Goal: Task Accomplishment & Management: Complete application form

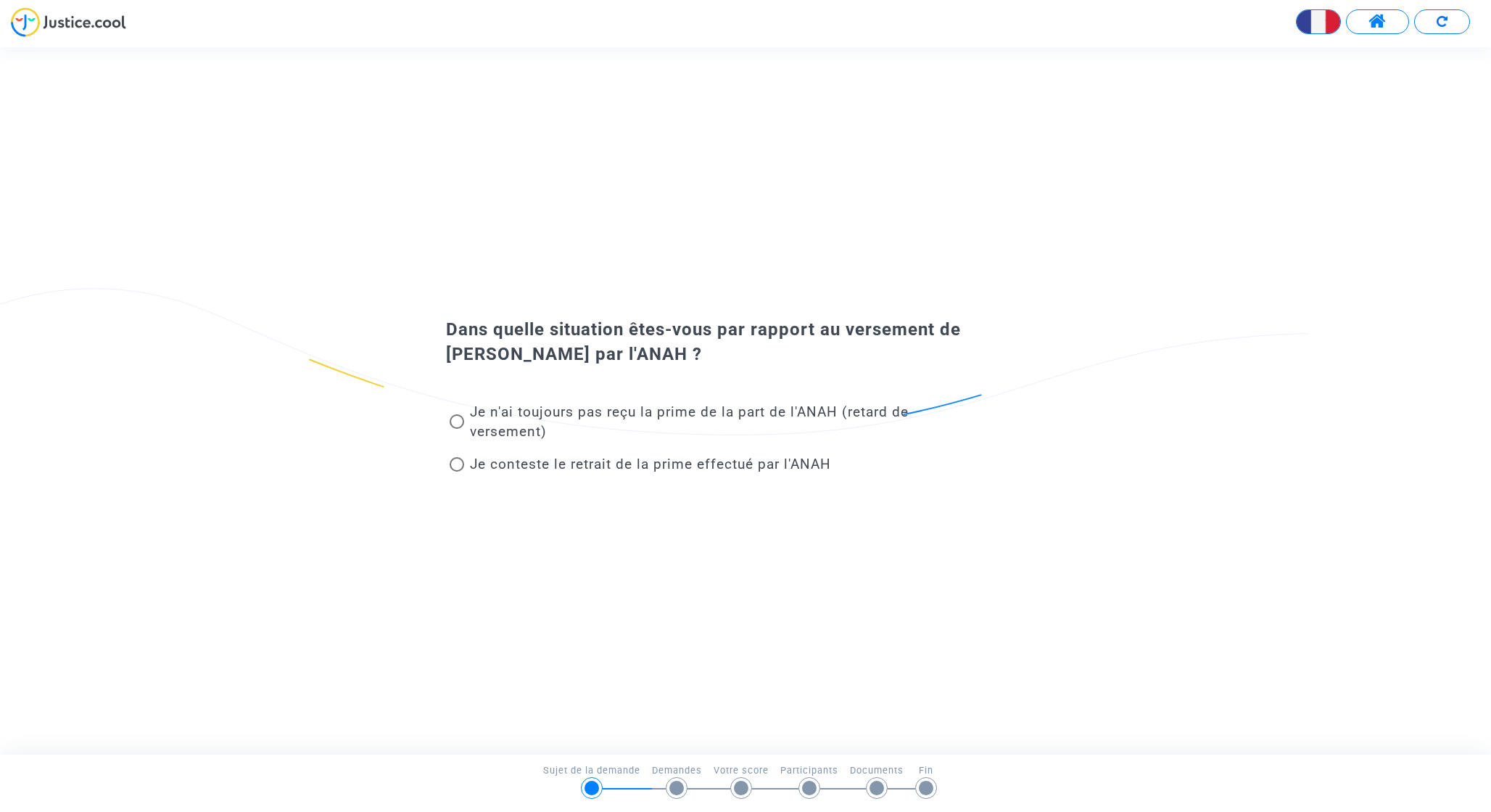
drag, startPoint x: 508, startPoint y: 422, endPoint x: 378, endPoint y: 488, distance: 145.8
click at [378, 489] on div "Dans quelle situation êtes-vous par rapport au versement de [PERSON_NAME] par l…" at bounding box center [745, 401] width 1491 height 182
click at [606, 464] on span "Je conteste le retrait de la prime effectué par l'ANAH" at bounding box center [650, 463] width 362 height 16
click at [457, 472] on input "Je conteste le retrait de la prime effectué par l'ANAH" at bounding box center [456, 472] width 1 height 1
radio input "true"
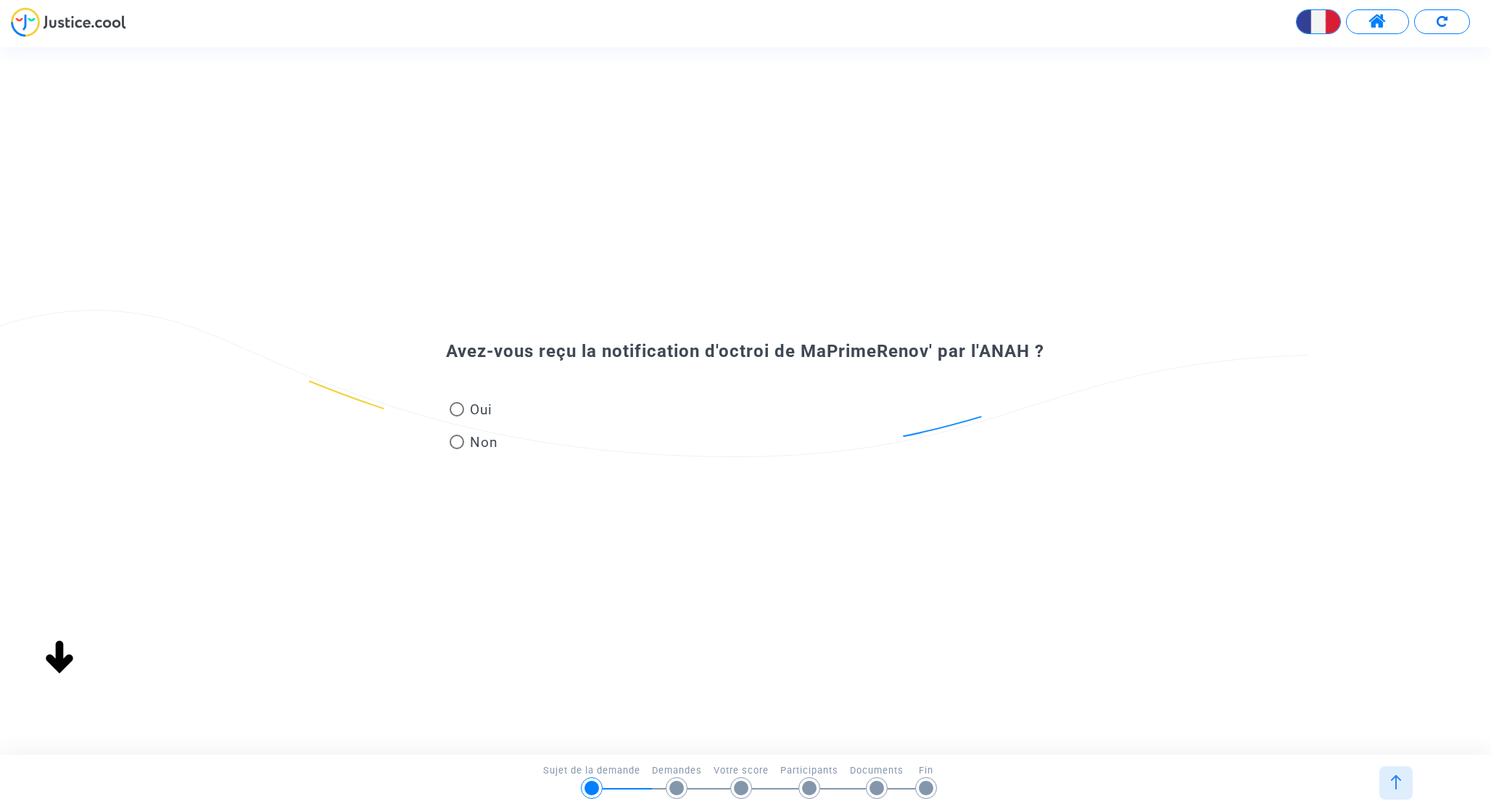
click at [464, 407] on span "Oui" at bounding box center [478, 409] width 29 height 19
click at [457, 416] on input "Oui" at bounding box center [456, 416] width 1 height 1
radio input "true"
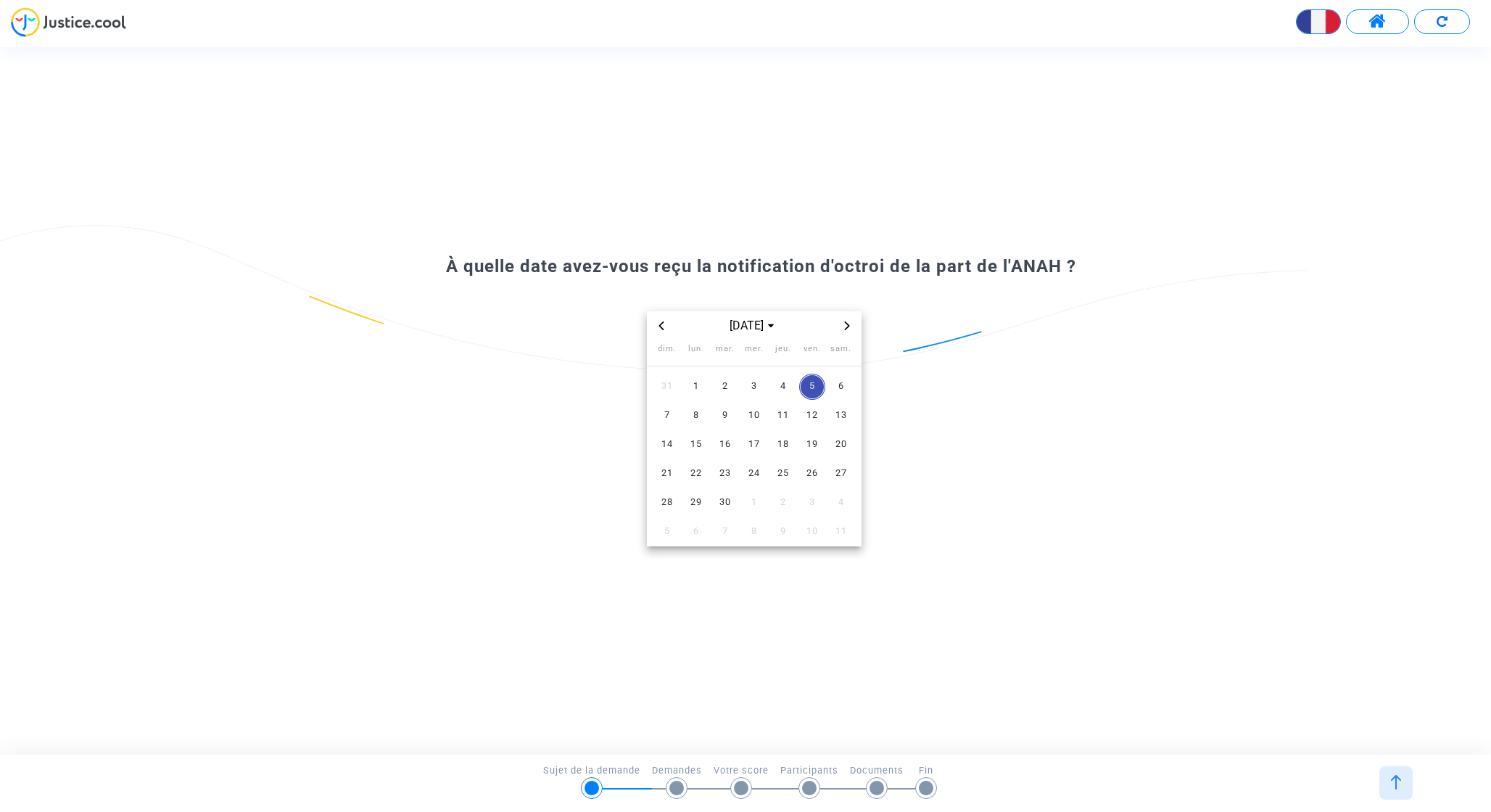
click at [674, 332] on div "[DATE]" at bounding box center [755, 325] width 168 height 17
click at [663, 328] on icon "Previous month" at bounding box center [661, 325] width 9 height 9
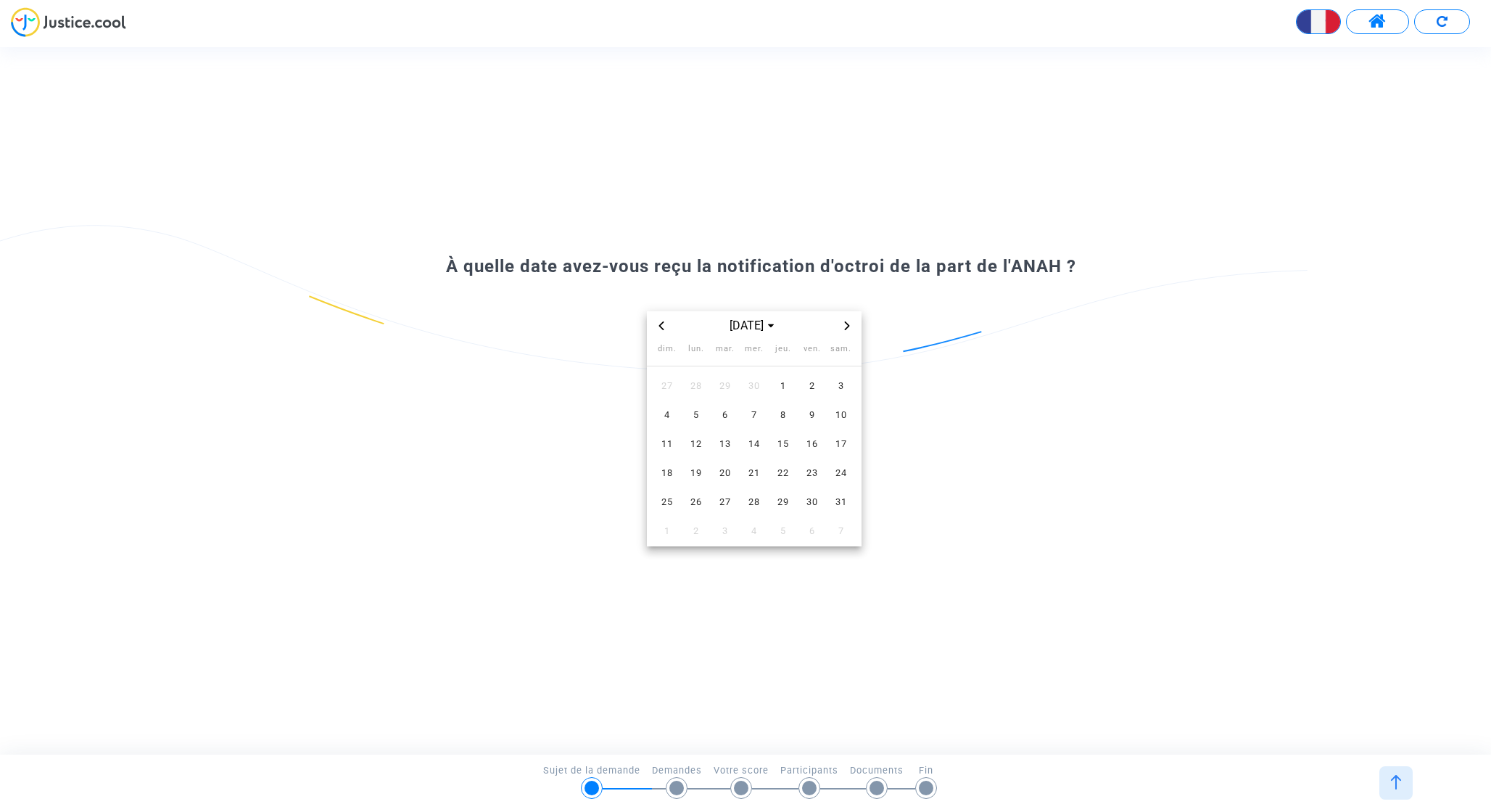
click at [663, 328] on icon "Previous month" at bounding box center [661, 325] width 9 height 9
click at [695, 422] on span "3" at bounding box center [695, 415] width 26 height 26
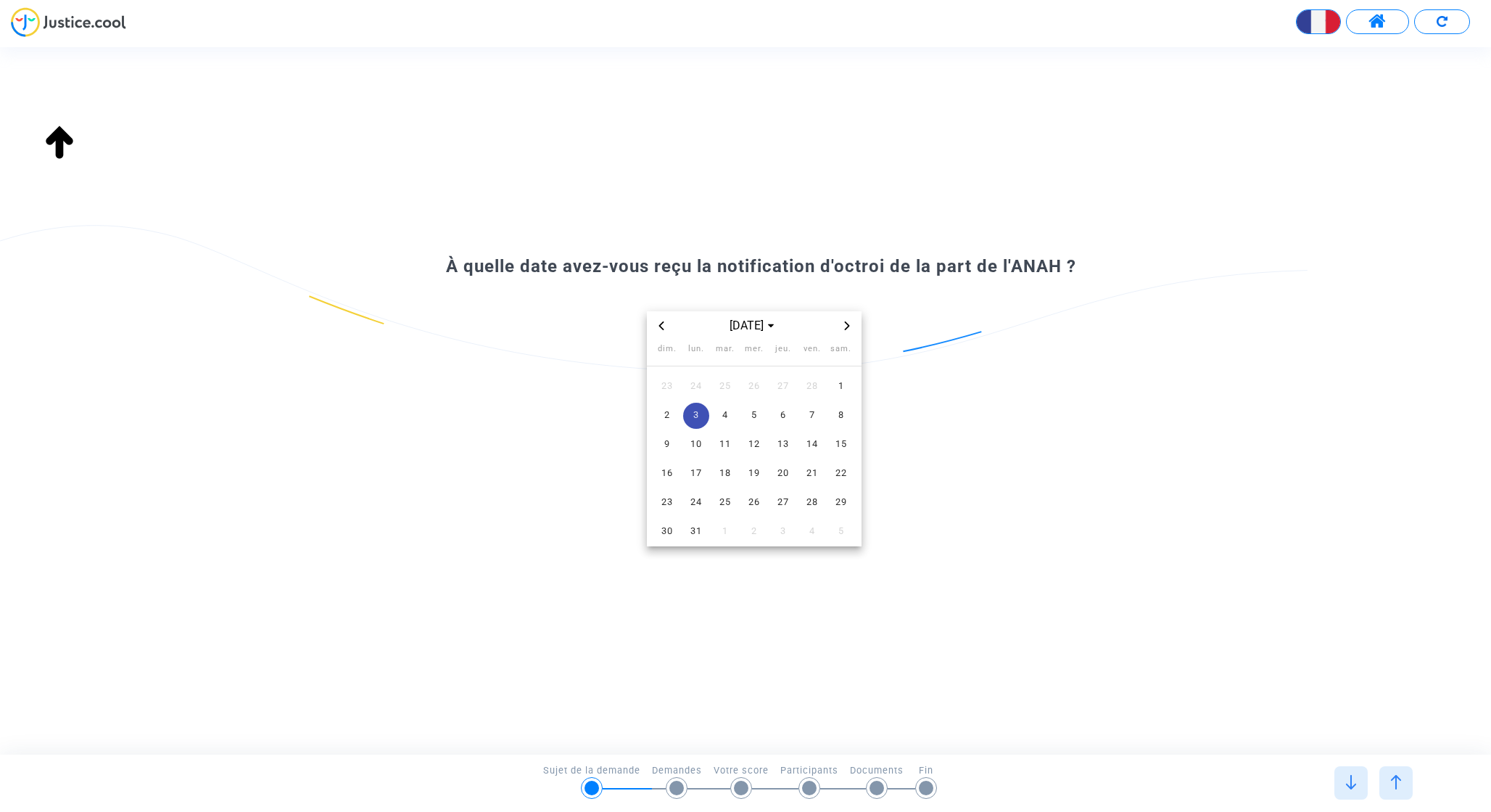
click at [690, 418] on span "3" at bounding box center [695, 415] width 26 height 26
click at [563, 556] on div "À quelle date avez-vous reçu la notification d'octroi de la part de l'ANAH ? [D…" at bounding box center [745, 401] width 1491 height 329
click at [725, 417] on span "4" at bounding box center [725, 415] width 26 height 26
click at [699, 414] on span "3" at bounding box center [695, 415] width 26 height 26
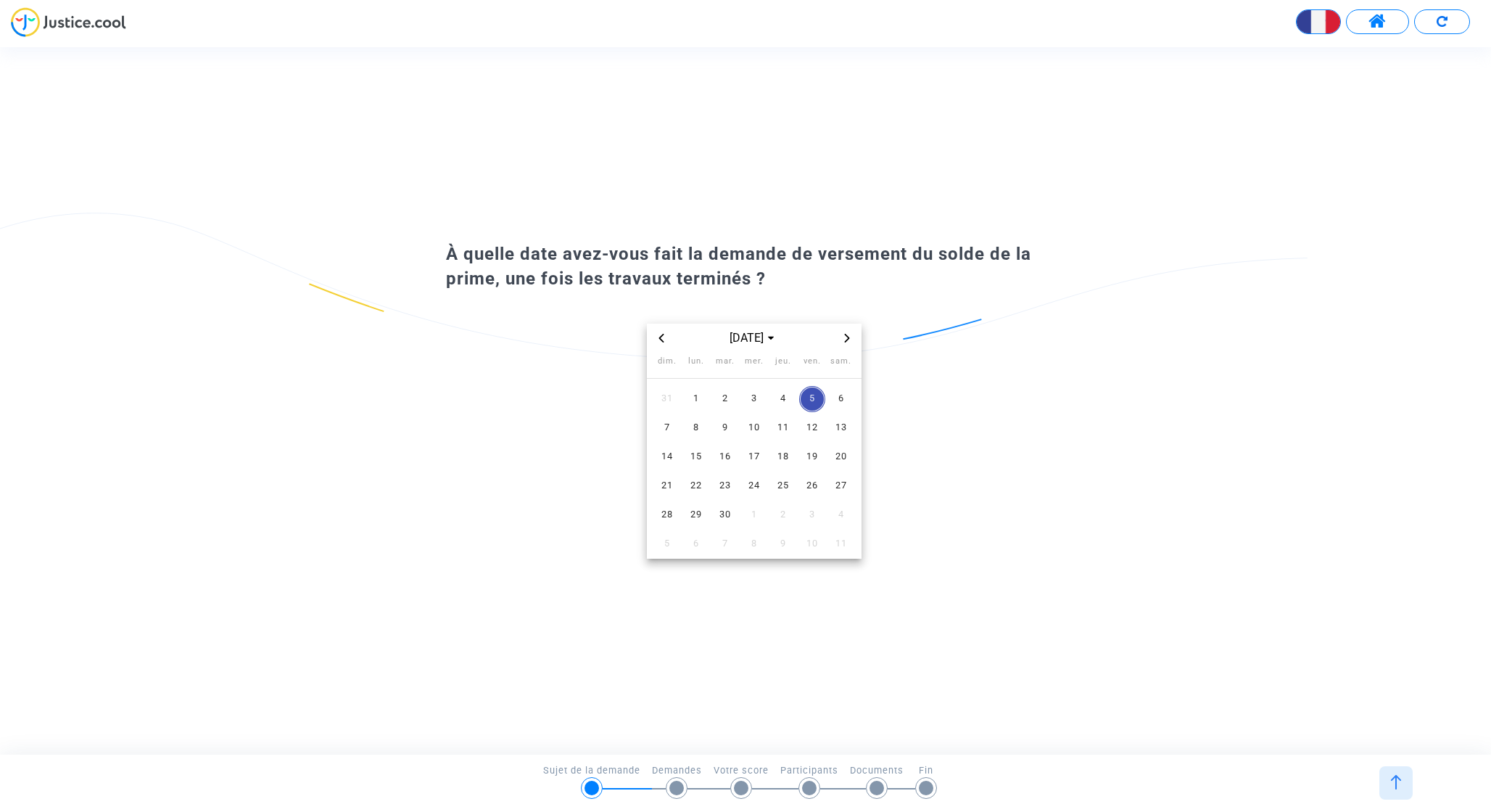
click at [539, 260] on span "À quelle date avez-vous fait la demande de versement du solde de la prime, une …" at bounding box center [738, 266] width 585 height 45
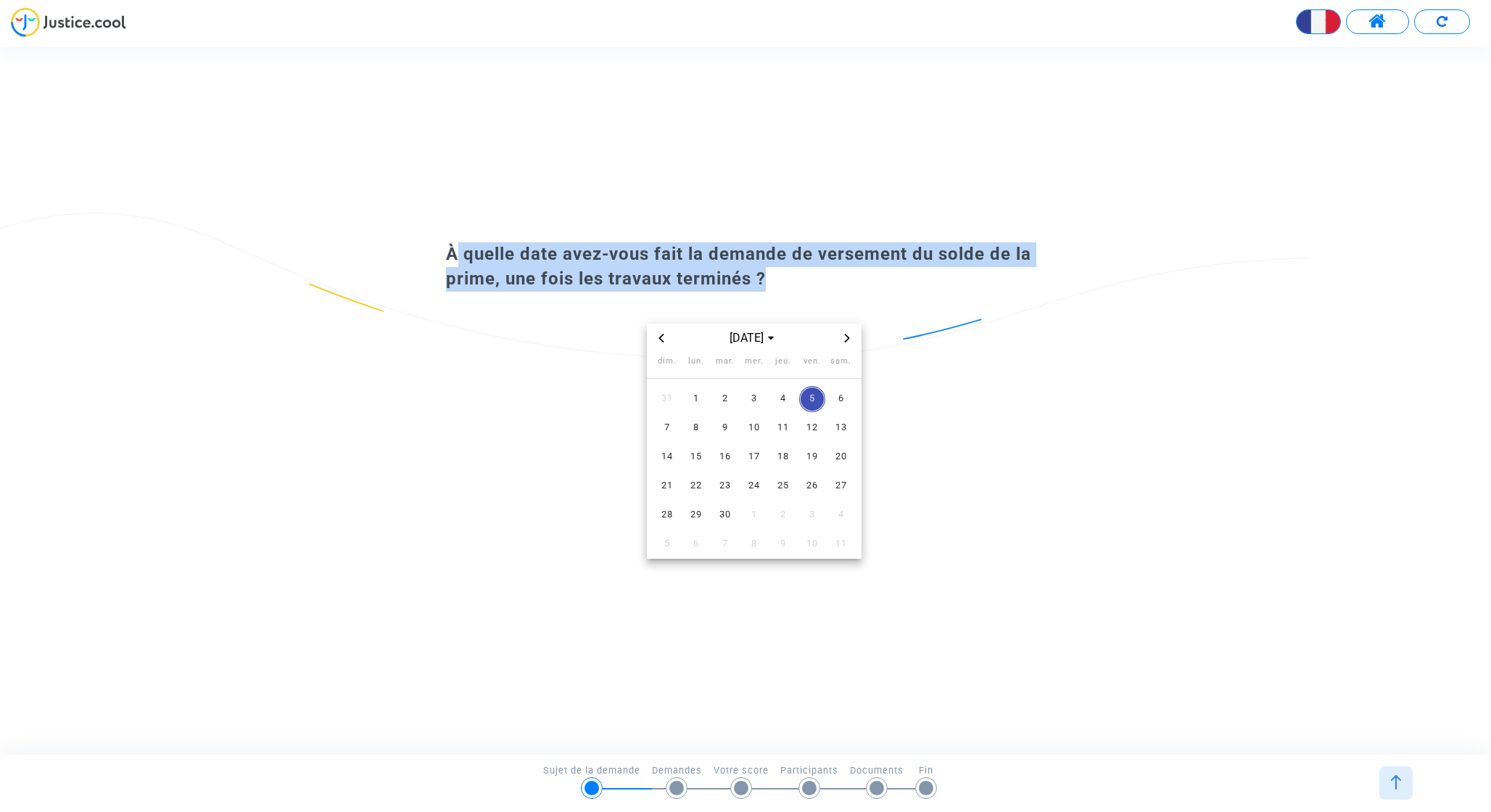
click at [539, 260] on span "À quelle date avez-vous fait la demande de versement du solde de la prime, une …" at bounding box center [738, 266] width 585 height 45
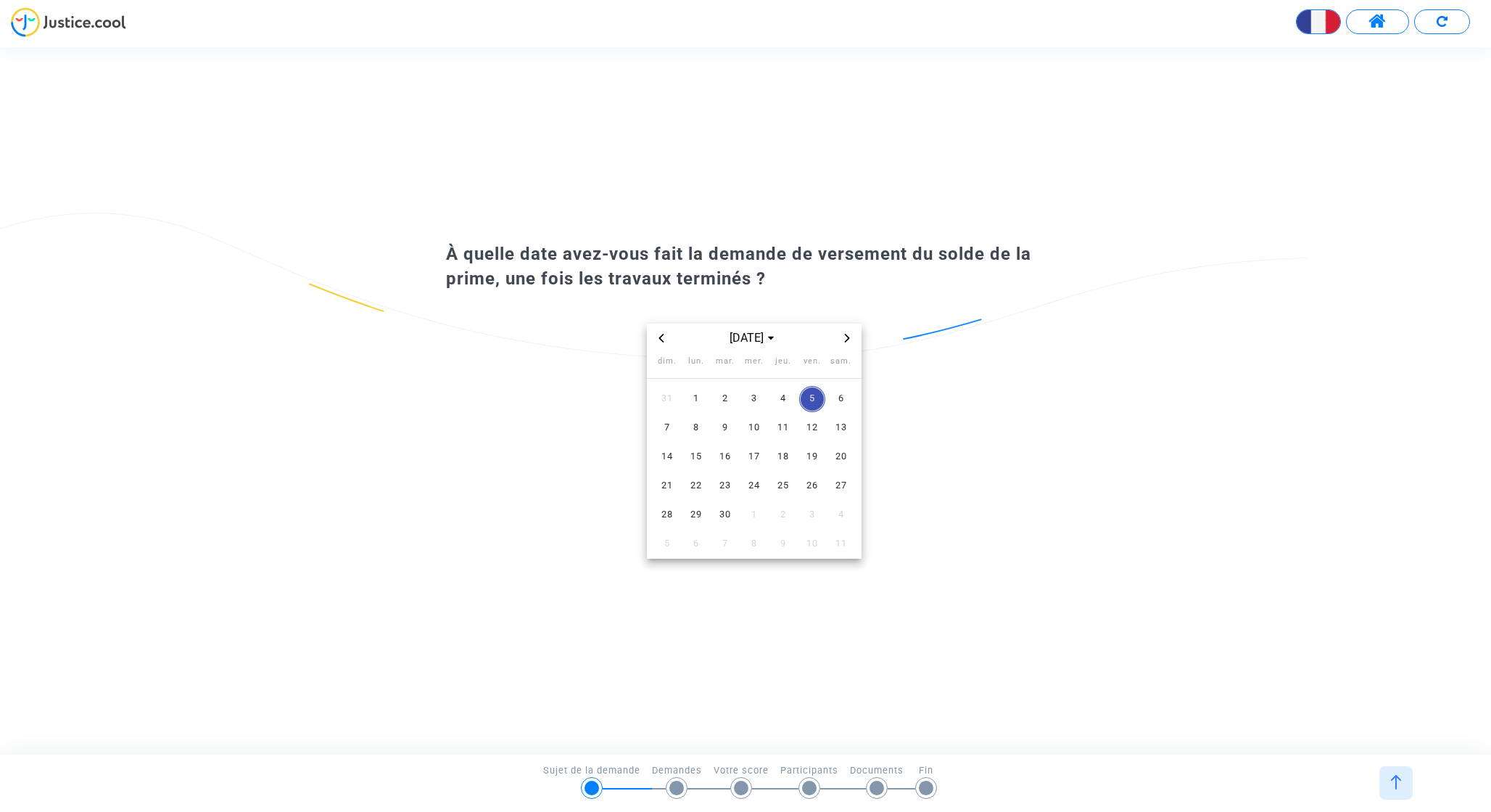
click at [653, 338] on span "Previous month" at bounding box center [662, 338] width 17 height 17
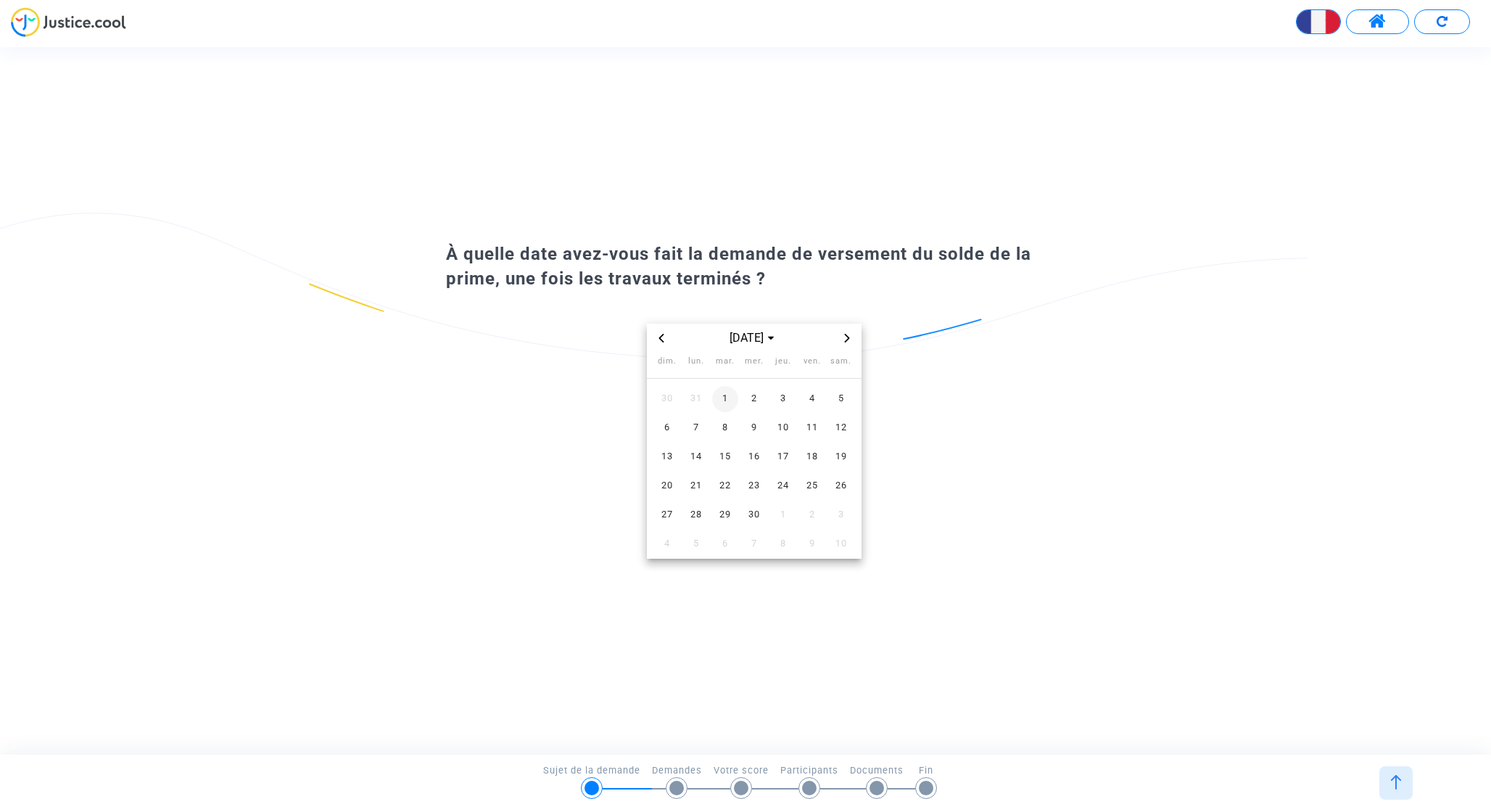
click at [729, 400] on span "1" at bounding box center [725, 399] width 26 height 26
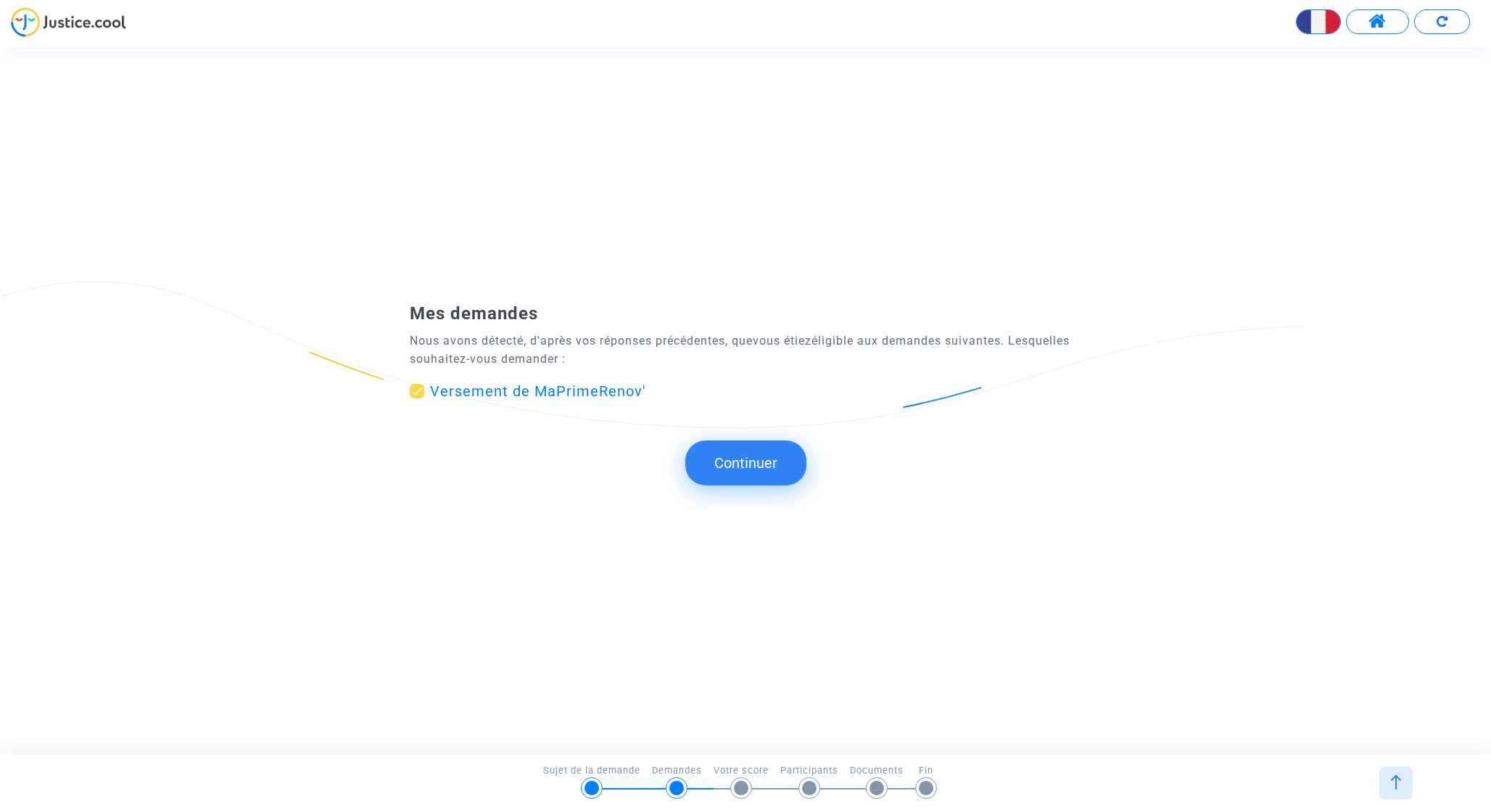
click at [756, 473] on button "Continuer" at bounding box center [746, 462] width 121 height 45
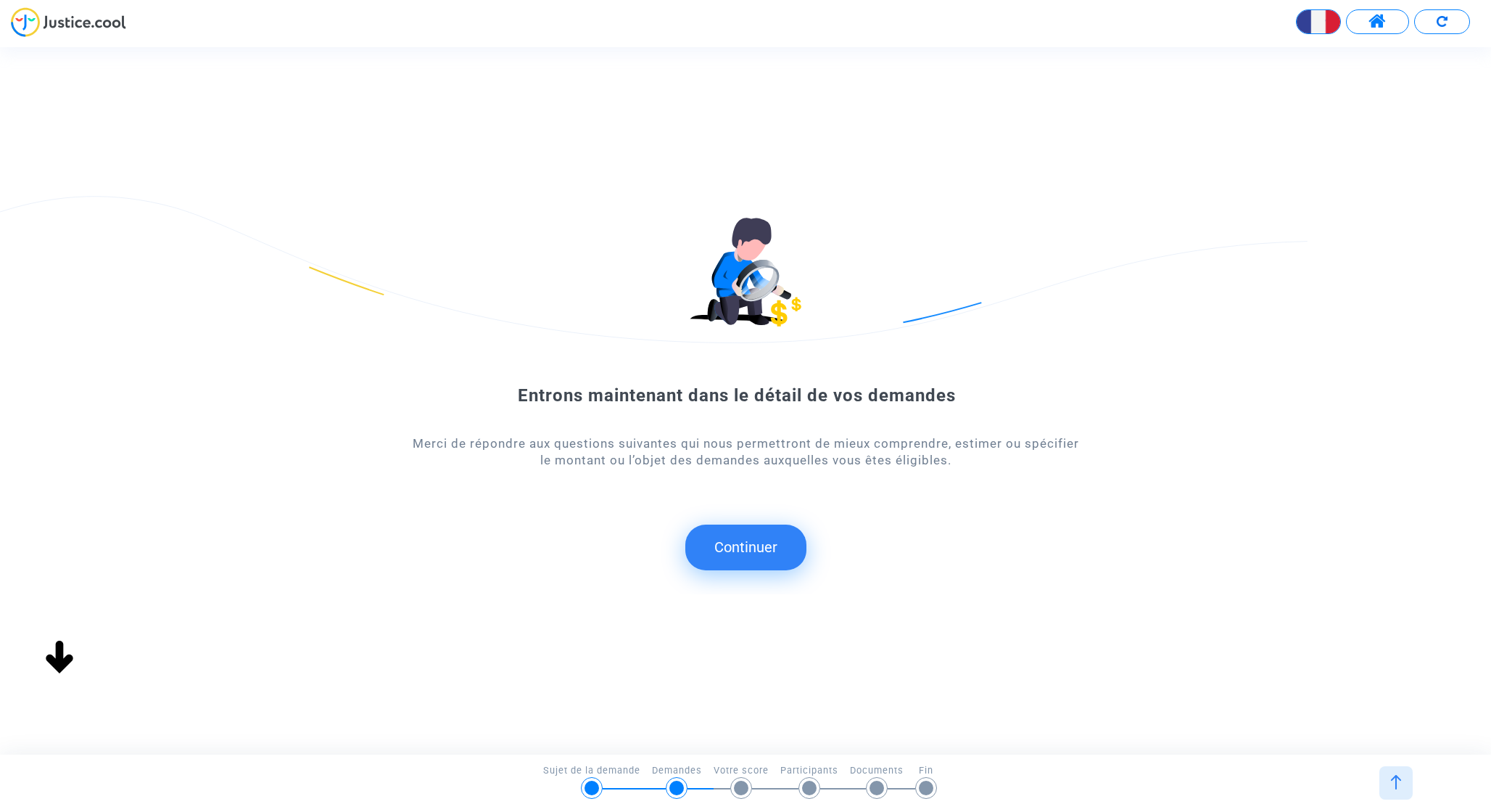
click at [735, 554] on button "Continuer" at bounding box center [746, 546] width 121 height 45
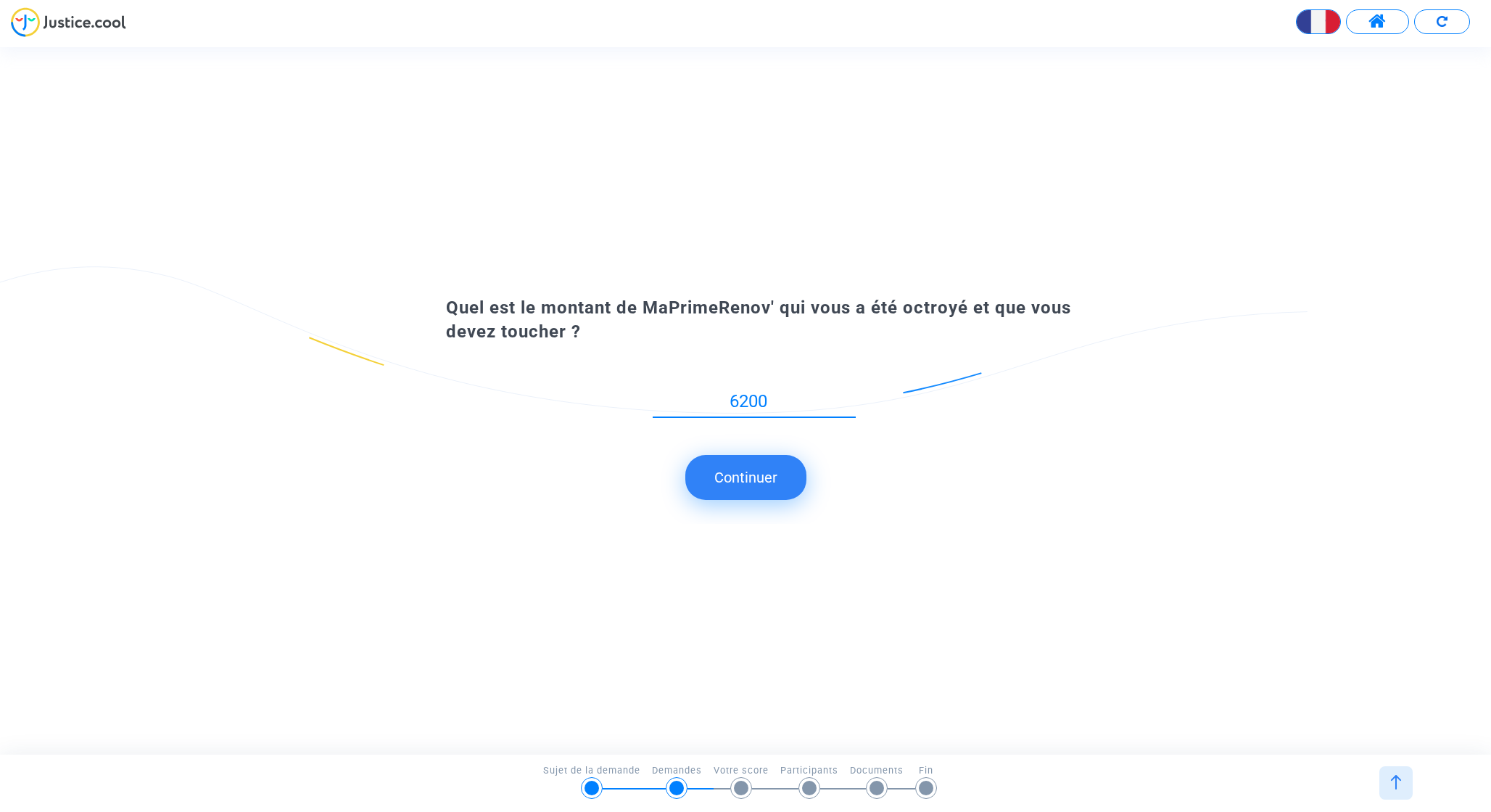
type input "6200"
click at [739, 495] on button "Continuer" at bounding box center [746, 477] width 121 height 45
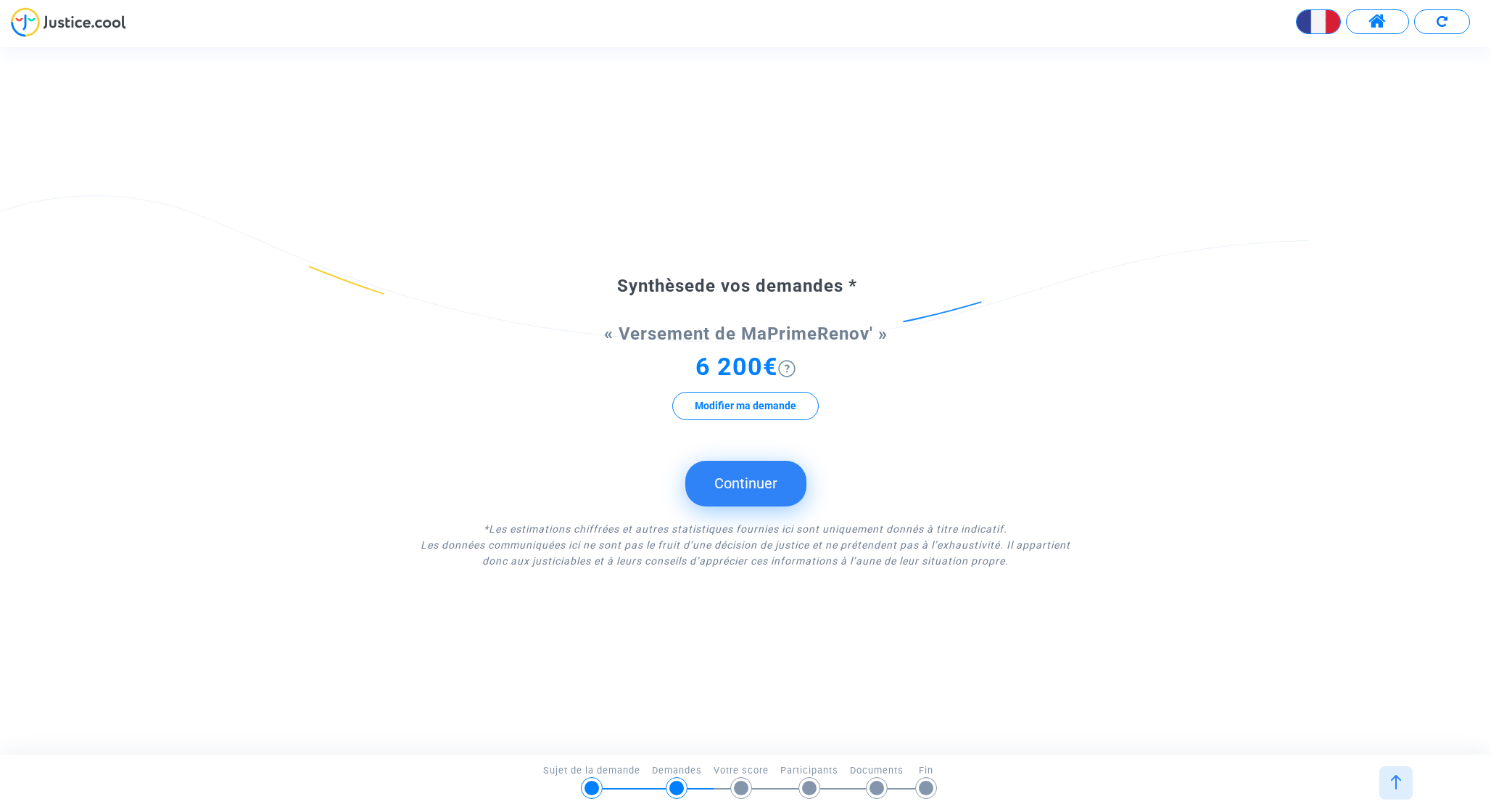
click at [752, 484] on button "Continuer" at bounding box center [746, 483] width 121 height 45
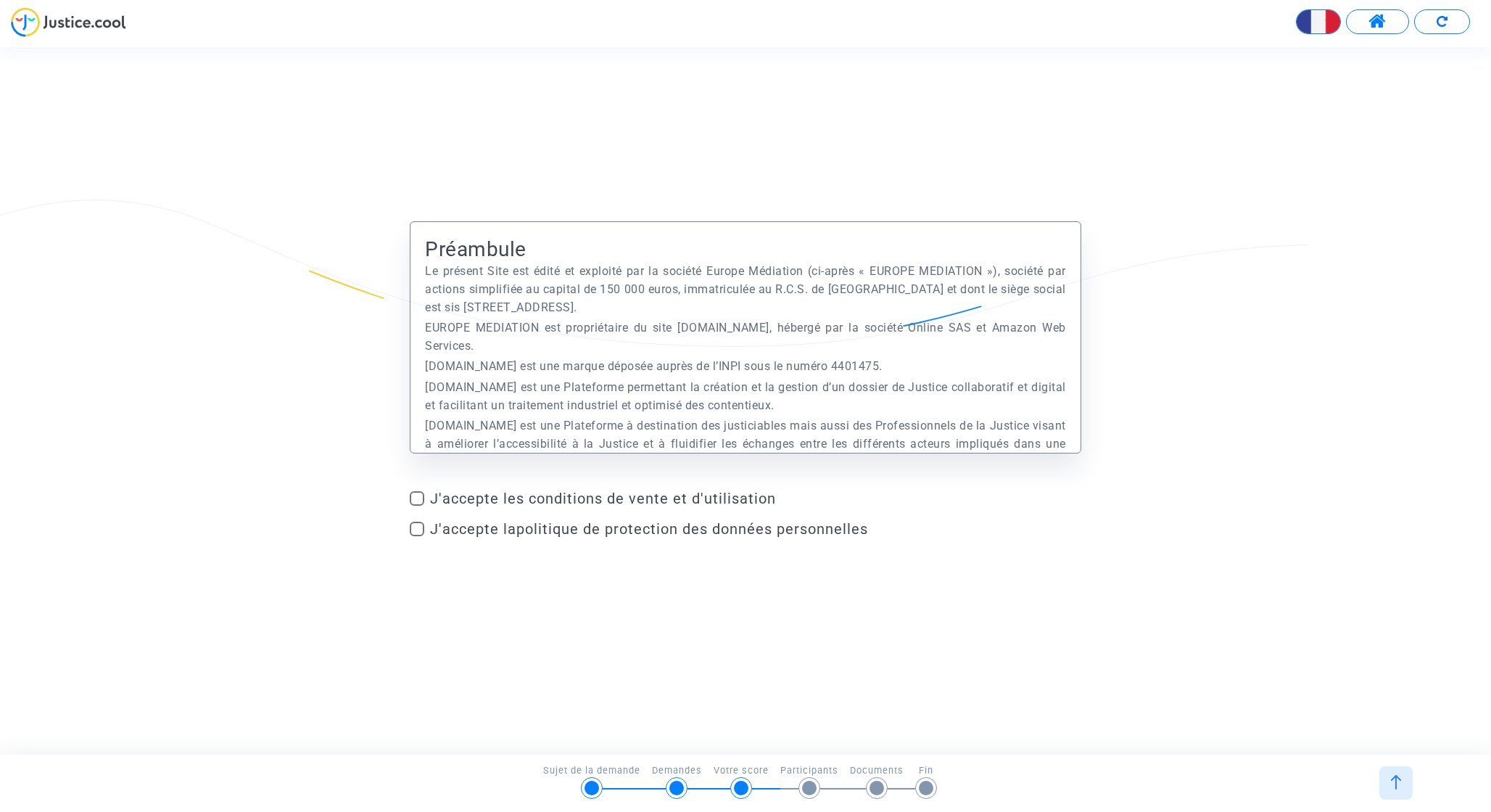
click at [607, 497] on span "J'accepte les conditions de vente et d'utilisation" at bounding box center [756, 498] width 650 height 17
click at [417, 506] on input "J'accepte les conditions de vente et d'utilisation" at bounding box center [416, 506] width 1 height 1
checkbox input "true"
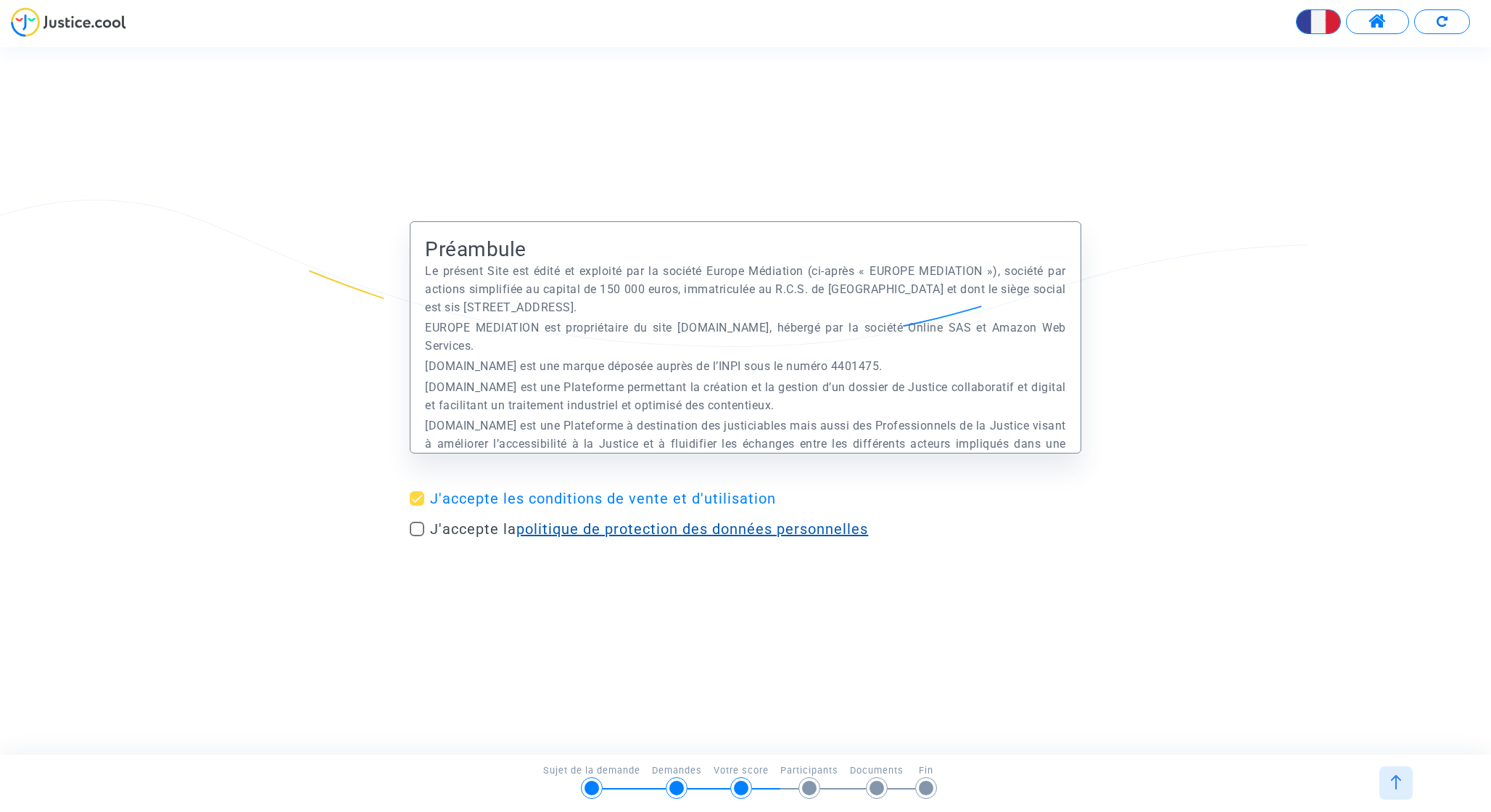
click at [571, 522] on link "politique de protection des données personnelles" at bounding box center [692, 529] width 352 height 17
click at [417, 533] on span at bounding box center [417, 528] width 14 height 14
click at [417, 537] on input "J'accepte la politique de protection des données personnelles" at bounding box center [416, 537] width 1 height 1
checkbox input "true"
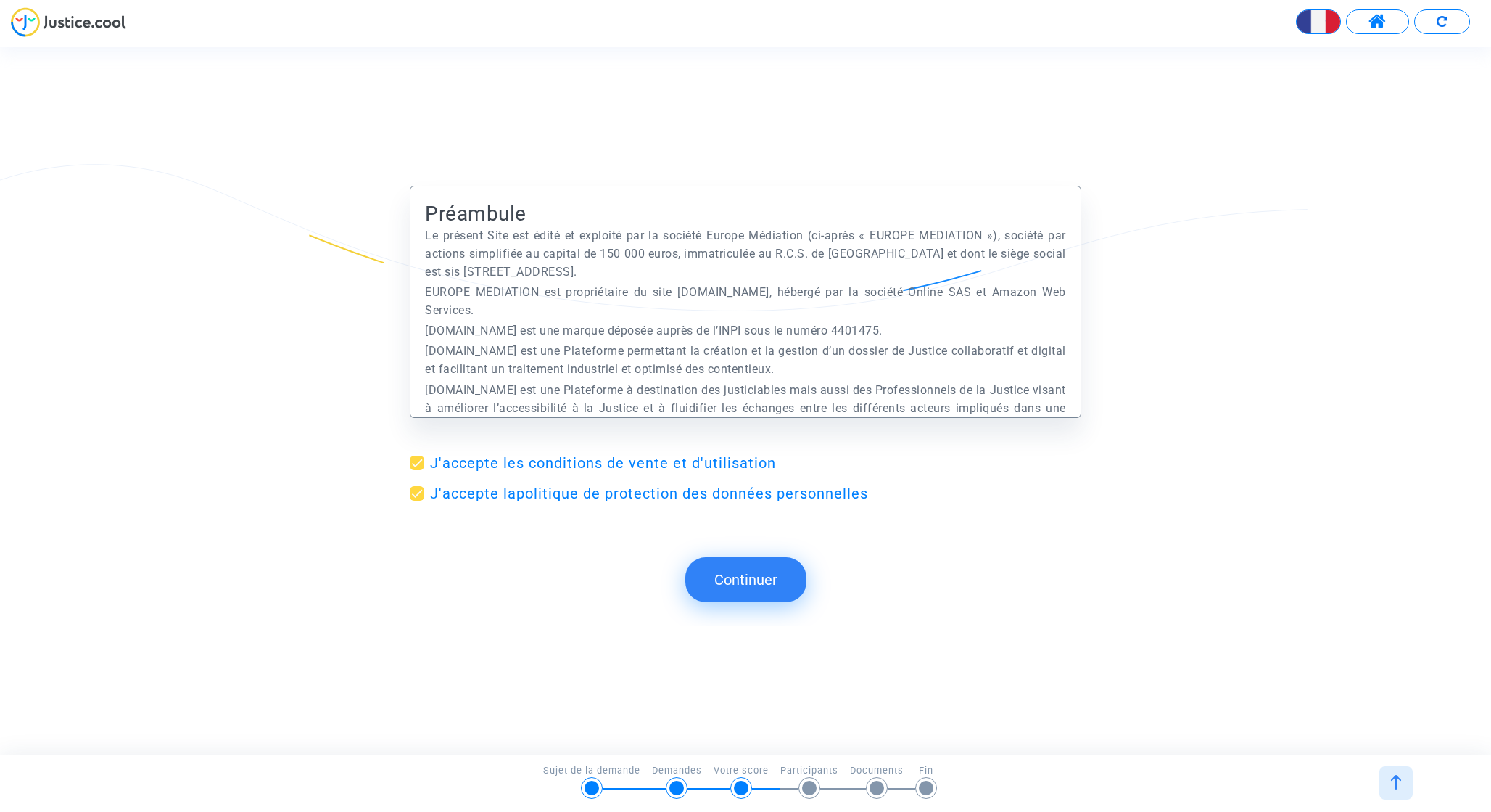
click at [721, 572] on button "Continuer" at bounding box center [746, 580] width 121 height 45
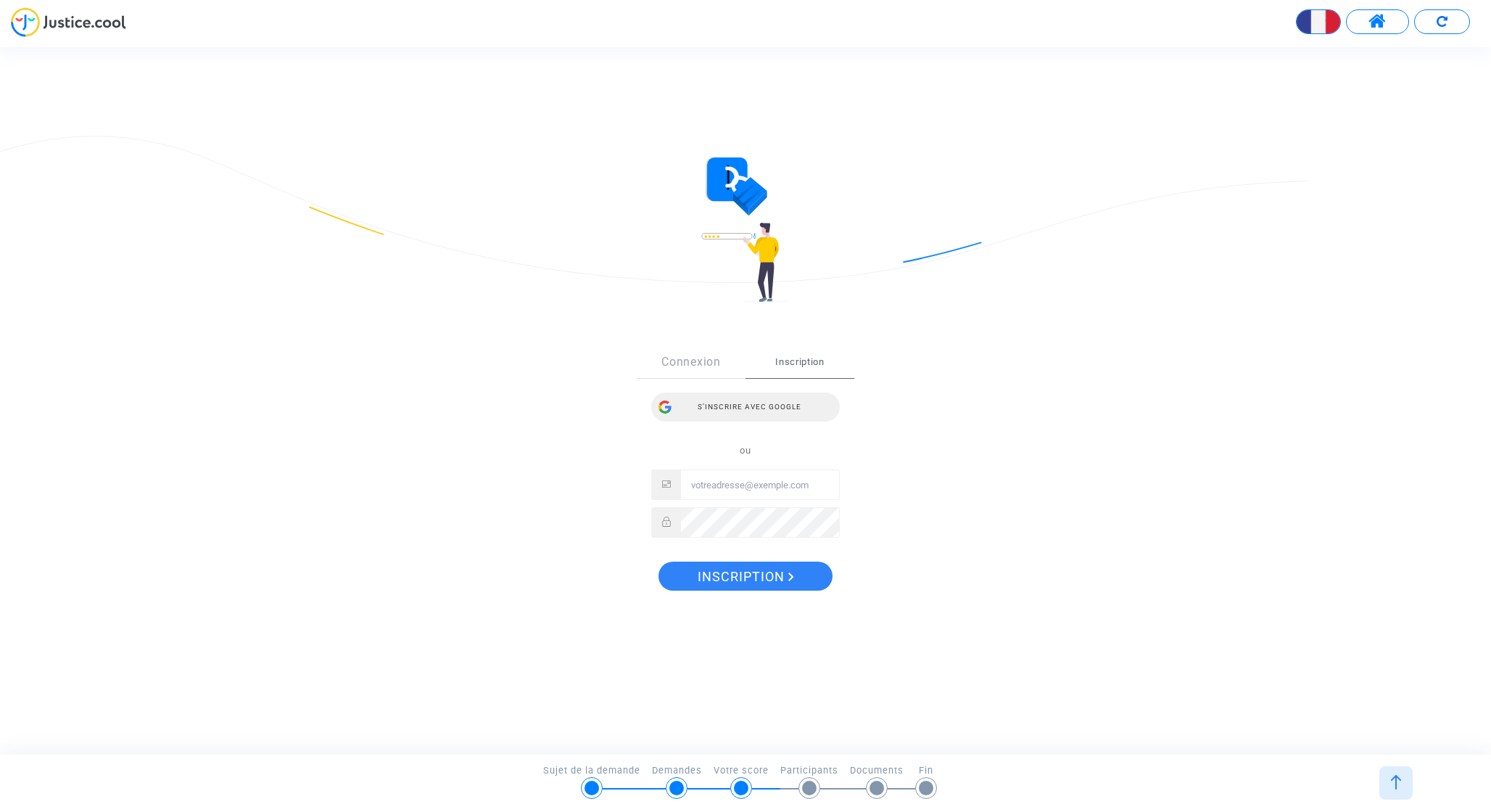
click at [752, 407] on div "S’inscrire avec Google" at bounding box center [745, 406] width 188 height 29
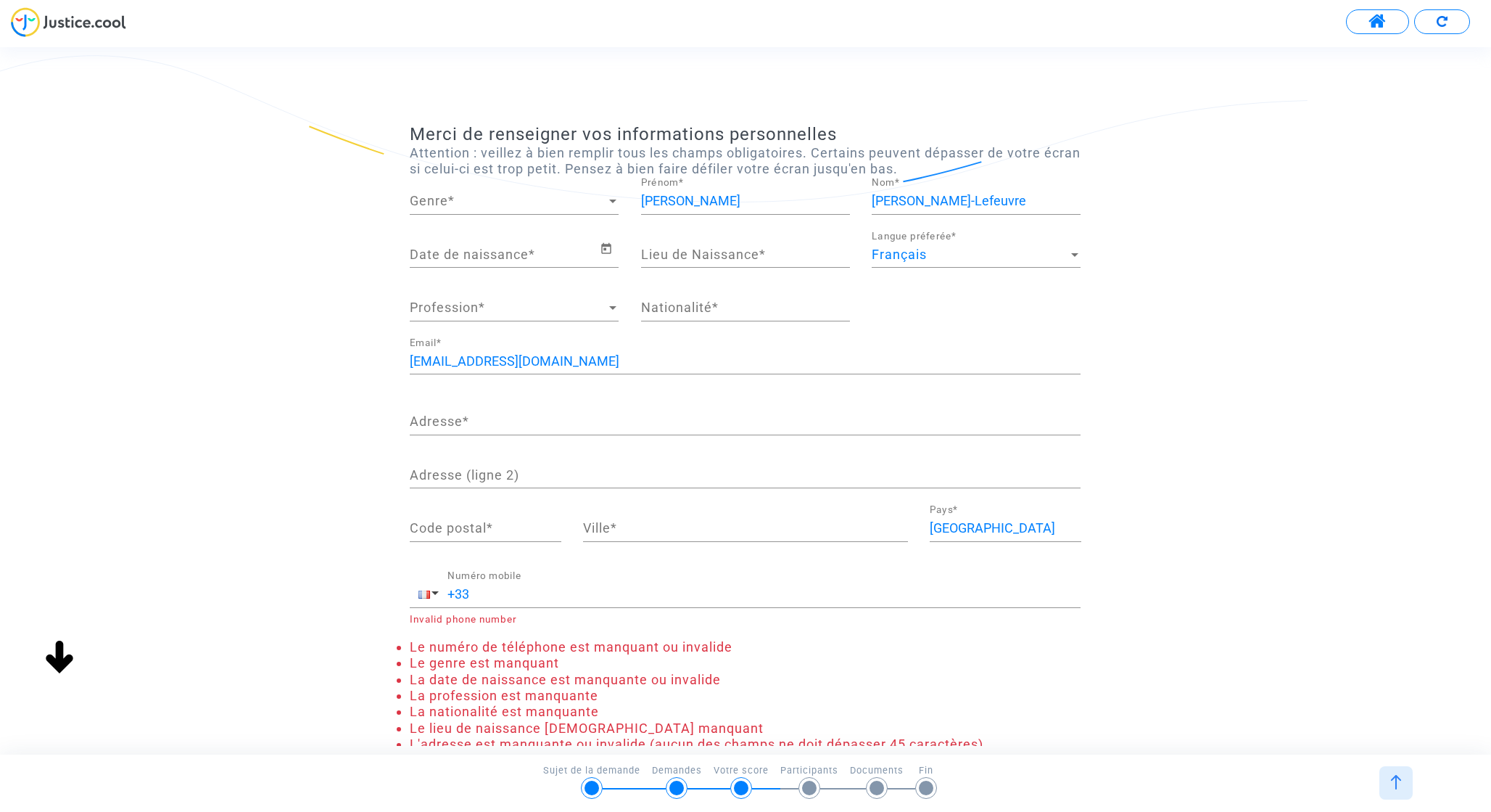
click at [511, 206] on span "Genre" at bounding box center [508, 201] width 196 height 14
click at [482, 235] on span "Monsieur" at bounding box center [515, 240] width 208 height 39
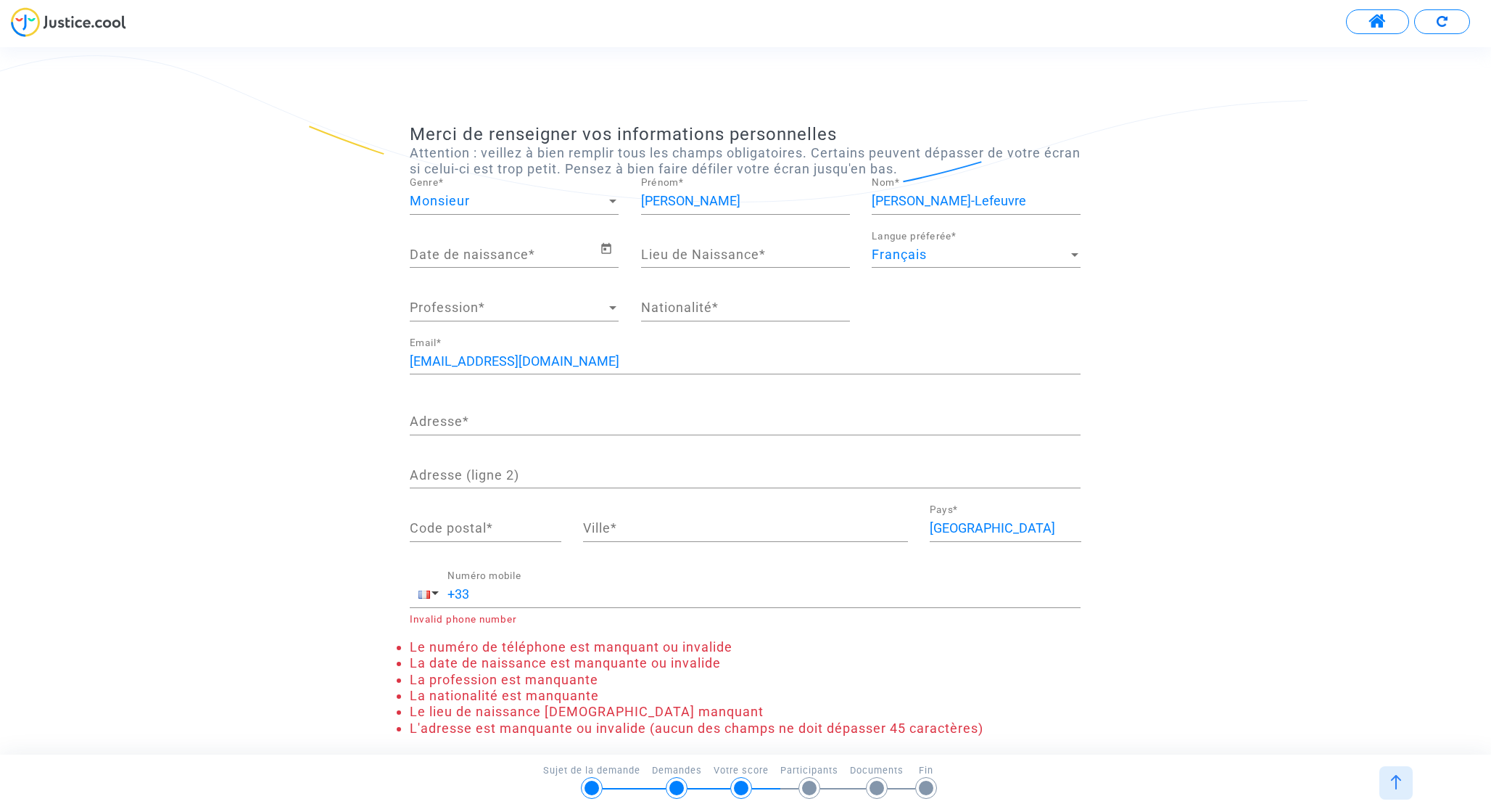
click at [476, 262] on div "Date de naissance *" at bounding box center [505, 249] width 189 height 37
click at [486, 253] on input "Date de naissance *" at bounding box center [505, 254] width 189 height 14
click at [611, 243] on icon "Open calendar" at bounding box center [606, 249] width 13 height 17
click at [455, 299] on span "SEPT. 2025" at bounding box center [440, 298] width 30 height 11
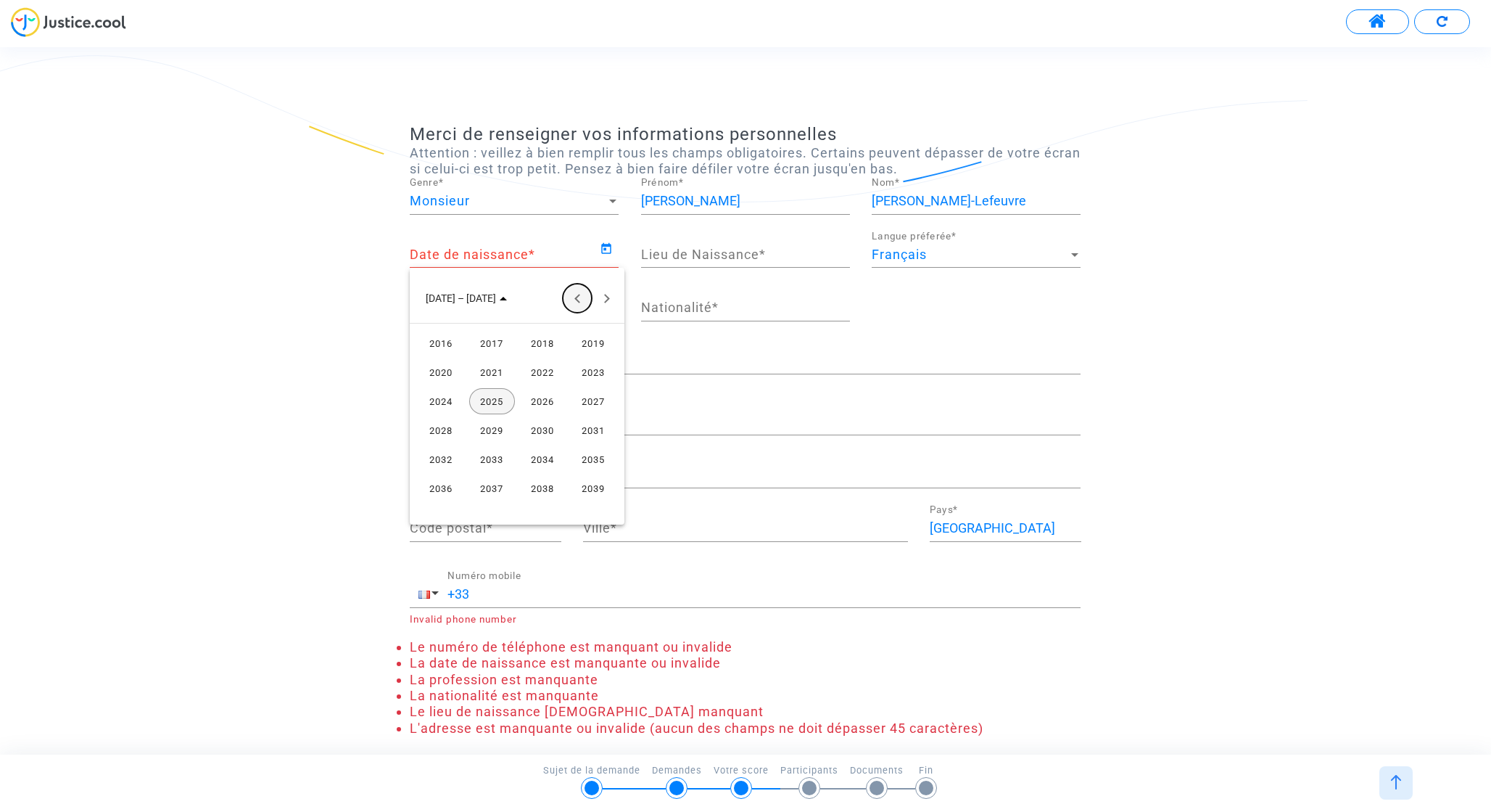
click at [573, 301] on button "Previous 24 years" at bounding box center [578, 298] width 29 height 29
click at [548, 373] on div "1998" at bounding box center [543, 371] width 46 height 26
click at [591, 371] on div "AVR." at bounding box center [594, 371] width 46 height 26
click at [594, 359] on div "4" at bounding box center [603, 361] width 26 height 26
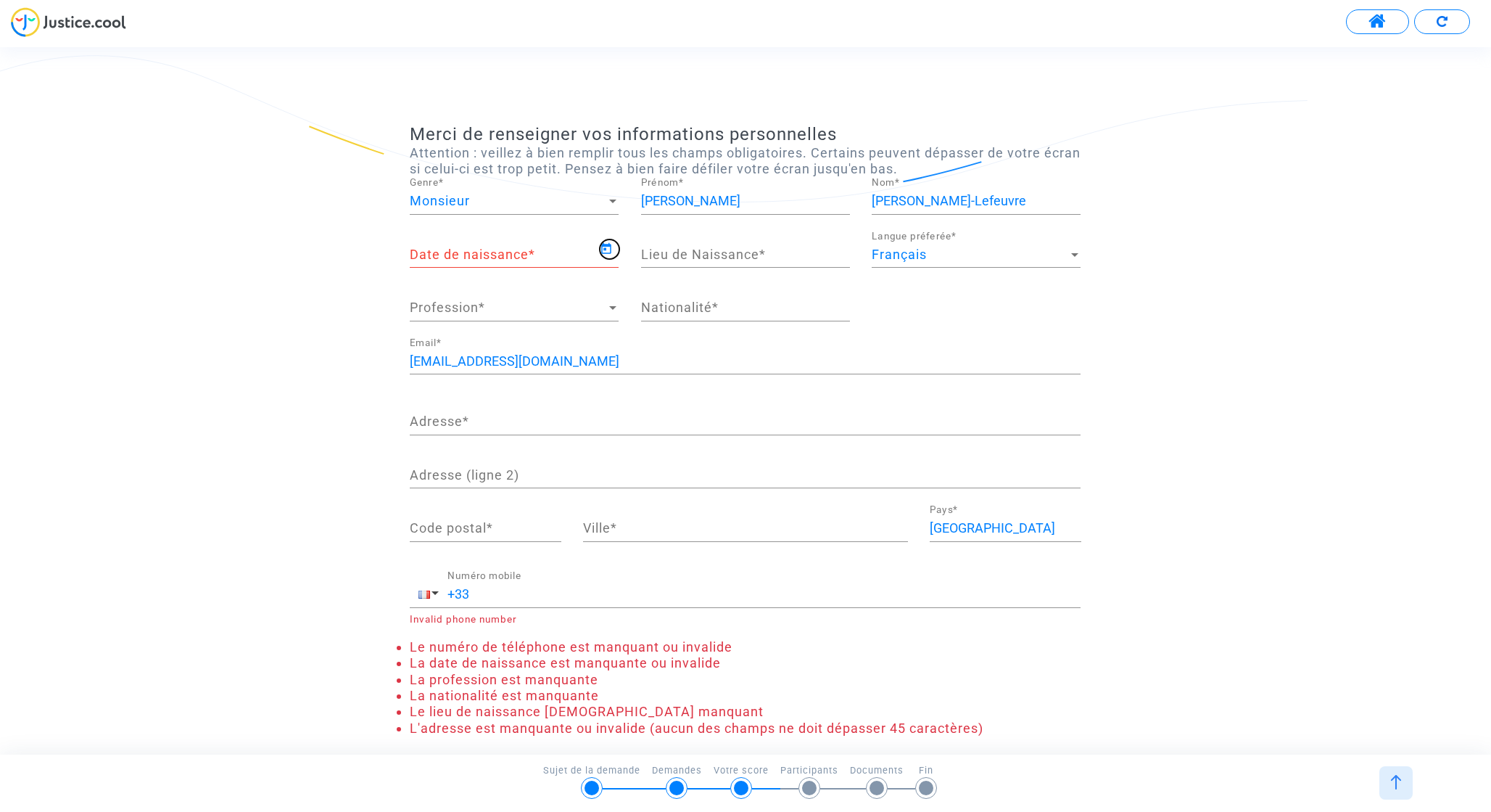
type input "04/04/1998"
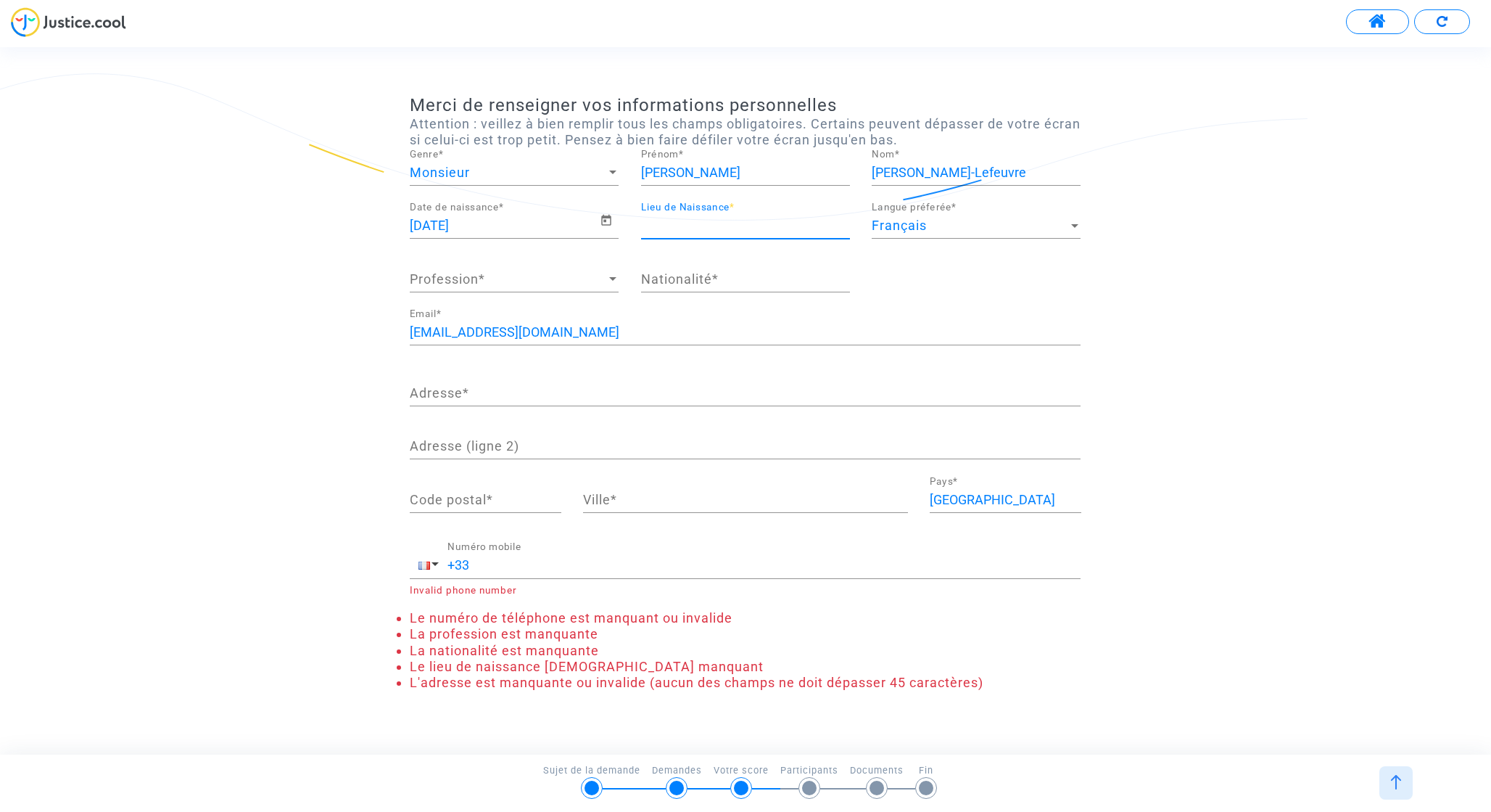
click at [706, 221] on input "Lieu de Naissance *" at bounding box center [745, 225] width 208 height 14
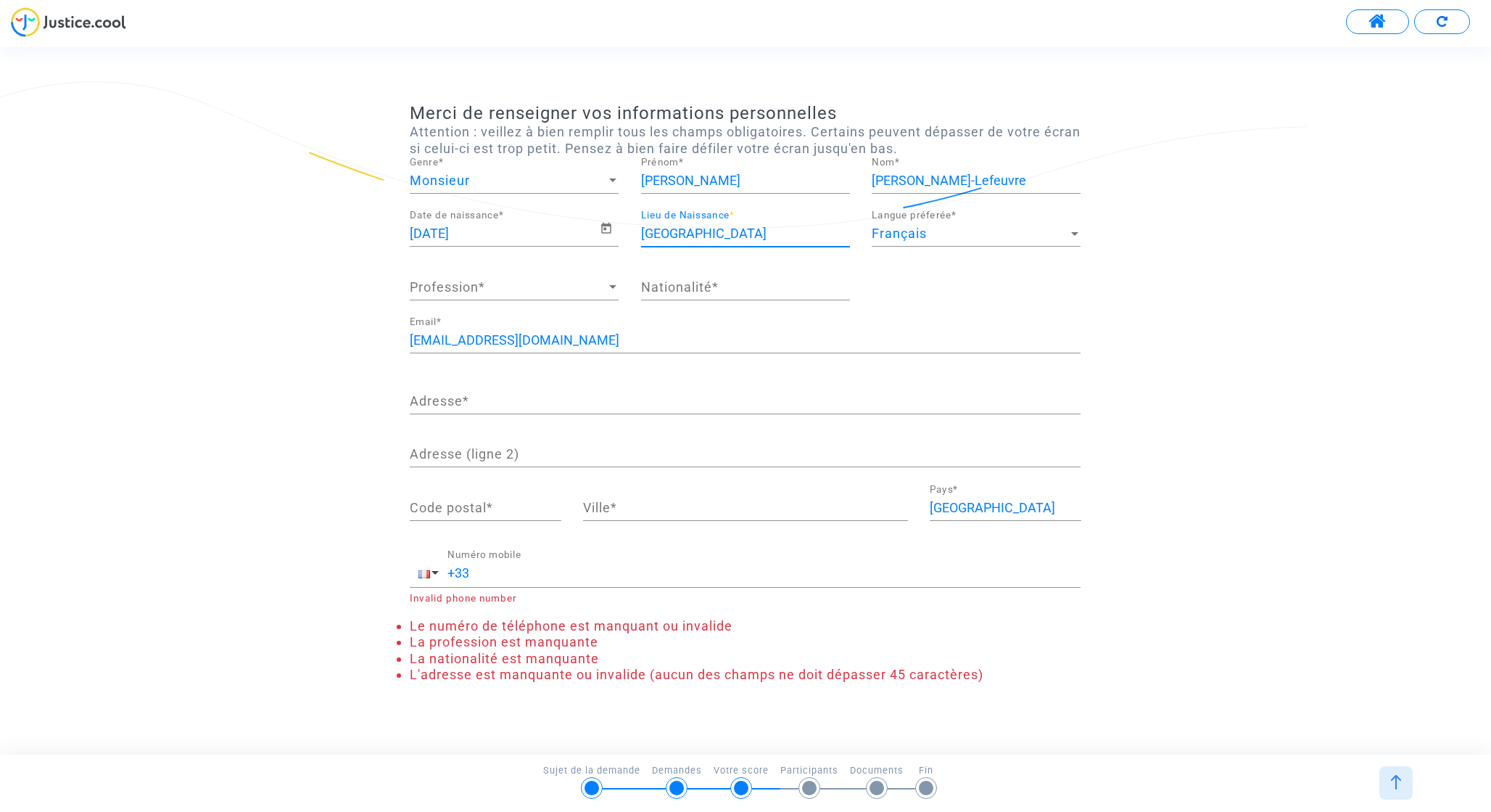
type input "Nantes"
click at [564, 282] on span "Profession" at bounding box center [508, 287] width 196 height 14
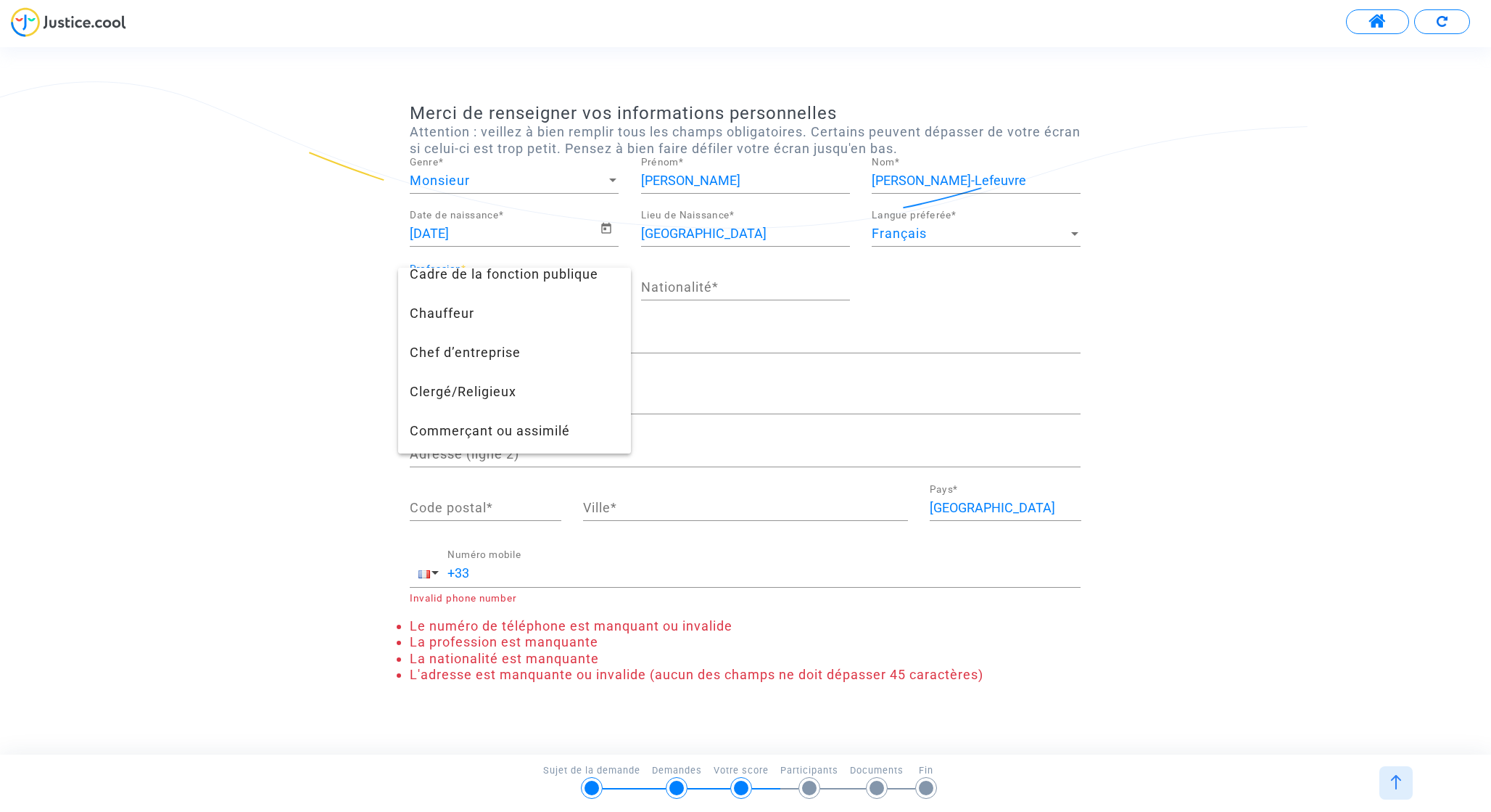
scroll to position [152, 0]
click at [537, 350] on span "Chef d’entreprise" at bounding box center [515, 343] width 208 height 39
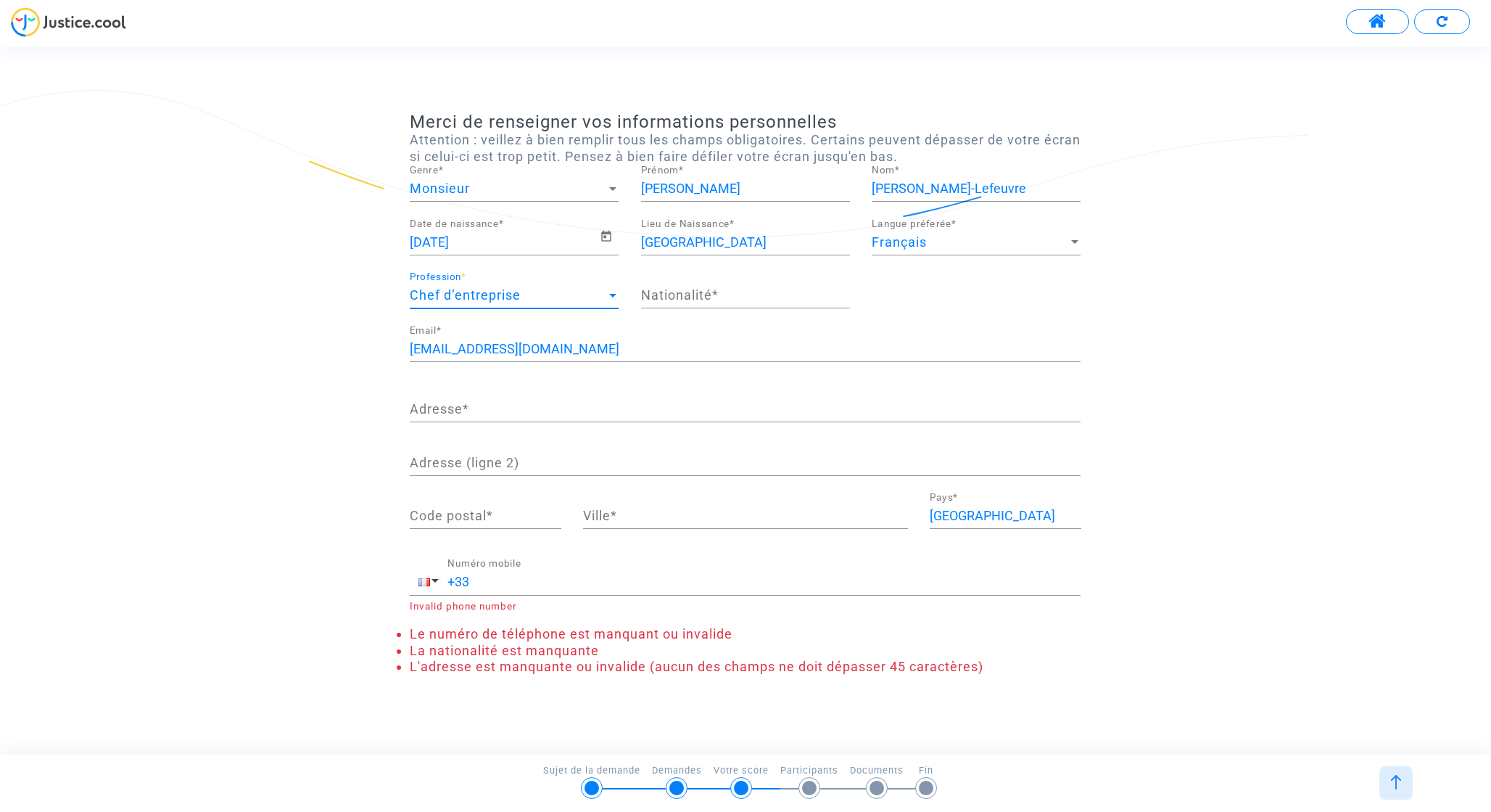
click at [676, 284] on div "Nationalité *" at bounding box center [745, 290] width 208 height 37
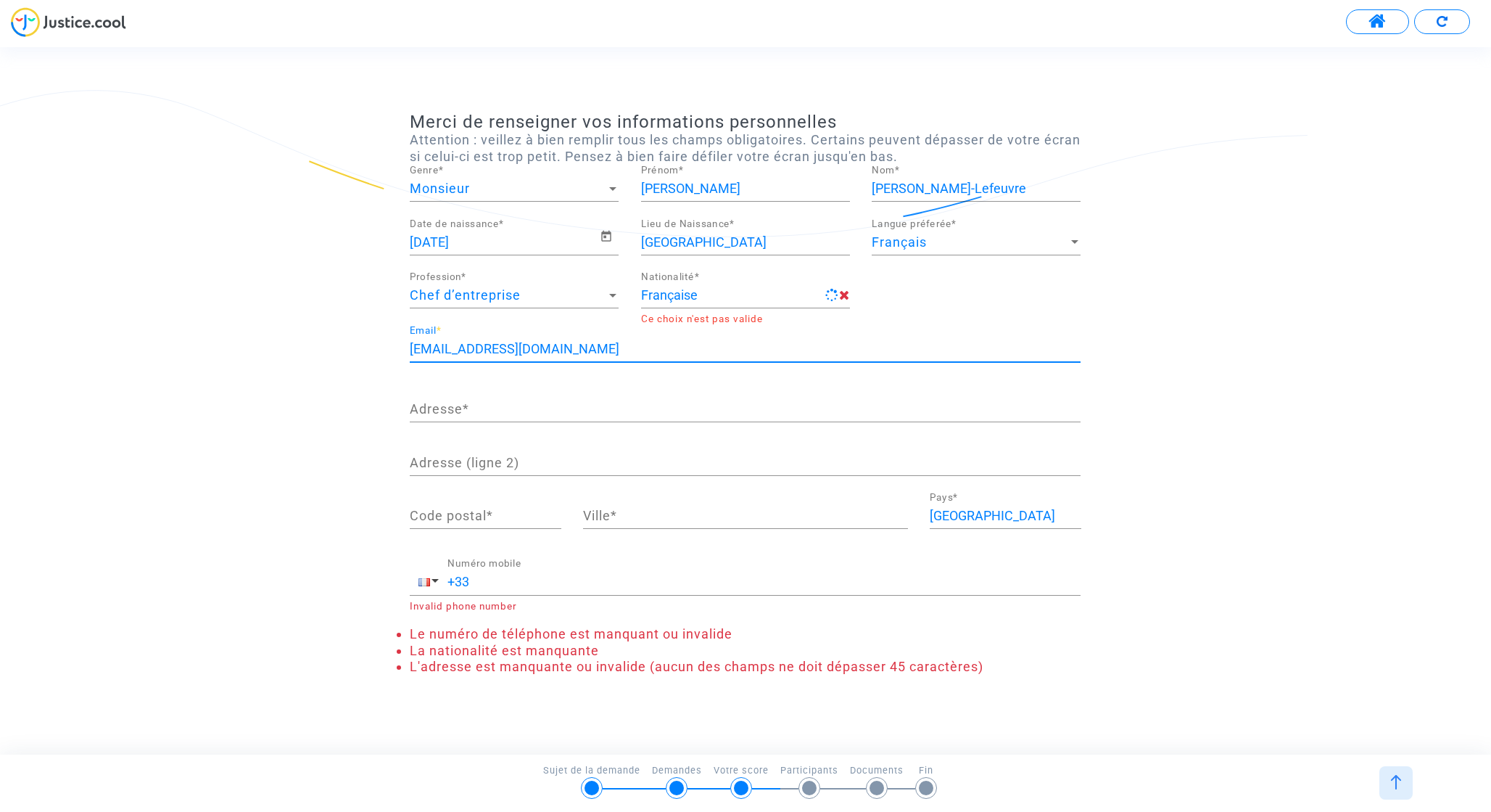
type input "française"
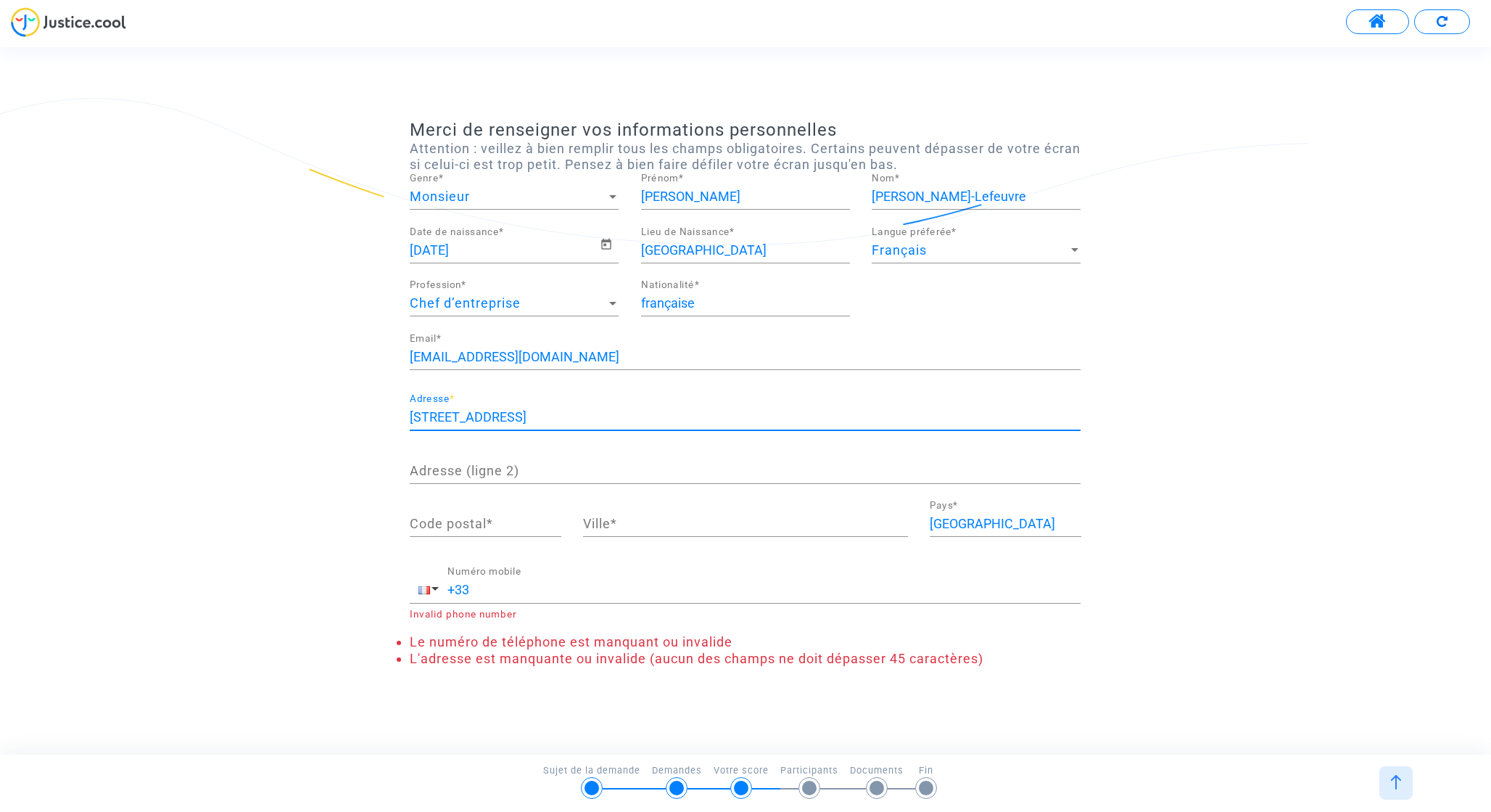
type input "11 rue d'Ors"
type input "78117"
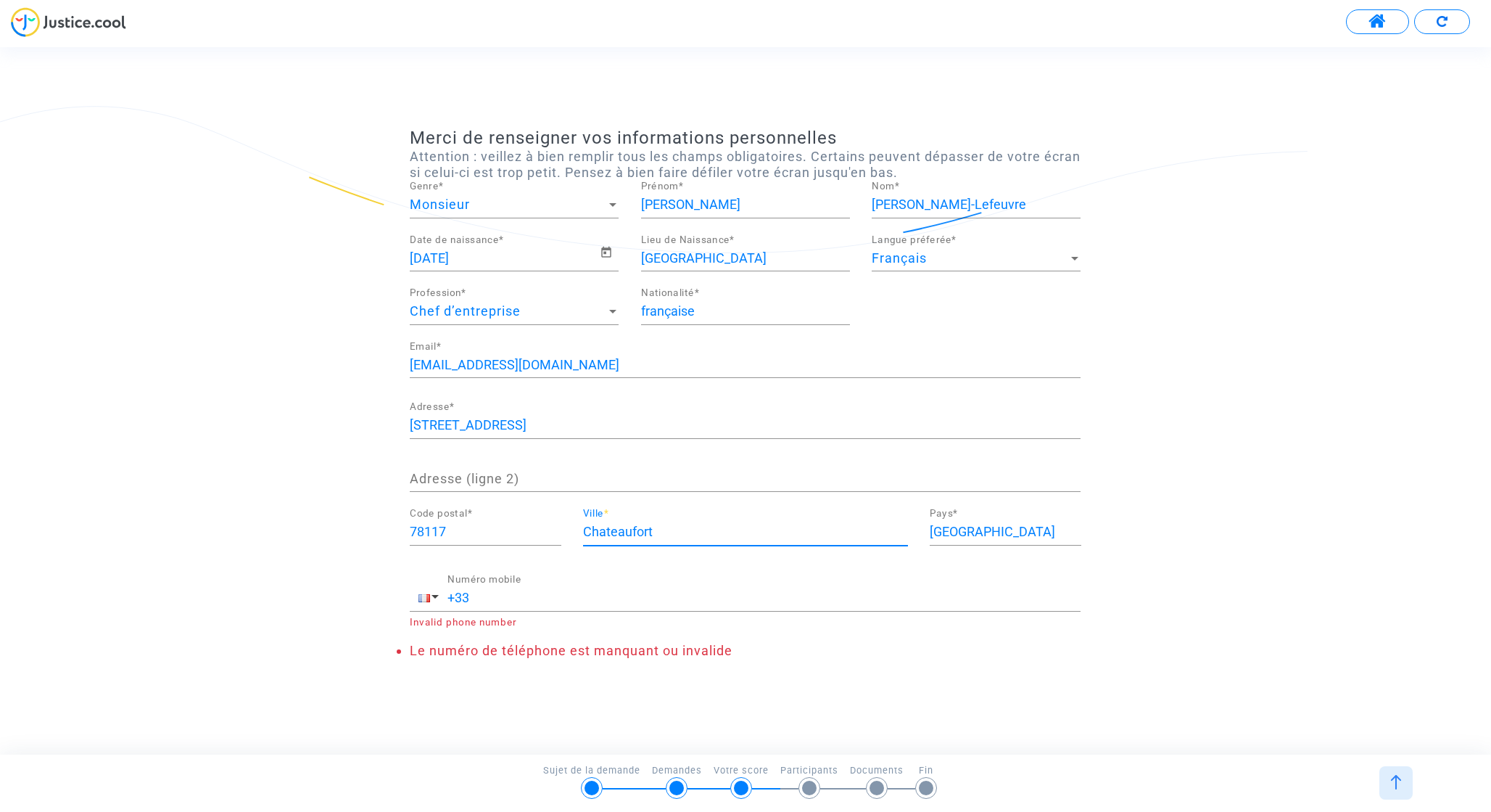
type input "Chateaufort"
click at [581, 602] on input "+33" at bounding box center [764, 597] width 633 height 14
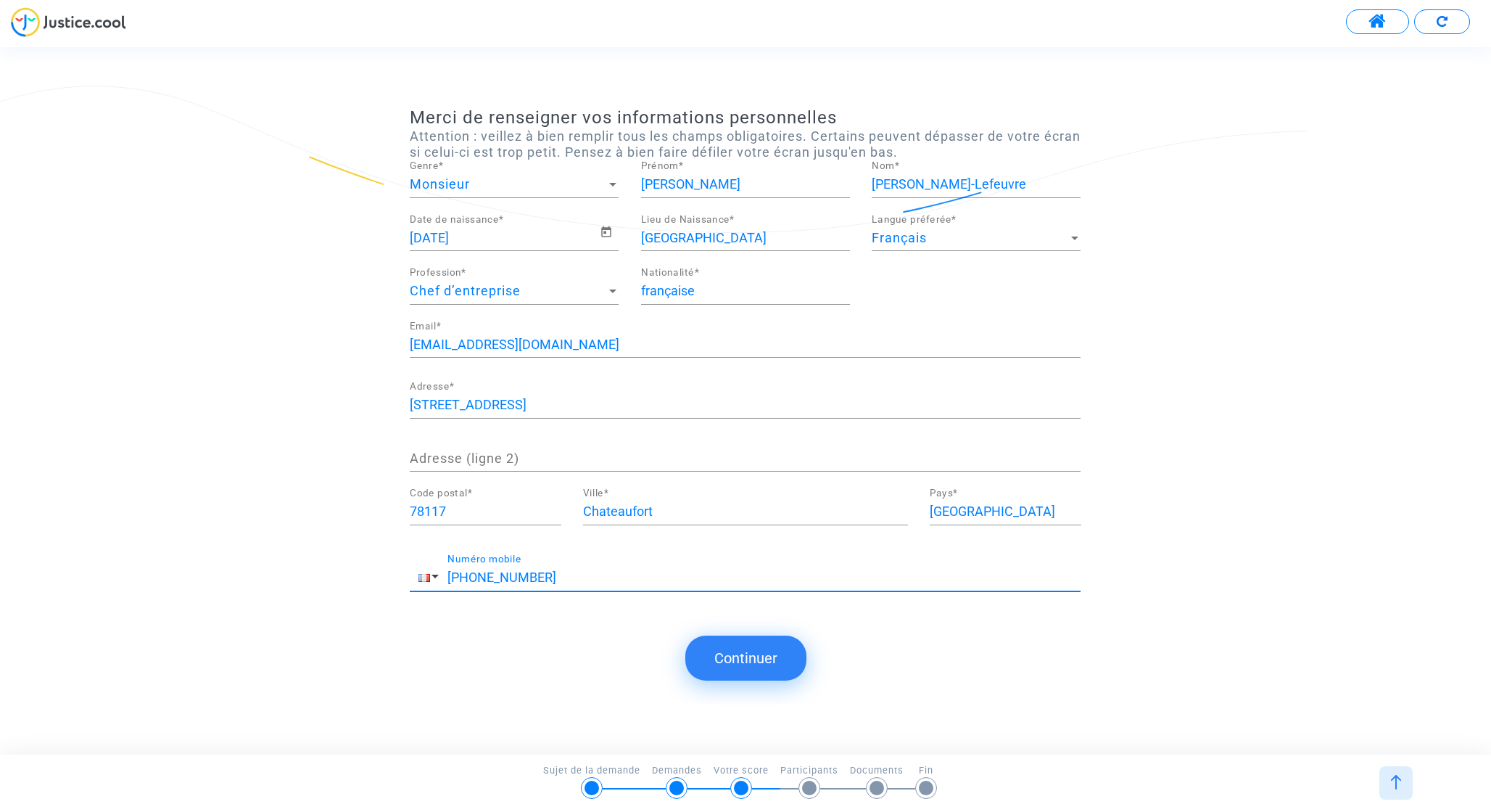
type input "+33 659628228"
click at [768, 659] on button "Continuer" at bounding box center [746, 657] width 121 height 45
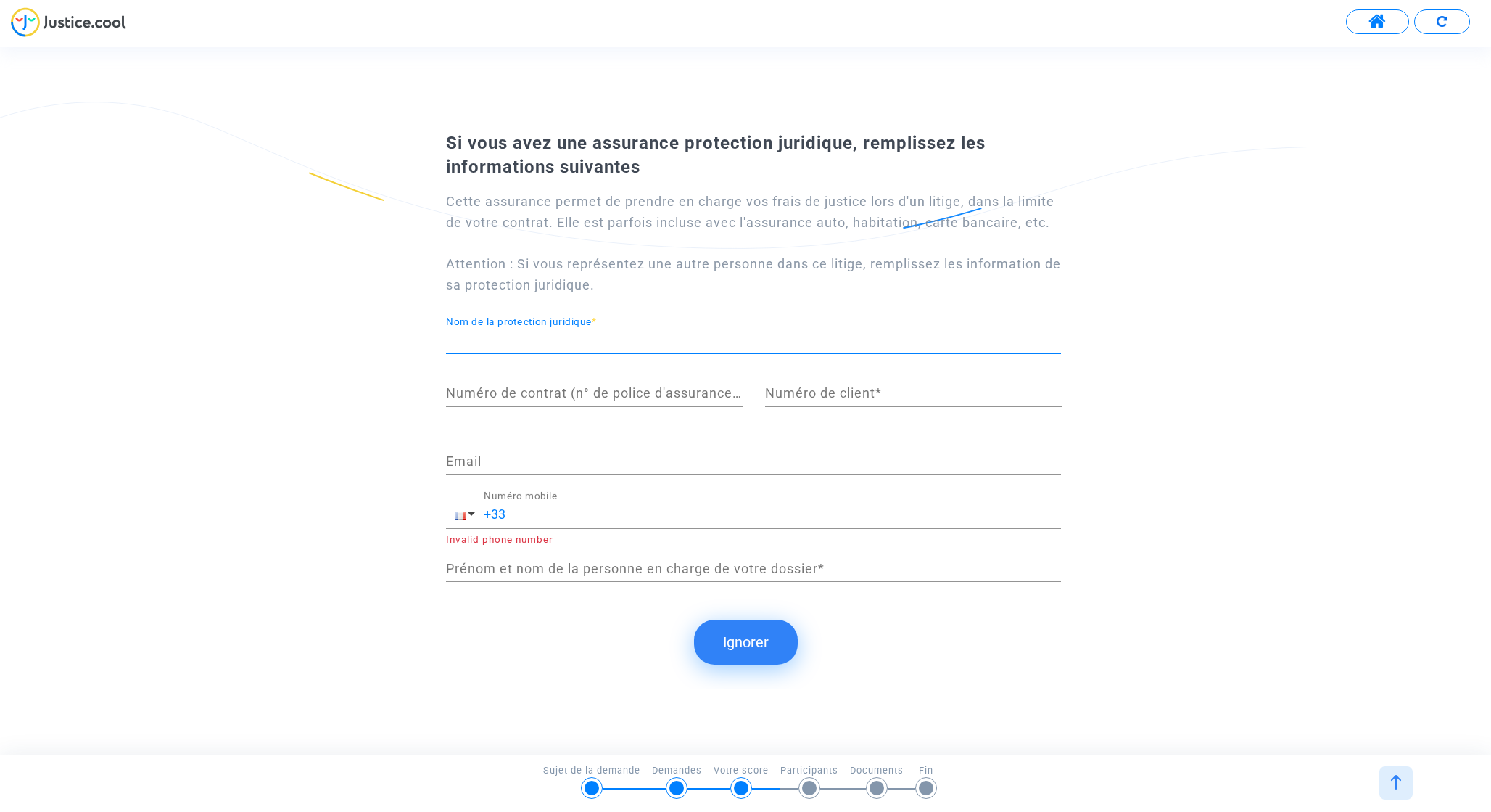
click at [599, 343] on input "Nom de la protection juridique *" at bounding box center [753, 340] width 615 height 14
click at [566, 703] on div "Si vous avez une assurance protection juridique, remplissez les informations su…" at bounding box center [745, 400] width 1491 height 707
click at [710, 642] on button "Ignorer" at bounding box center [746, 642] width 103 height 45
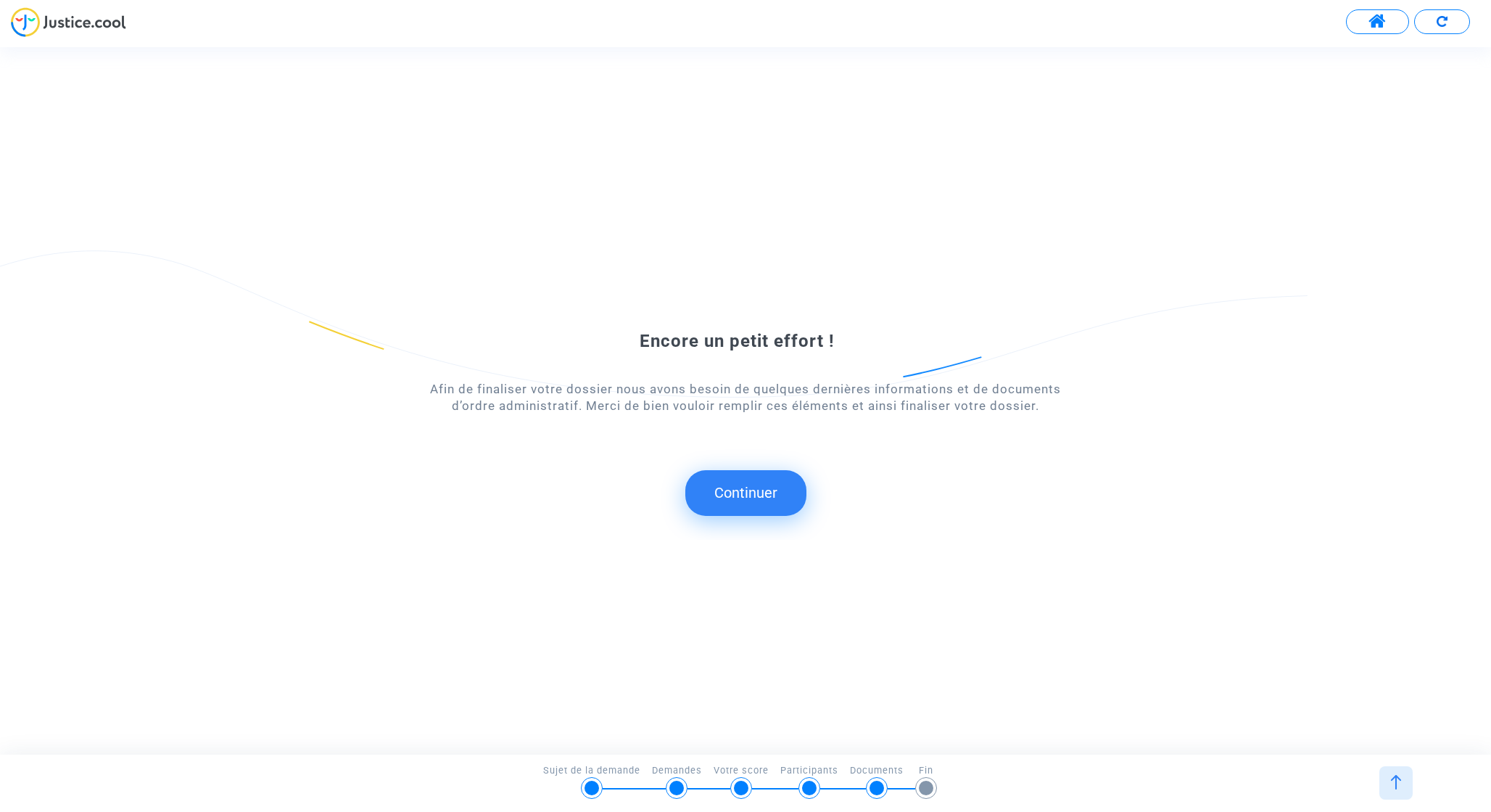
click at [746, 516] on div "Encore un petit effort ! Afin de finaliser votre dossier nous avons besoin de q…" at bounding box center [745, 400] width 1491 height 277
click at [759, 485] on button "Continuer" at bounding box center [746, 492] width 121 height 45
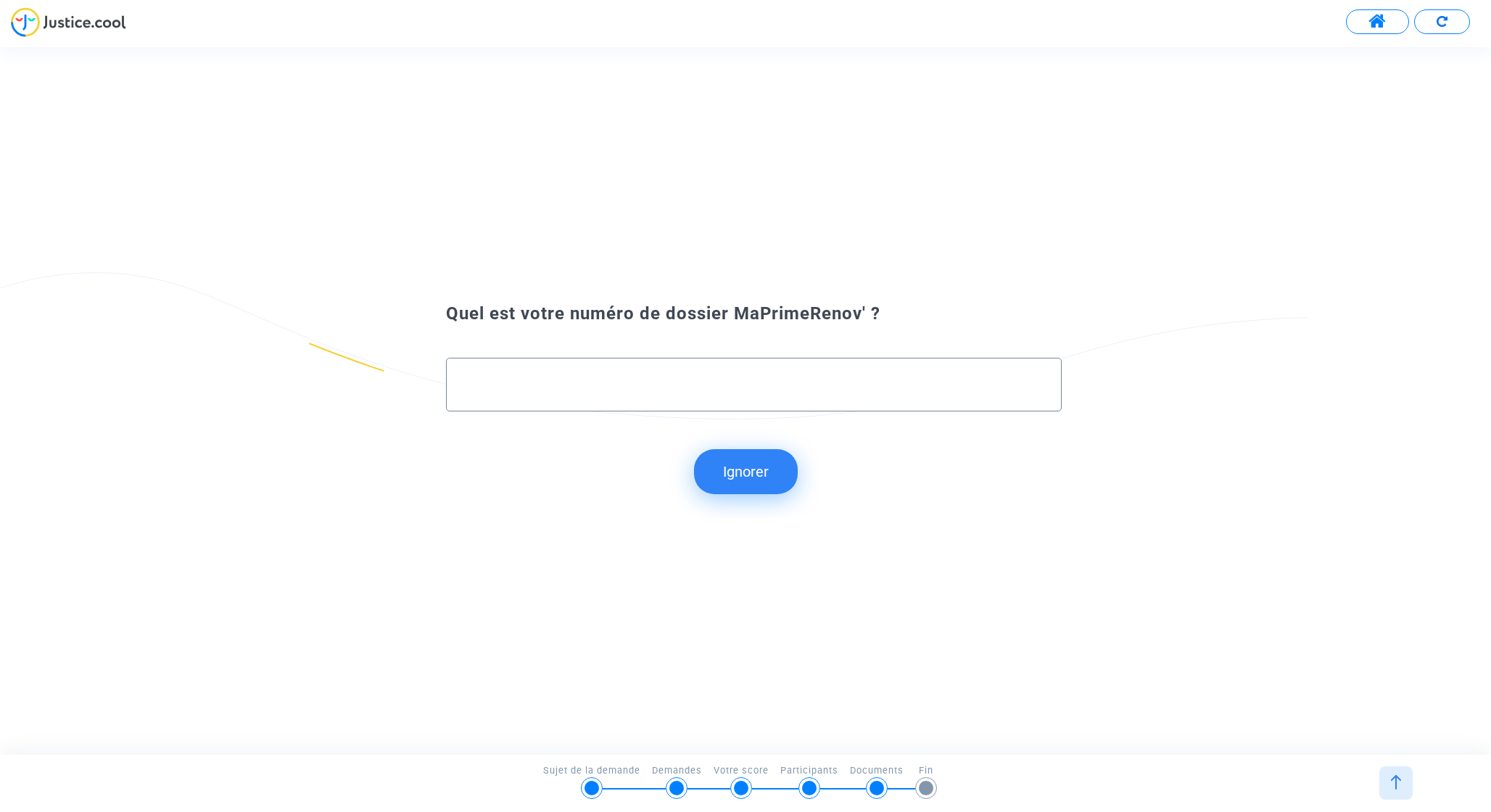
paste input ":MPR-2024-288119"
click at [476, 382] on input ":MPR-2024-288119" at bounding box center [753, 384] width 584 height 16
type input "MPR-2024-288119"
click at [761, 488] on button "Continuer" at bounding box center [746, 472] width 121 height 45
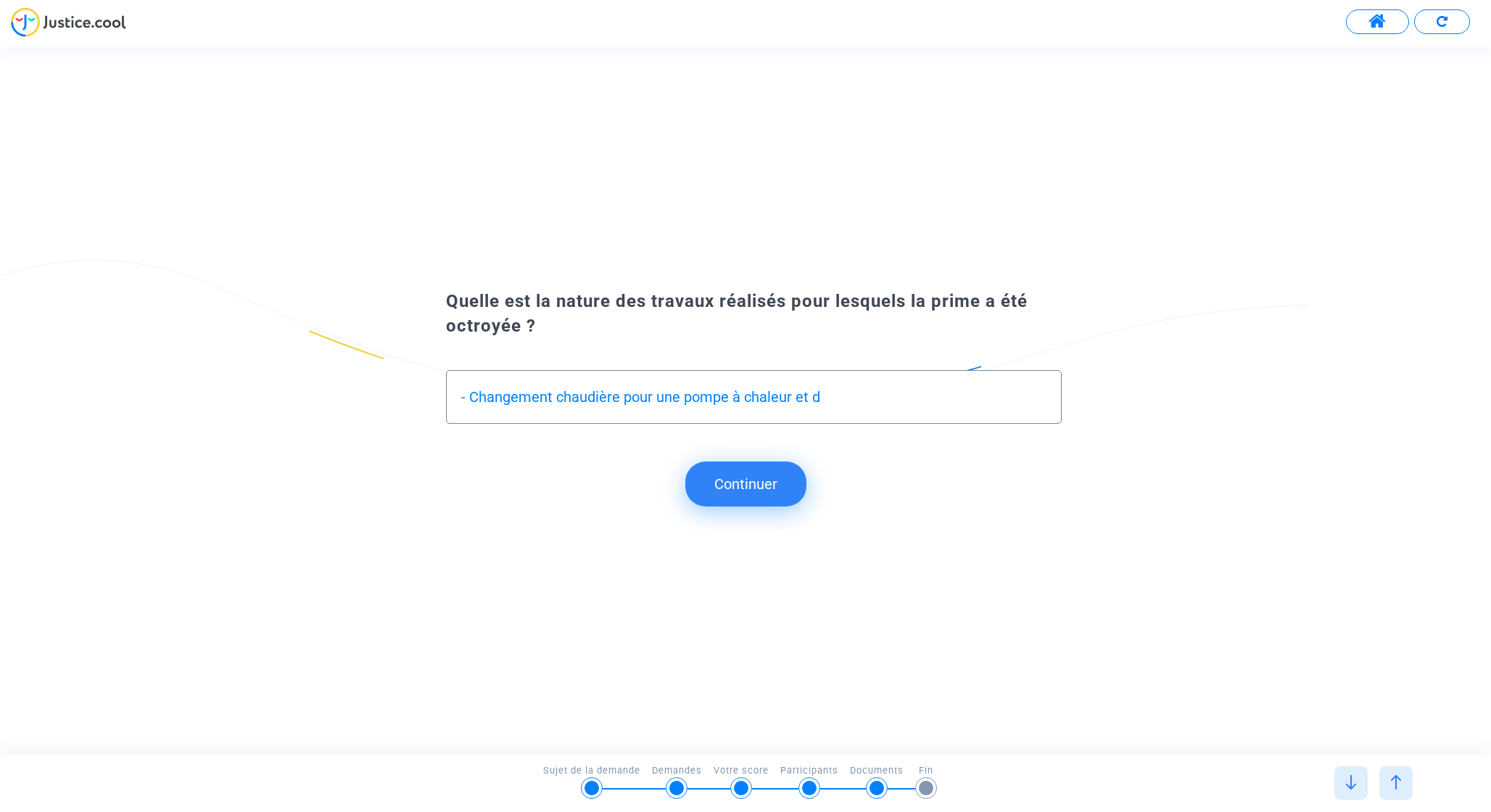
click at [903, 404] on input "- Changement chaudière pour une pompe à chaleur et d" at bounding box center [753, 397] width 584 height 16
type input "- Changement chaudière pour une pompe à chaleur et dépose cuve à fioul"
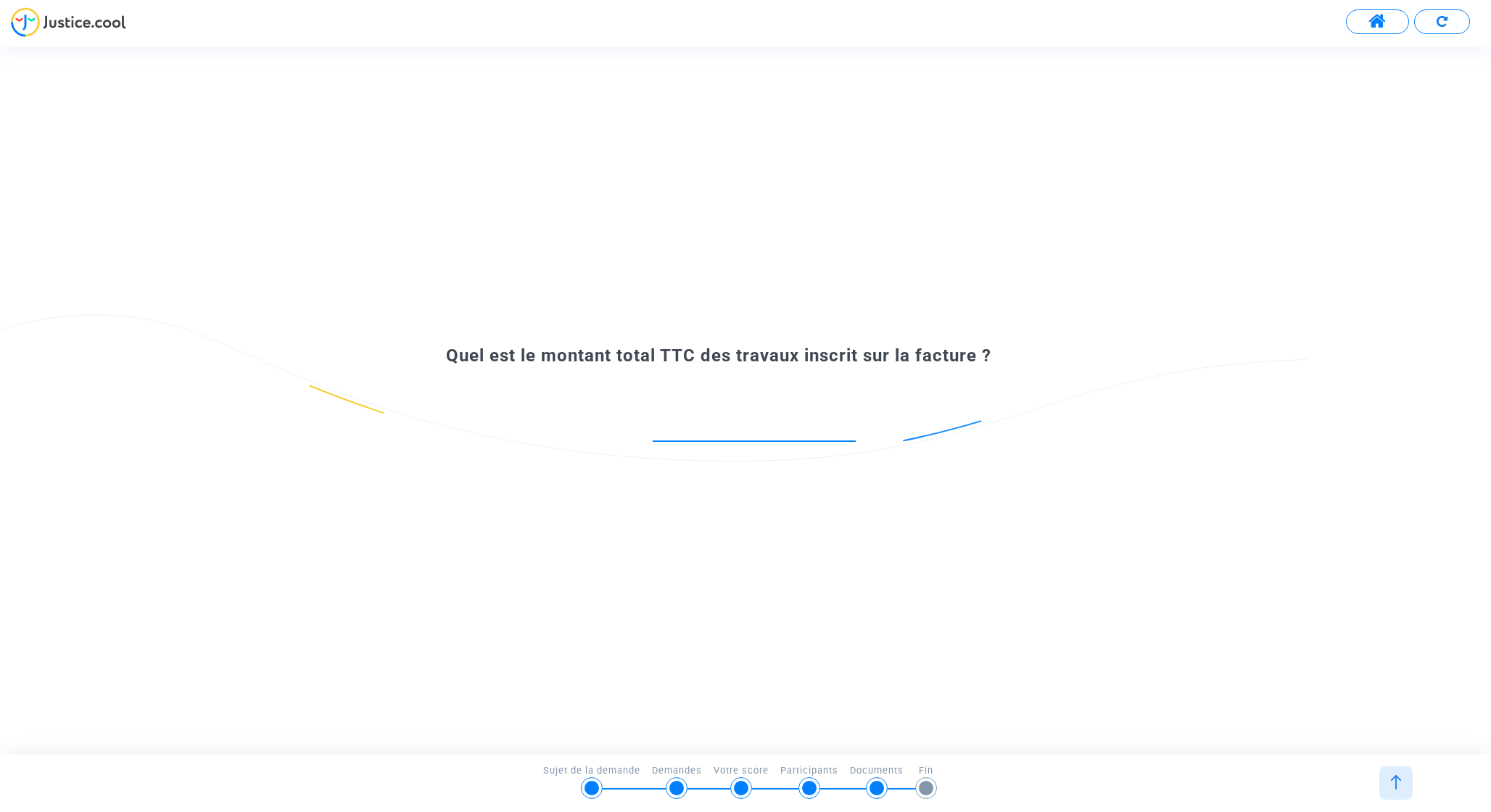
paste input "19835.89"
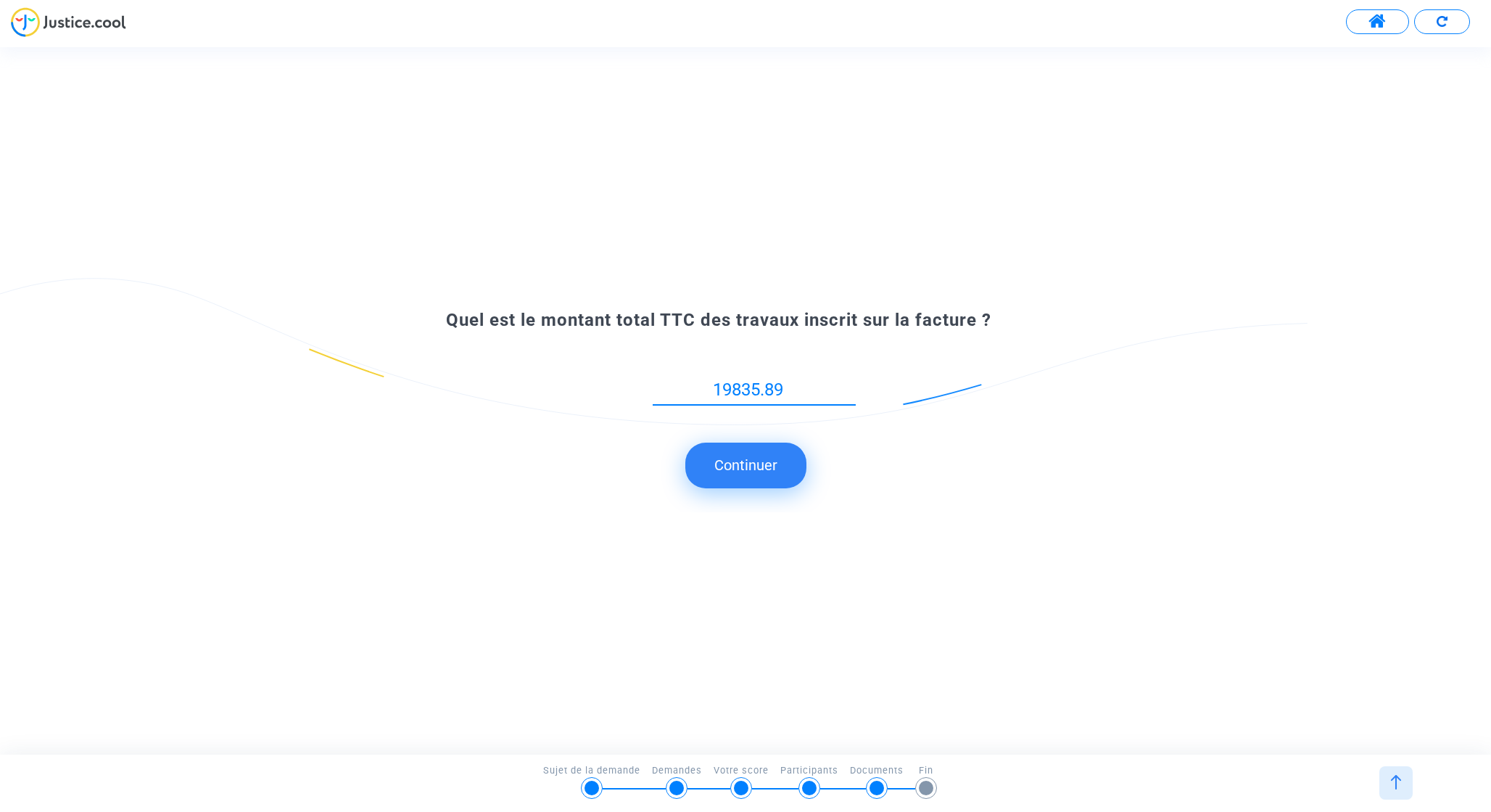
type input "19835.89"
click at [768, 472] on button "Continuer" at bounding box center [746, 465] width 121 height 45
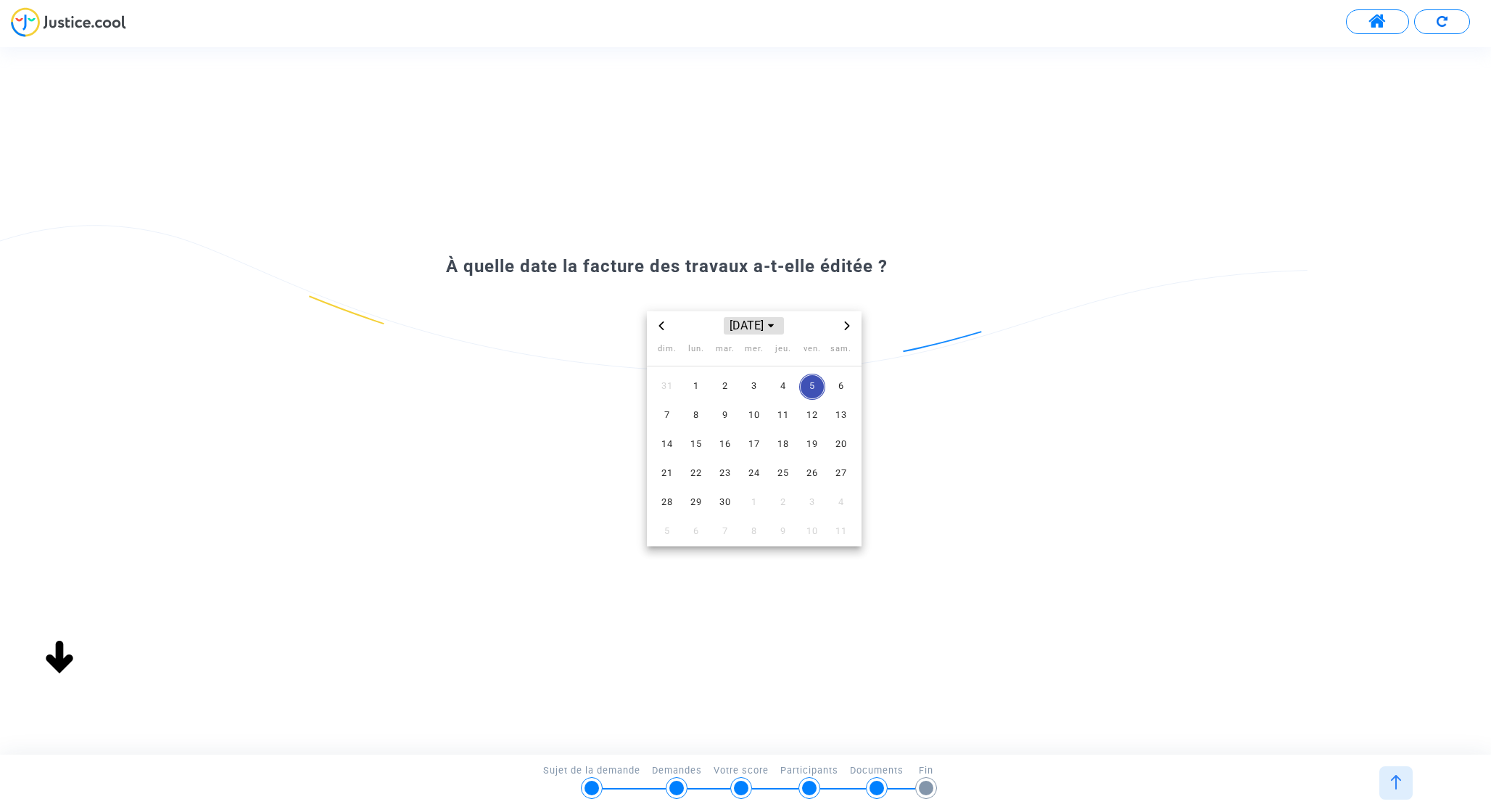
click at [755, 323] on span "[DATE]" at bounding box center [754, 325] width 59 height 17
click at [797, 425] on span "2024" at bounding box center [810, 427] width 51 height 22
click at [823, 419] on span "sept." at bounding box center [822, 419] width 61 height 26
click at [695, 474] on span "23" at bounding box center [695, 473] width 26 height 26
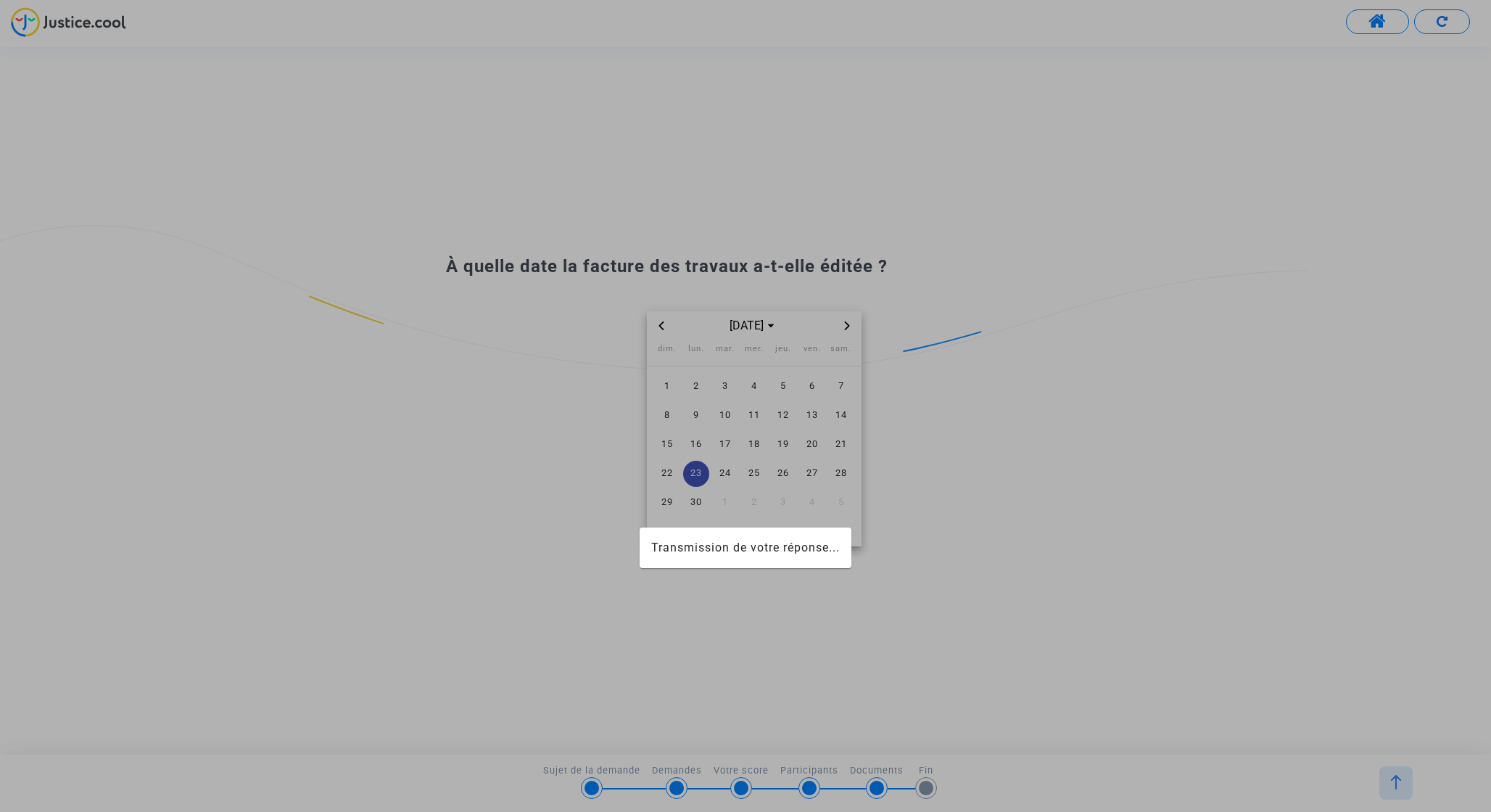
click at [1043, 369] on div at bounding box center [745, 406] width 1491 height 812
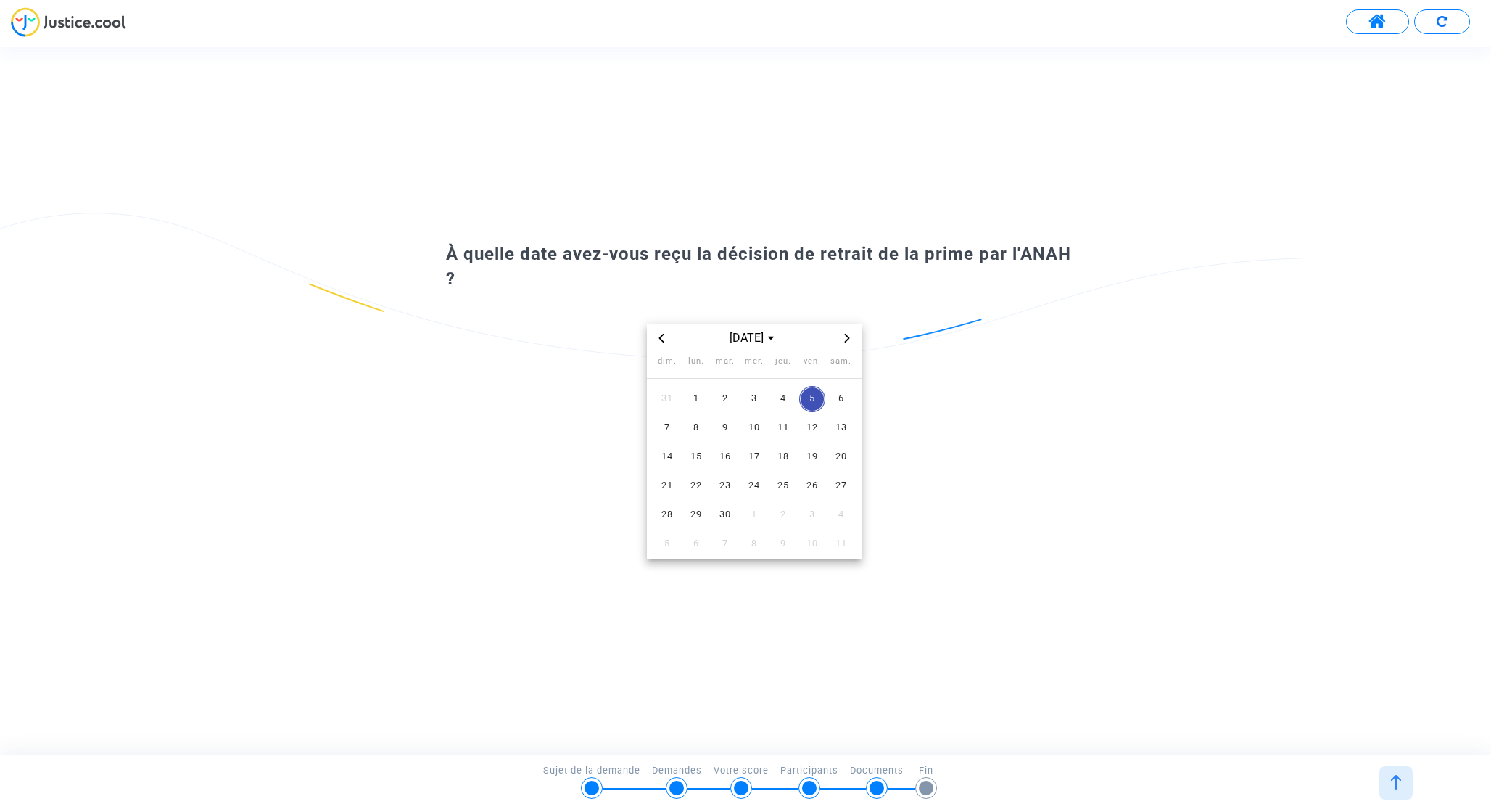
click at [663, 340] on icon "Previous month" at bounding box center [661, 338] width 5 height 9
click at [726, 428] on span "8" at bounding box center [725, 428] width 26 height 26
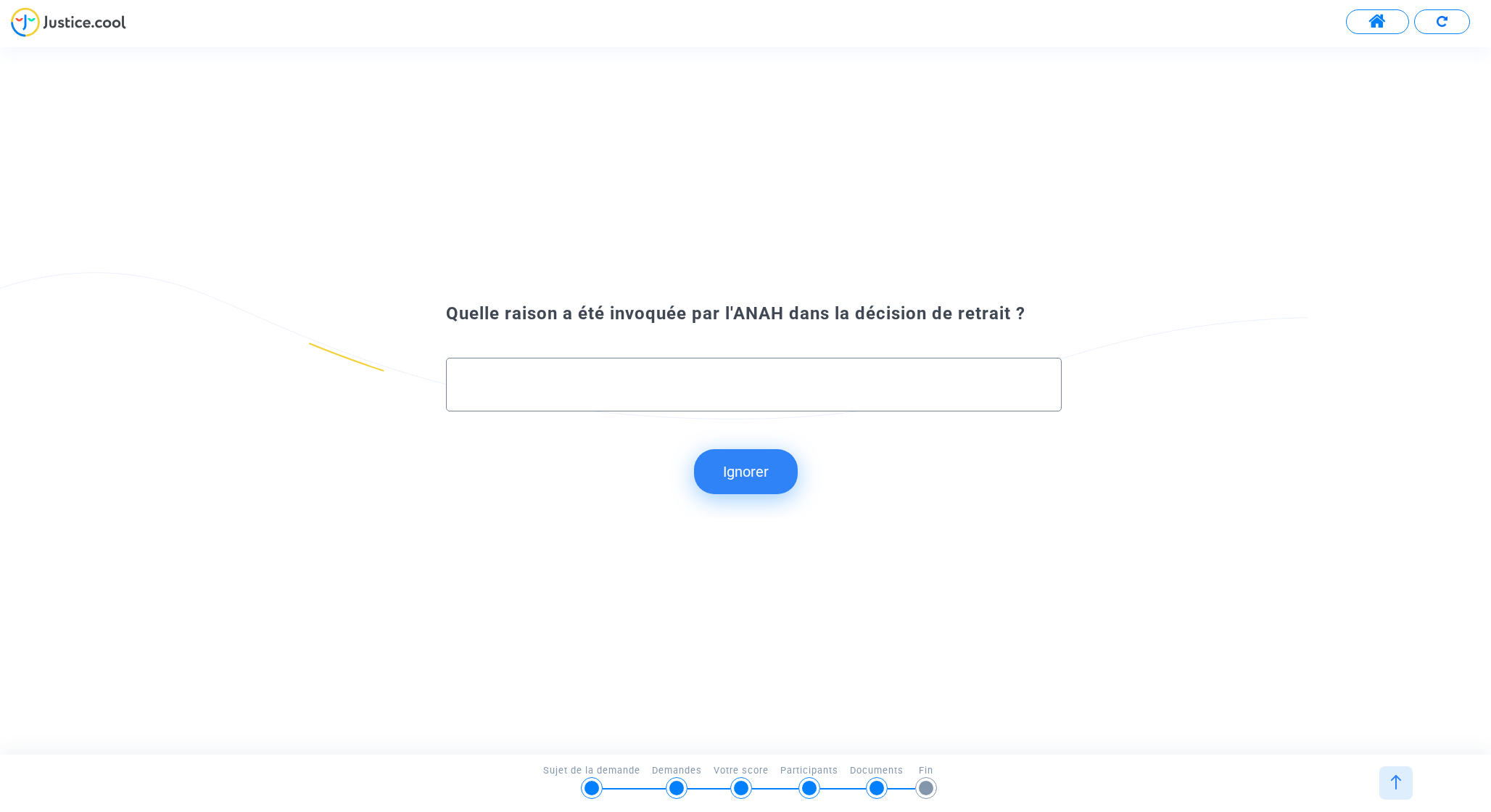
paste input "Après vérification des pièces transmises à l'appui de votre demande de solde, c…"
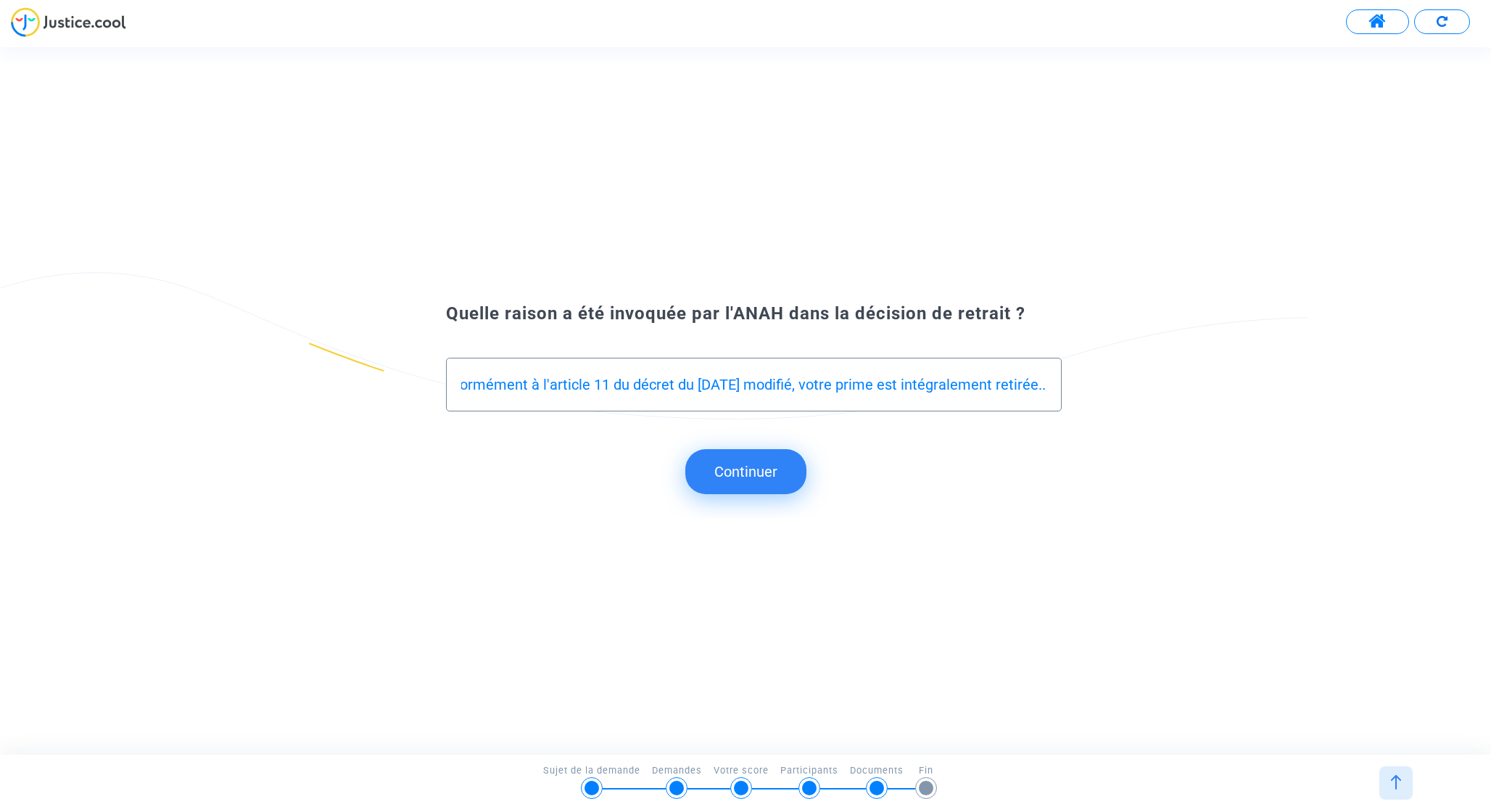
type input "Après vérification des pièces transmises à l'appui de votre demande de solde, c…"
click at [769, 471] on button "Continuer" at bounding box center [746, 472] width 121 height 45
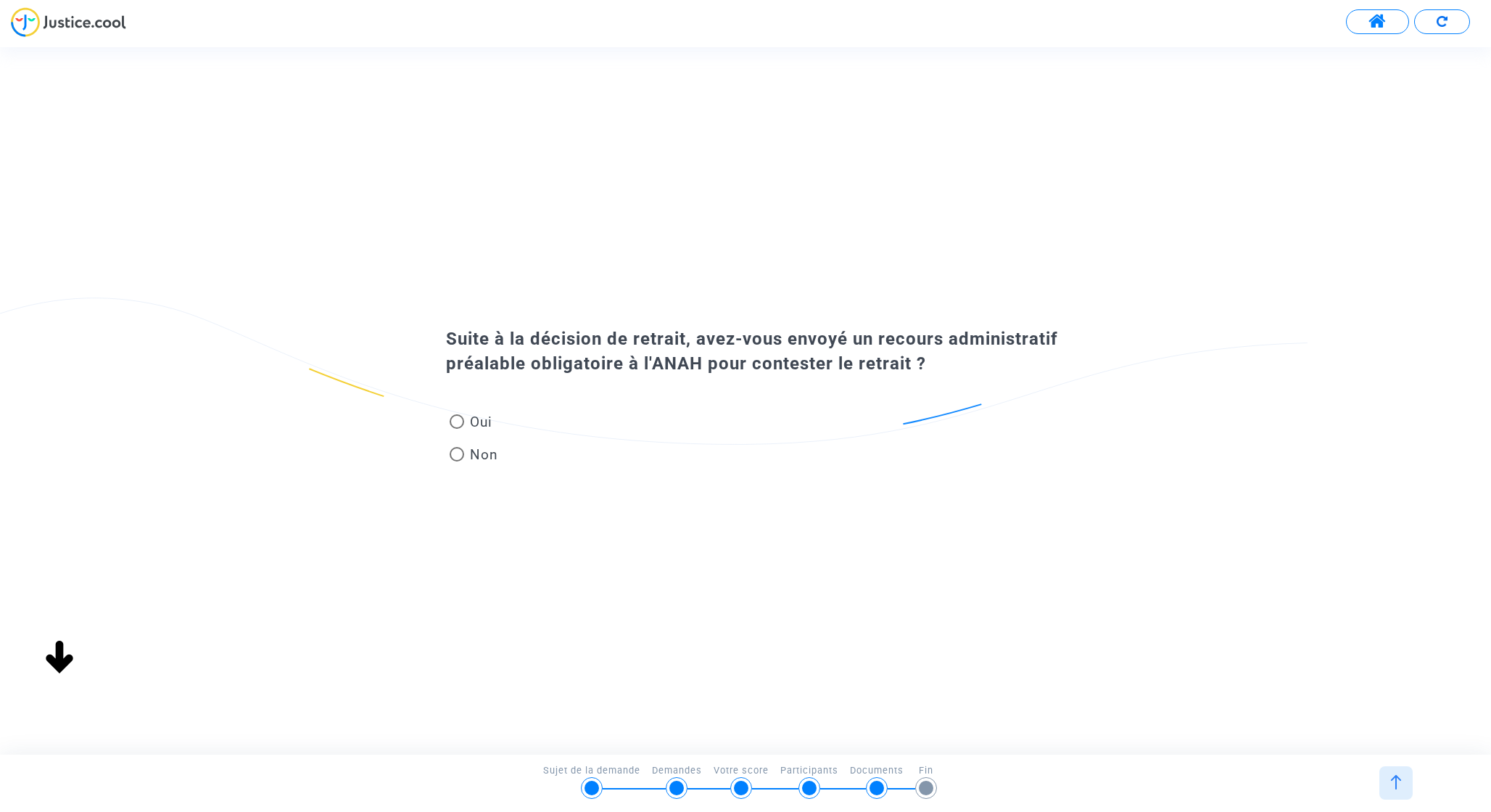
click at [478, 416] on span "Oui" at bounding box center [478, 422] width 29 height 19
click at [457, 428] on input "Oui" at bounding box center [456, 428] width 1 height 1
radio input "true"
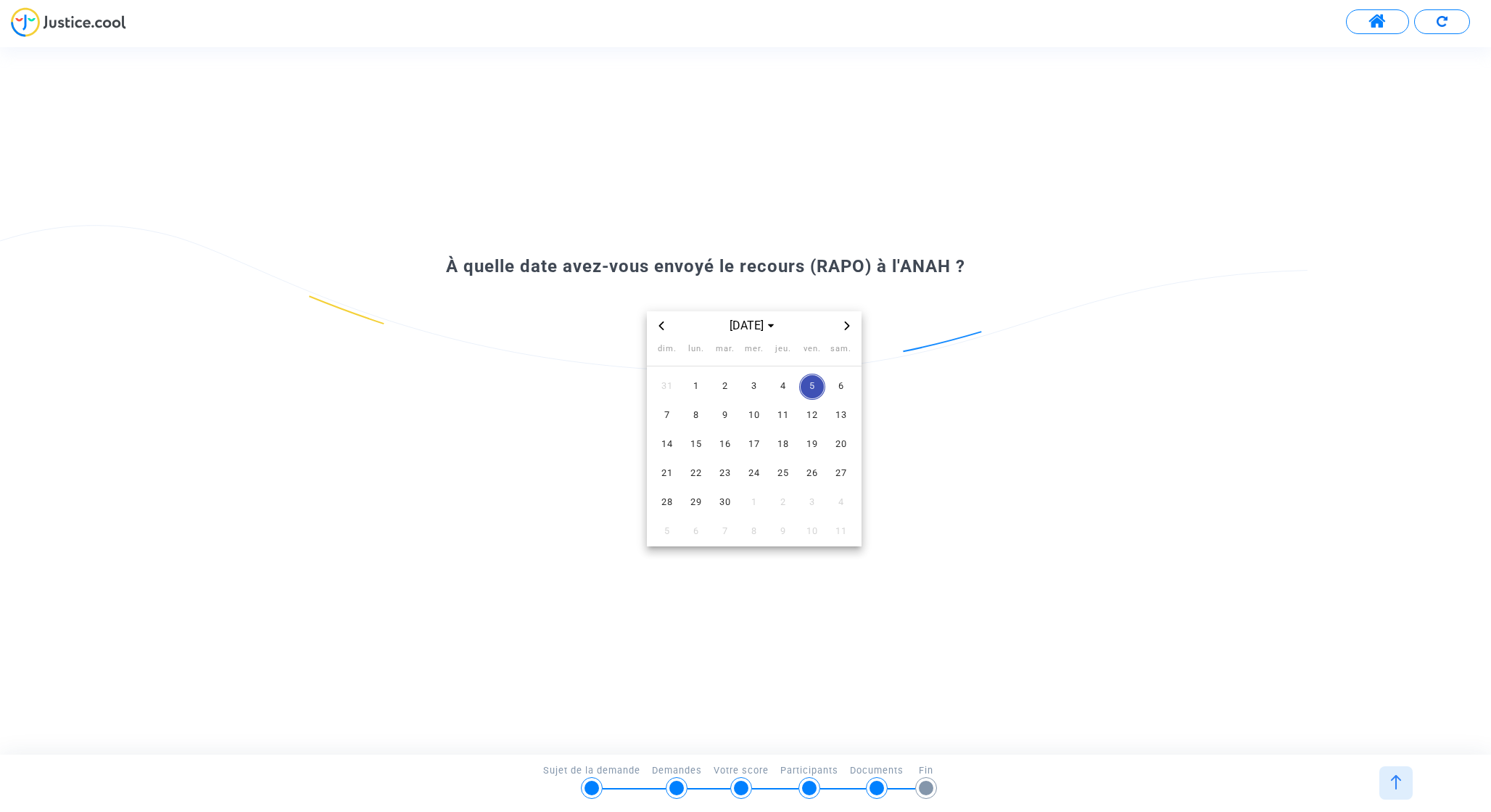
click at [653, 326] on span "Previous month" at bounding box center [662, 325] width 17 height 17
click at [783, 446] on span "14" at bounding box center [783, 444] width 26 height 26
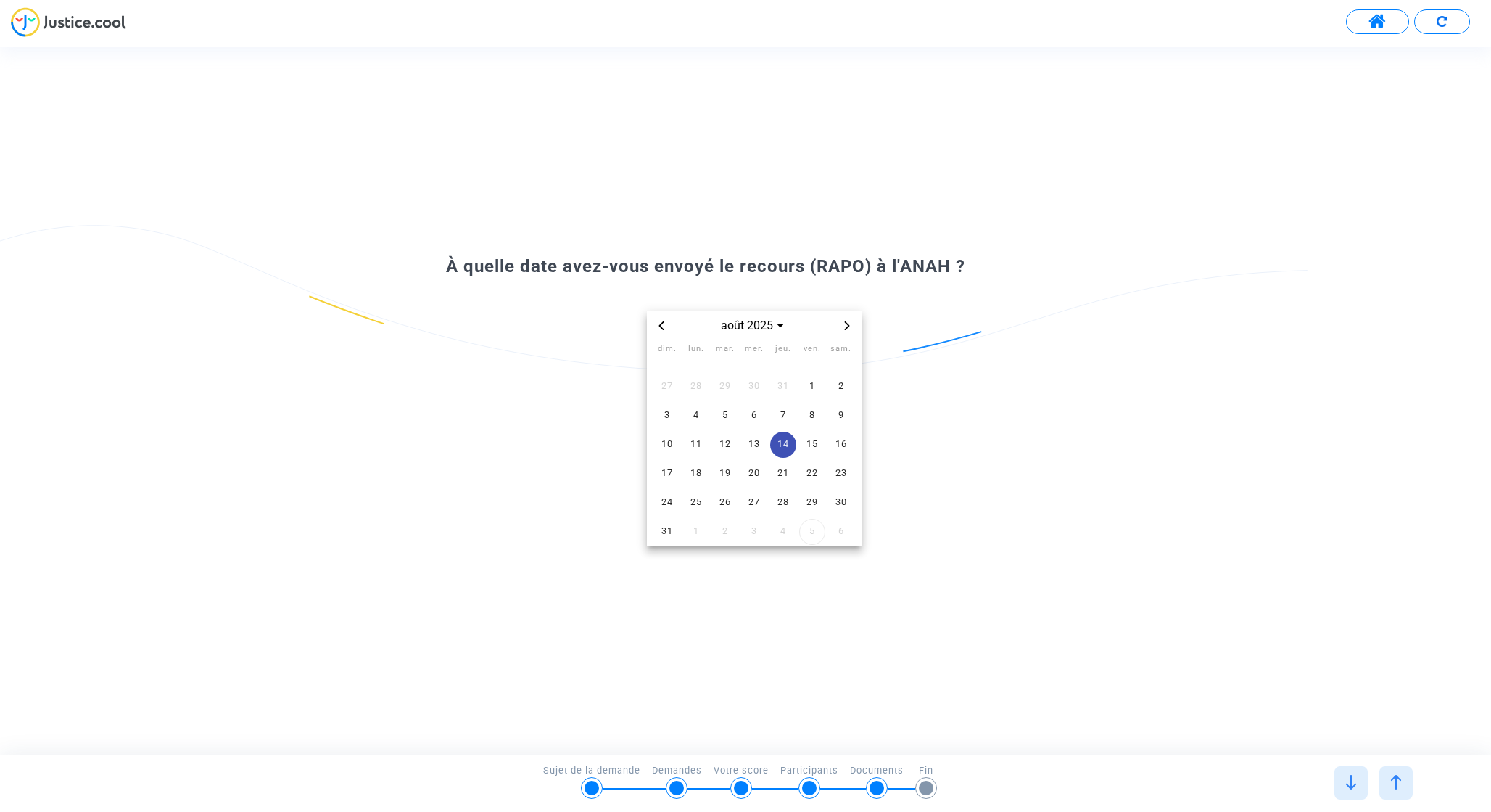
click at [787, 446] on span "14" at bounding box center [783, 444] width 26 height 26
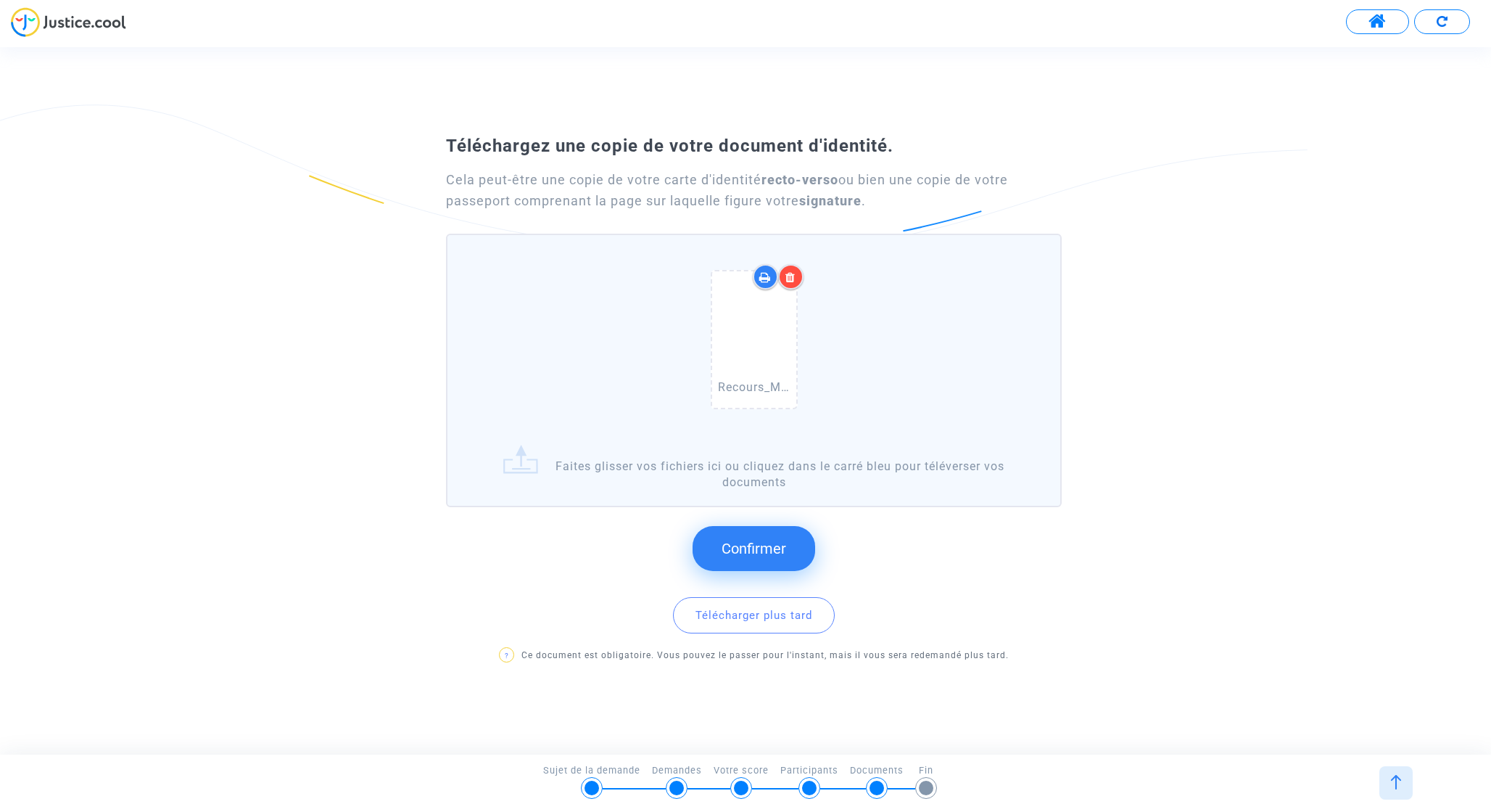
click at [792, 278] on icon at bounding box center [790, 277] width 11 height 11
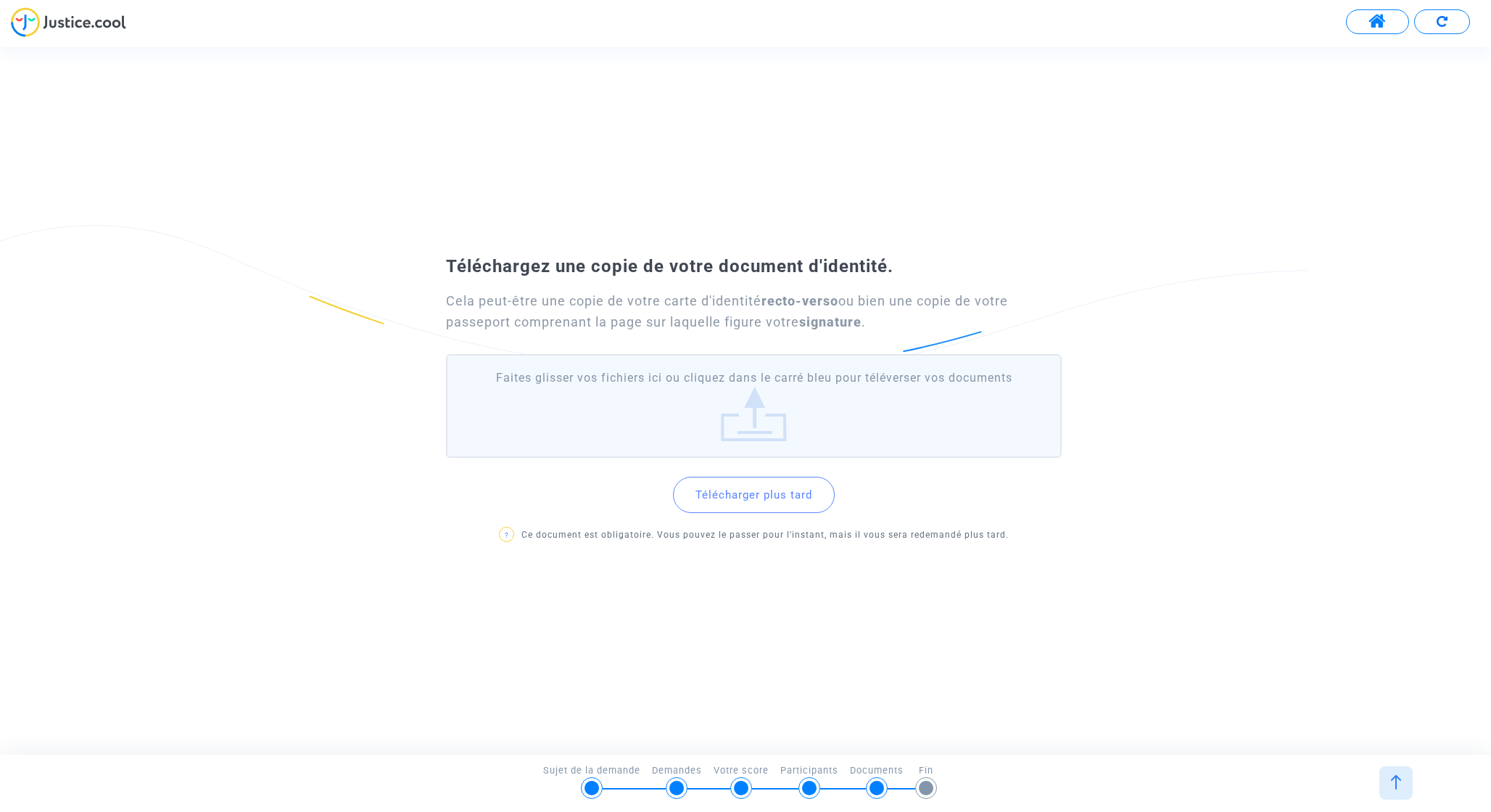
click at [732, 401] on label "Faites glisser vos fichiers ici ou cliquez dans le carré bleu pour téléverser v…" at bounding box center [753, 406] width 615 height 103
click at [0, 0] on input "Faites glisser vos fichiers ici ou cliquez dans le carré bleu pour téléverser v…" at bounding box center [0, 0] width 0 height 0
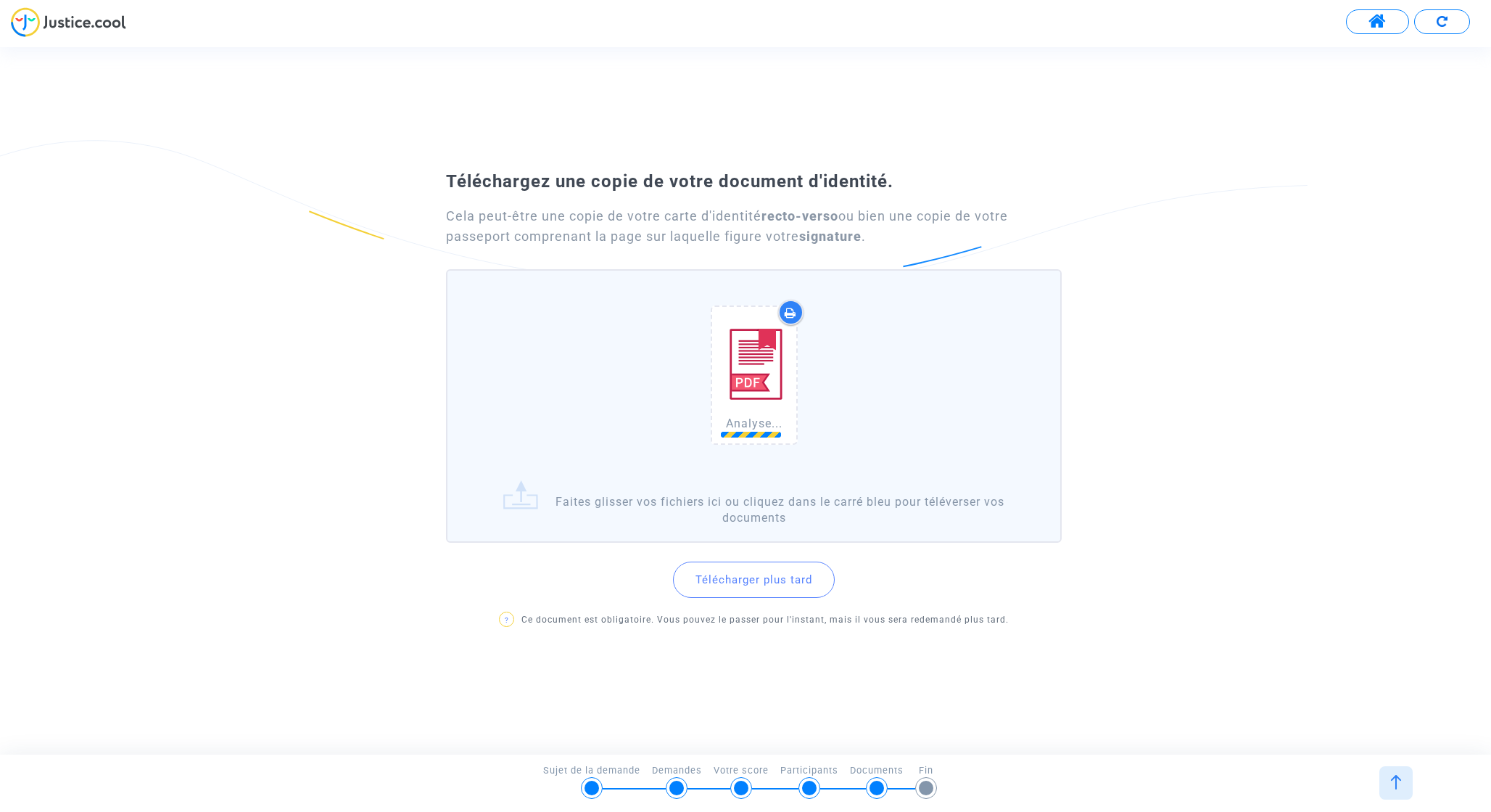
click at [880, 385] on div "Analyse..." at bounding box center [754, 378] width 598 height 186
click at [0, 0] on input "Analyse... Faites glisser vos fichiers ici ou cliquez dans le carré bleu pour t…" at bounding box center [0, 0] width 0 height 0
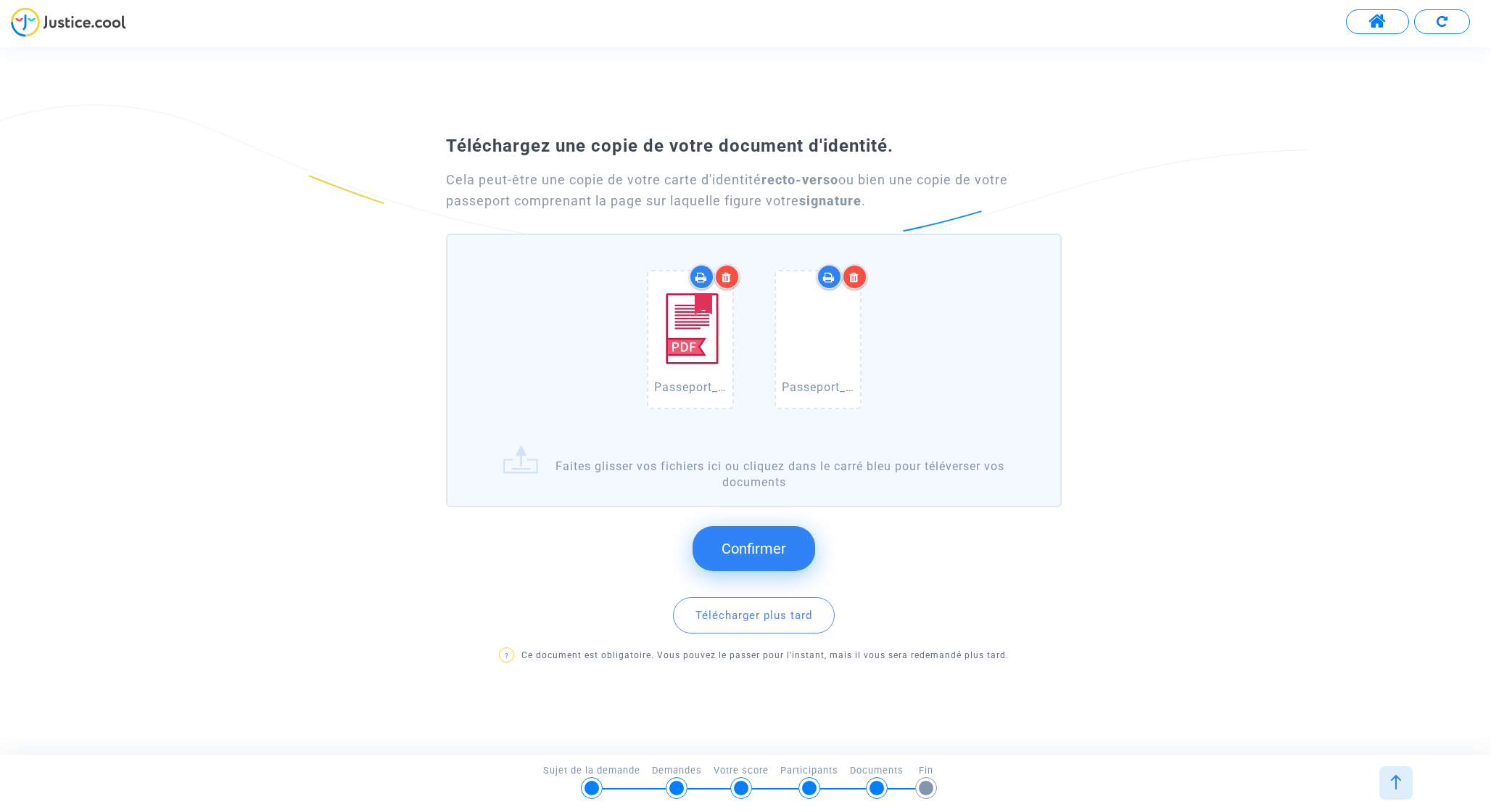
click at [777, 558] on button "Confirmer" at bounding box center [754, 548] width 122 height 45
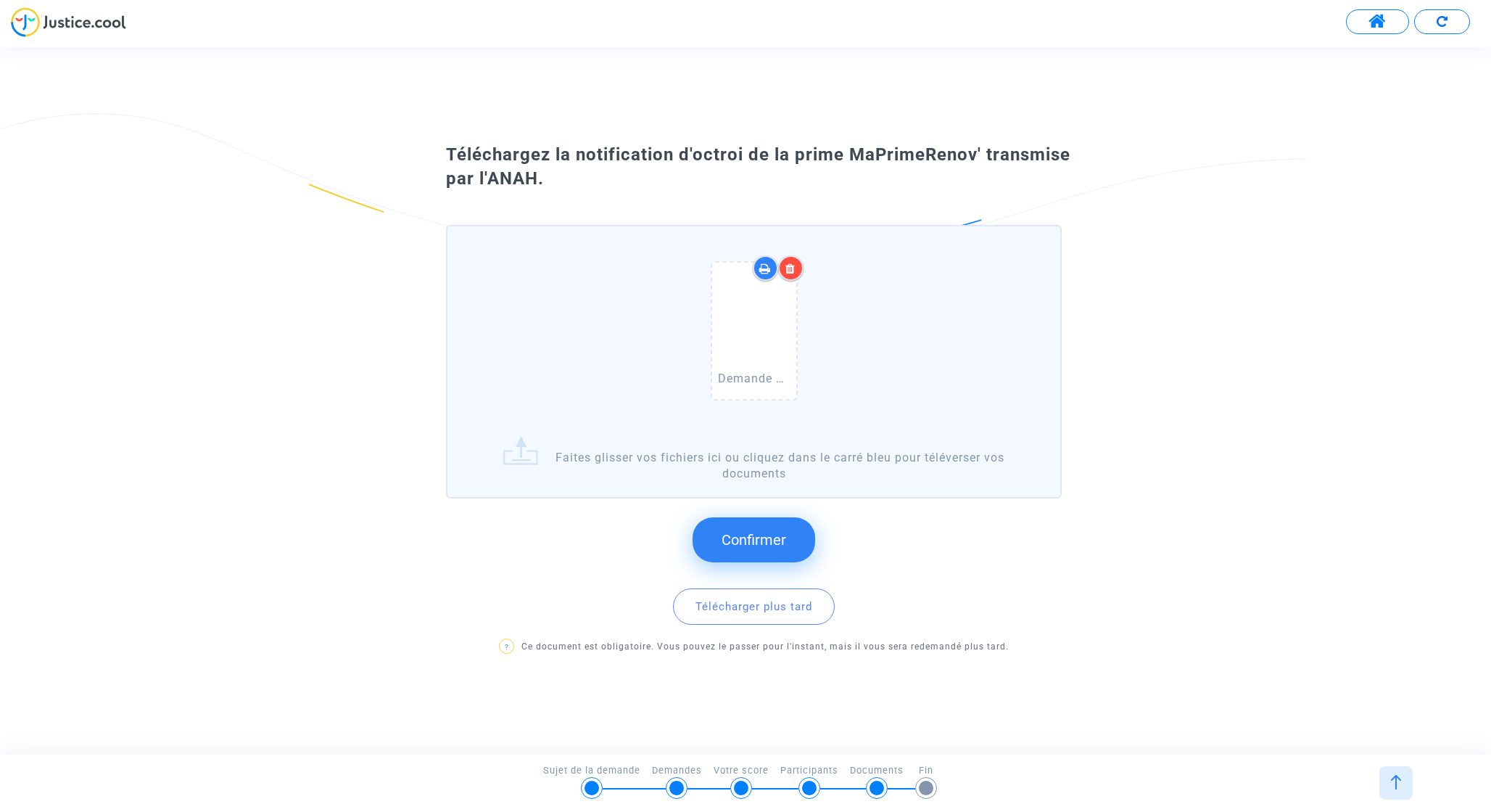
click at [773, 537] on span "Confirmer" at bounding box center [755, 539] width 65 height 17
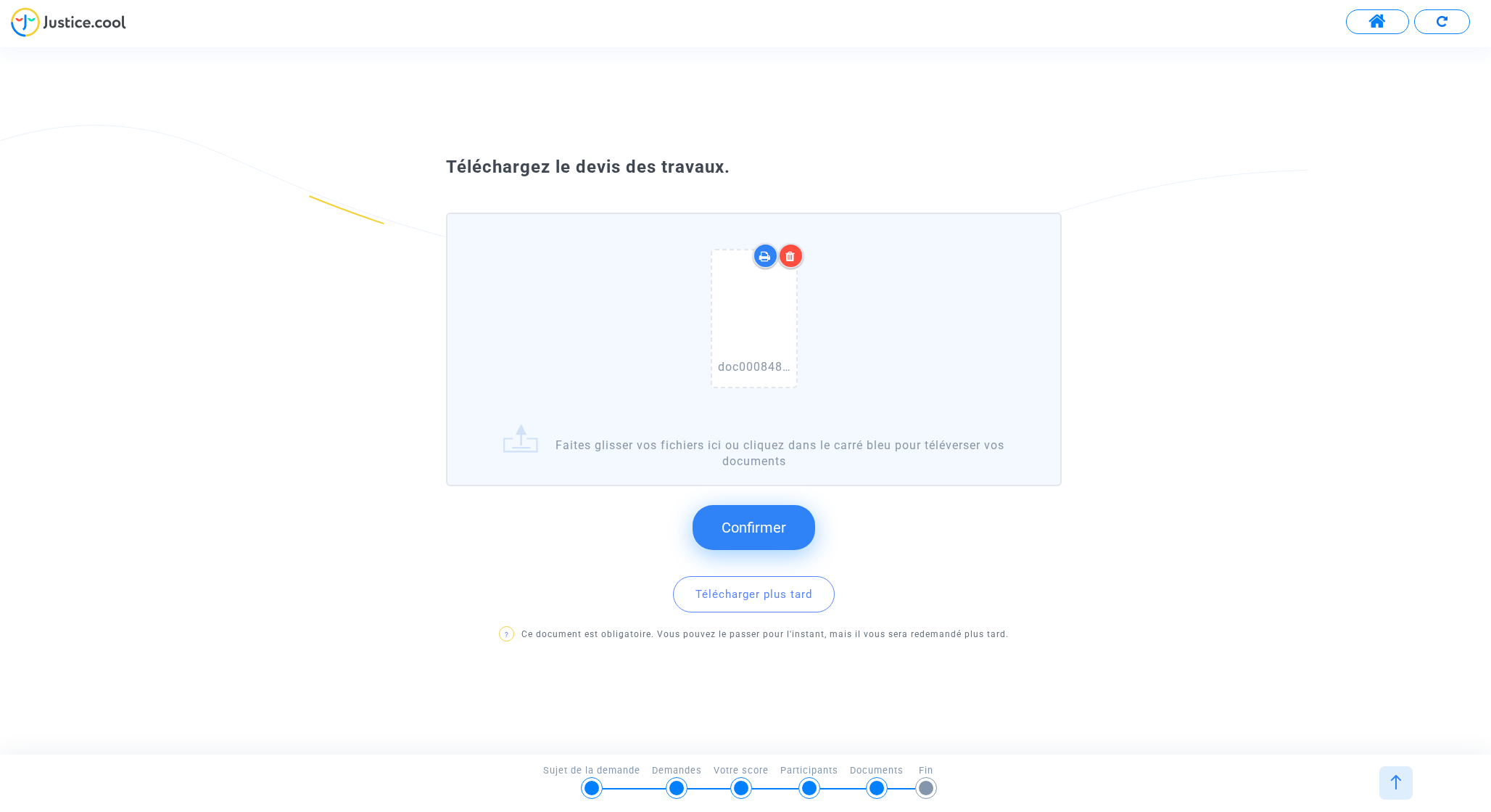
click at [736, 523] on span "Confirmer" at bounding box center [755, 527] width 65 height 17
click at [772, 519] on span "Confirmer" at bounding box center [755, 527] width 65 height 17
click at [752, 512] on button "Confirmer" at bounding box center [754, 527] width 122 height 45
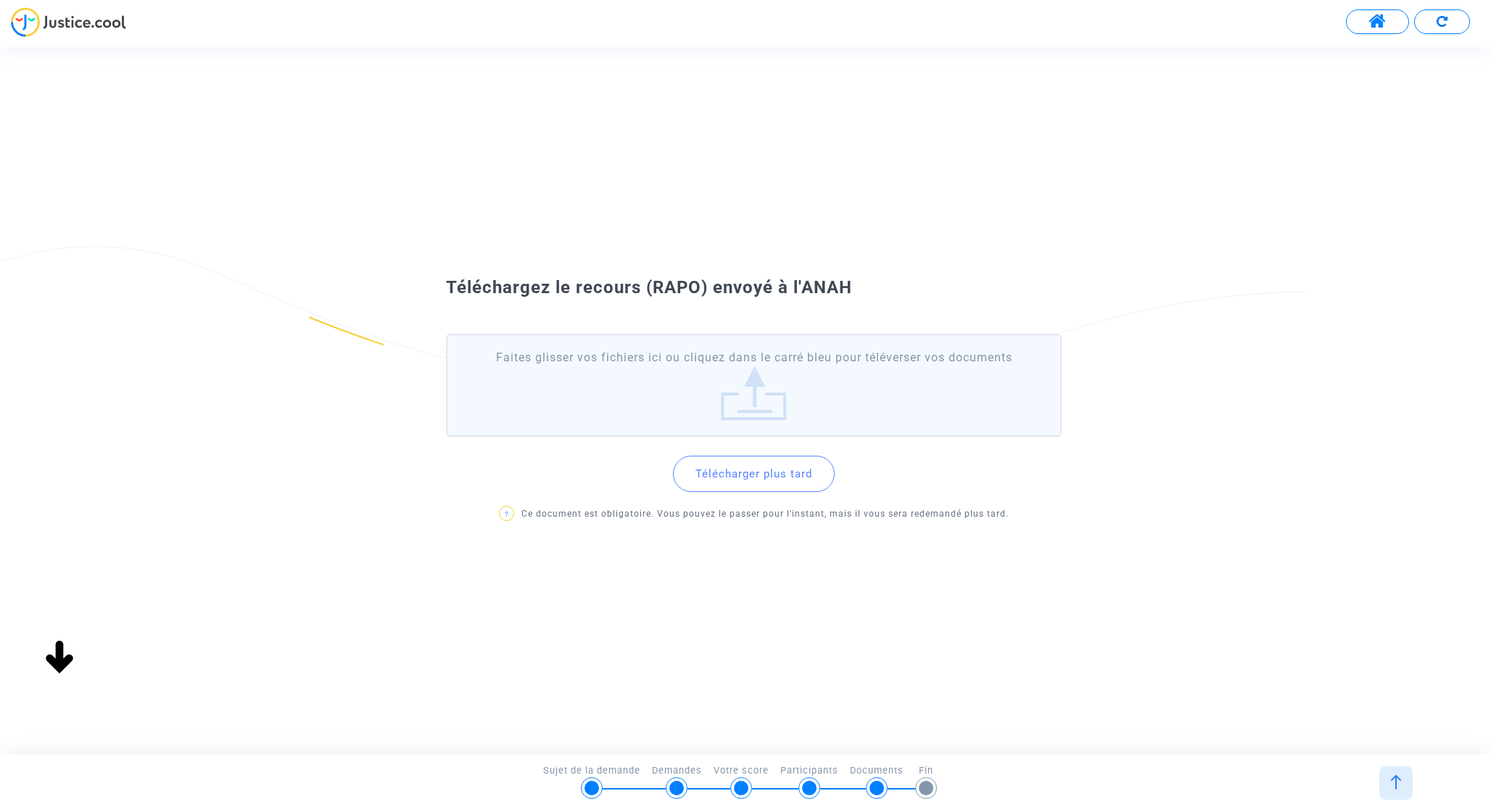
click at [682, 292] on span "Téléchargez le recours (RAPO) envoyé à l'ANAH" at bounding box center [648, 287] width 406 height 20
click at [734, 292] on span "Téléchargez le recours (RAPO) envoyé à l'ANAH" at bounding box center [648, 287] width 406 height 20
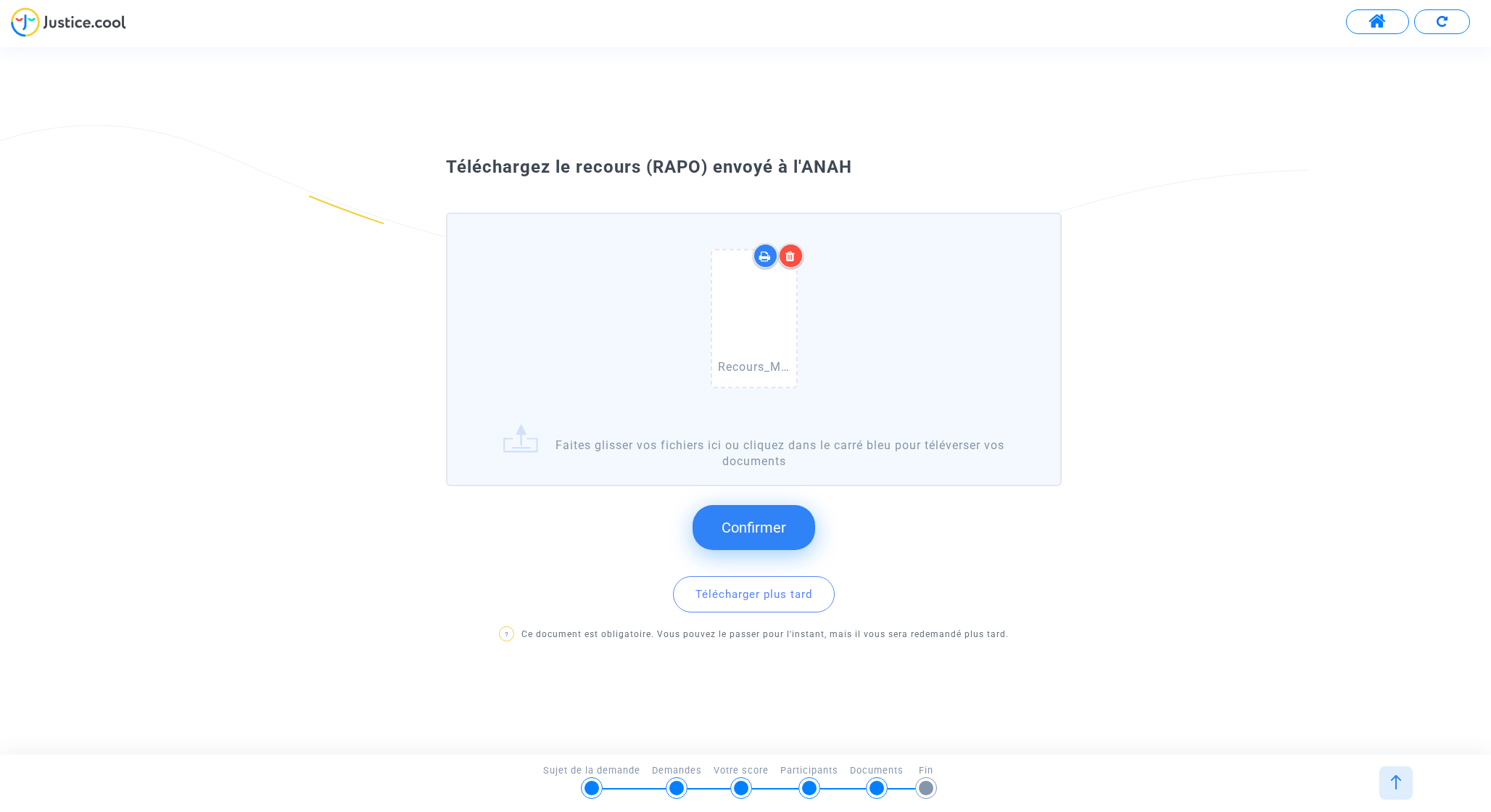
click at [753, 531] on span "Confirmer" at bounding box center [755, 527] width 65 height 17
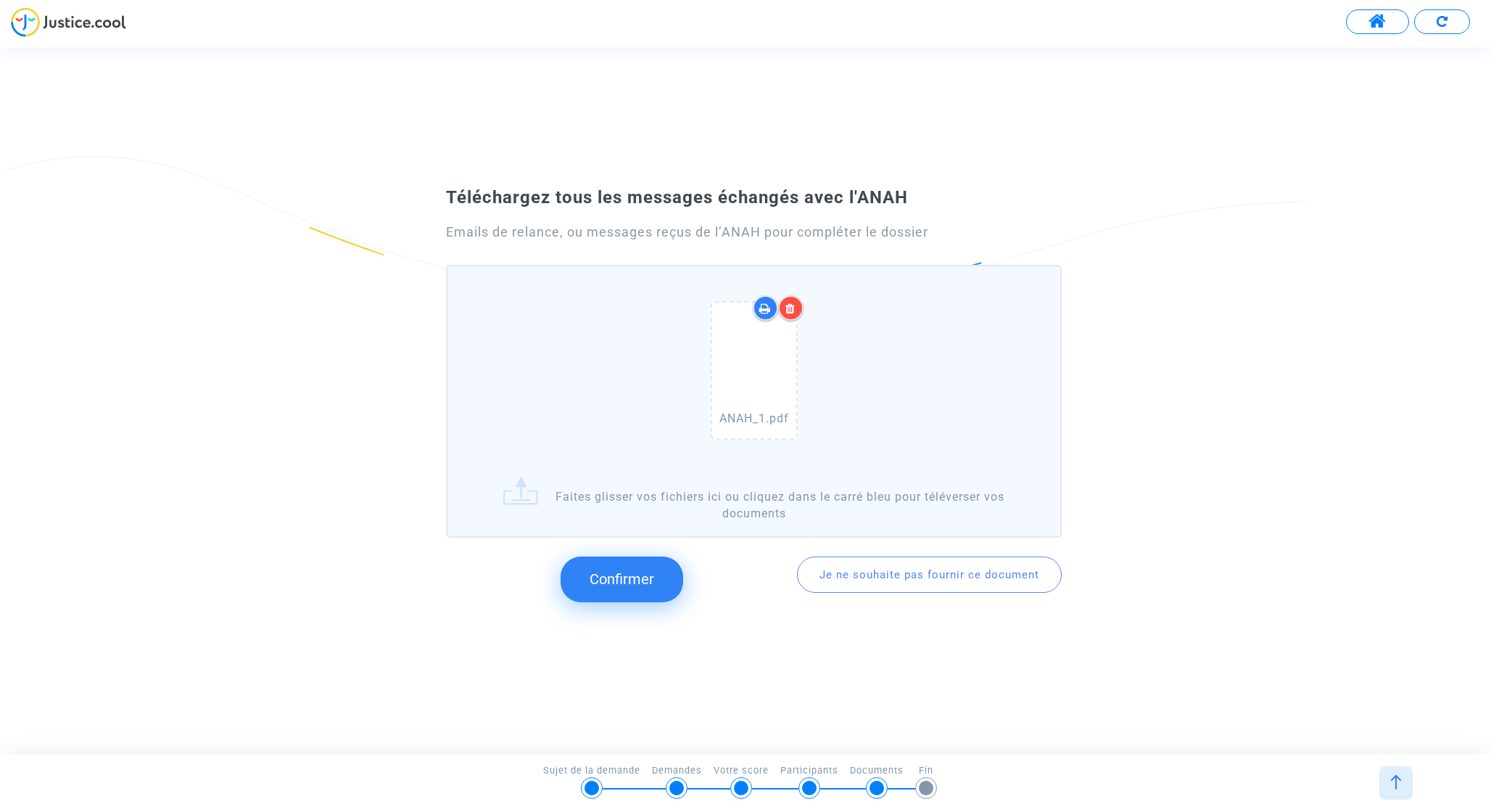
click at [639, 574] on span "Confirmer" at bounding box center [623, 579] width 65 height 17
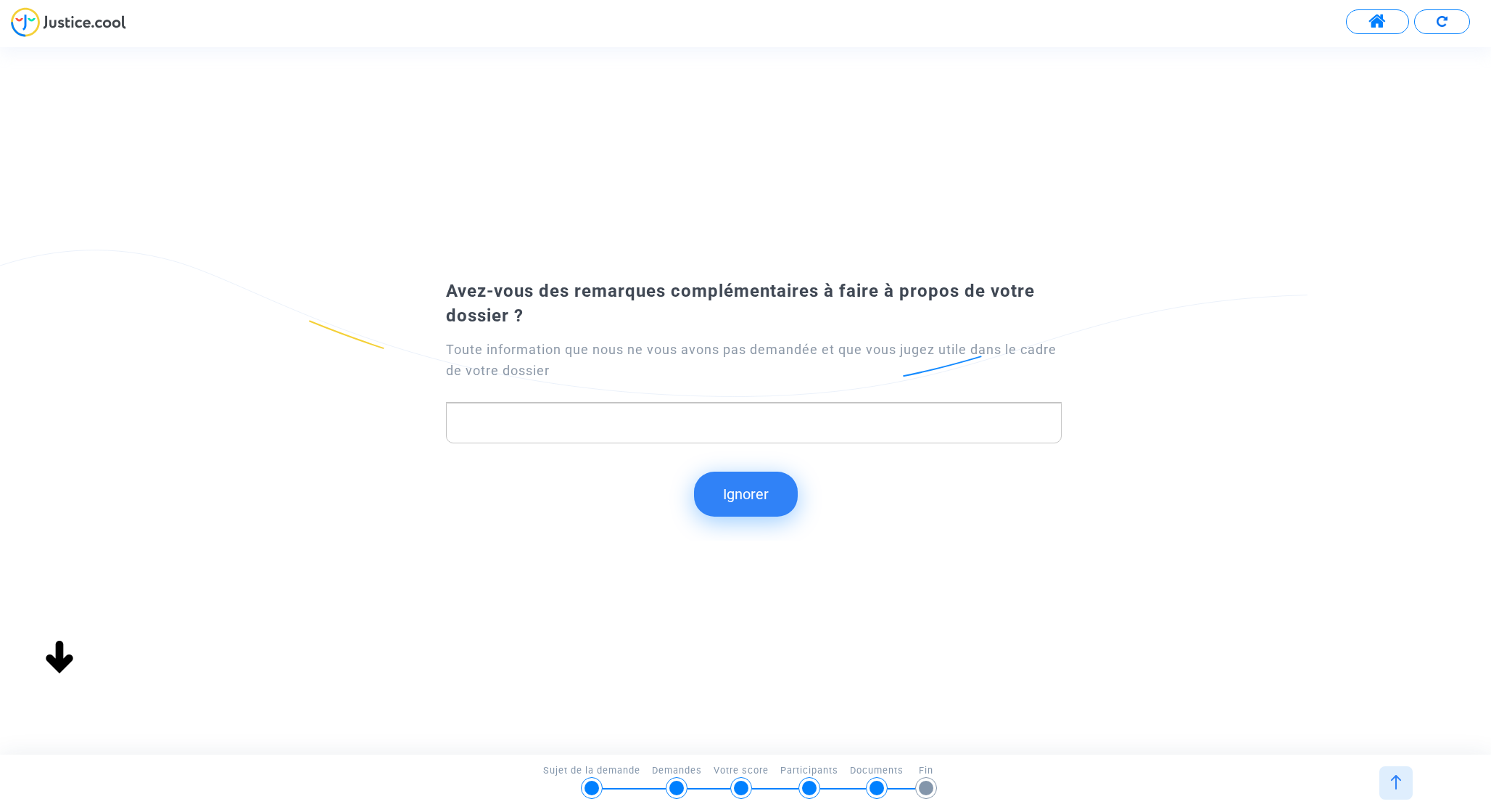
click at [674, 429] on p "Rich Text Editor, main" at bounding box center [754, 422] width 600 height 18
click at [758, 496] on button "Ignorer" at bounding box center [746, 494] width 103 height 45
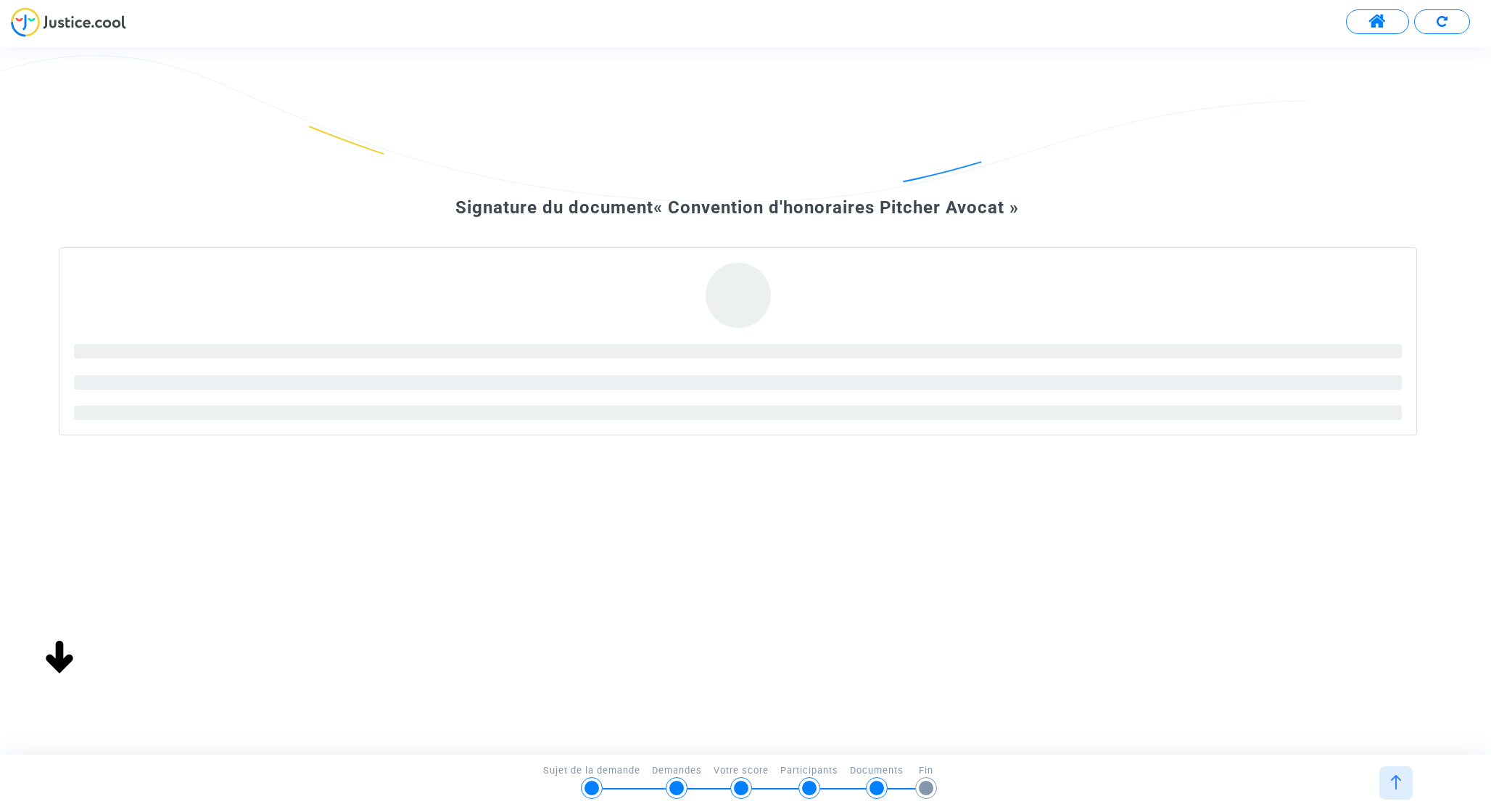
click at [910, 206] on span "« Convention d'honoraires Pitcher Avocat »" at bounding box center [836, 207] width 365 height 20
drag, startPoint x: 910, startPoint y: 206, endPoint x: 963, endPoint y: 206, distance: 53.0
click at [963, 206] on span "« Convention d'honoraires Pitcher Avocat »" at bounding box center [836, 207] width 365 height 20
copy span "Pitcher Avocat"
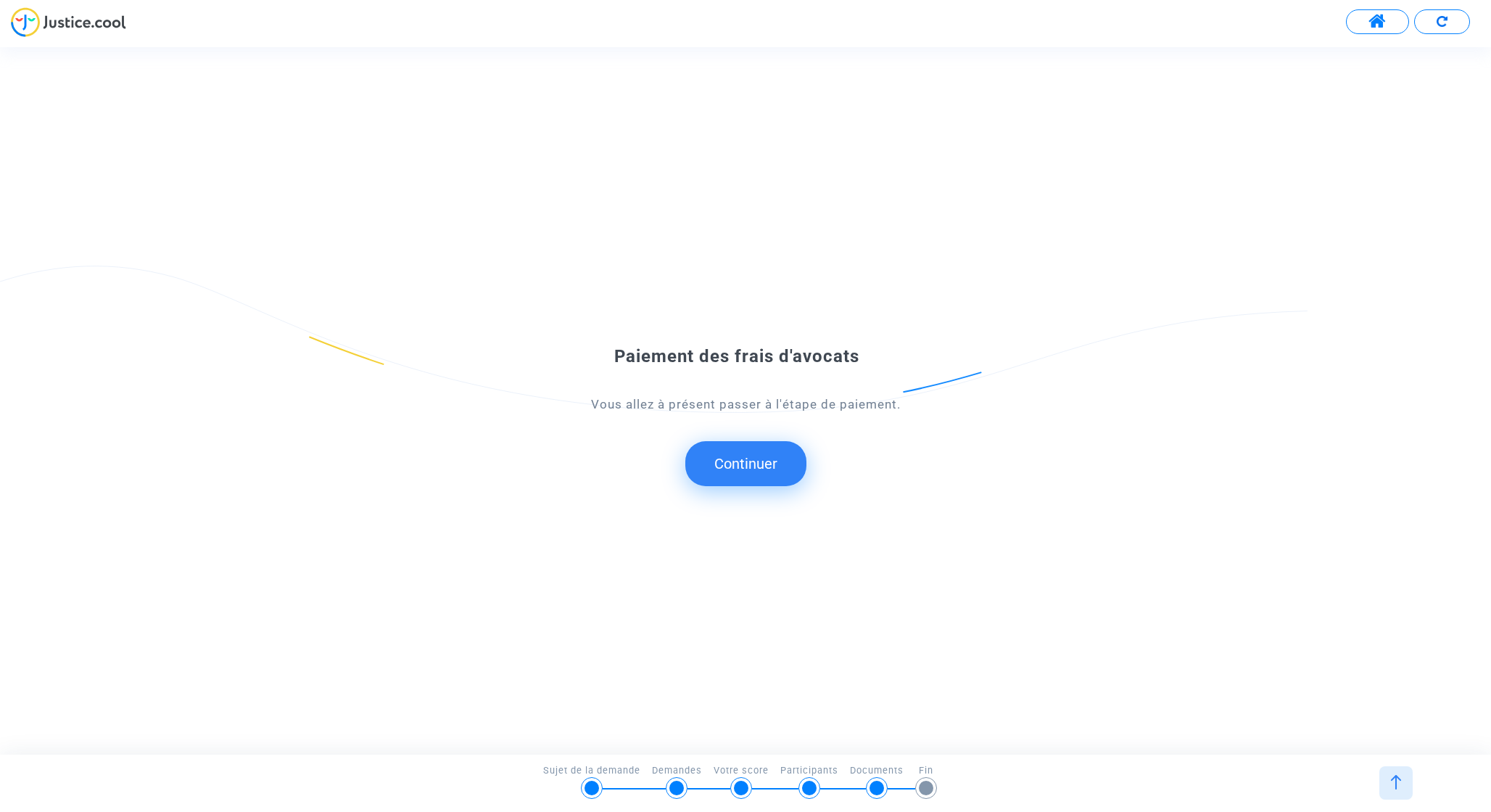
click at [740, 468] on button "Continuer" at bounding box center [746, 463] width 121 height 45
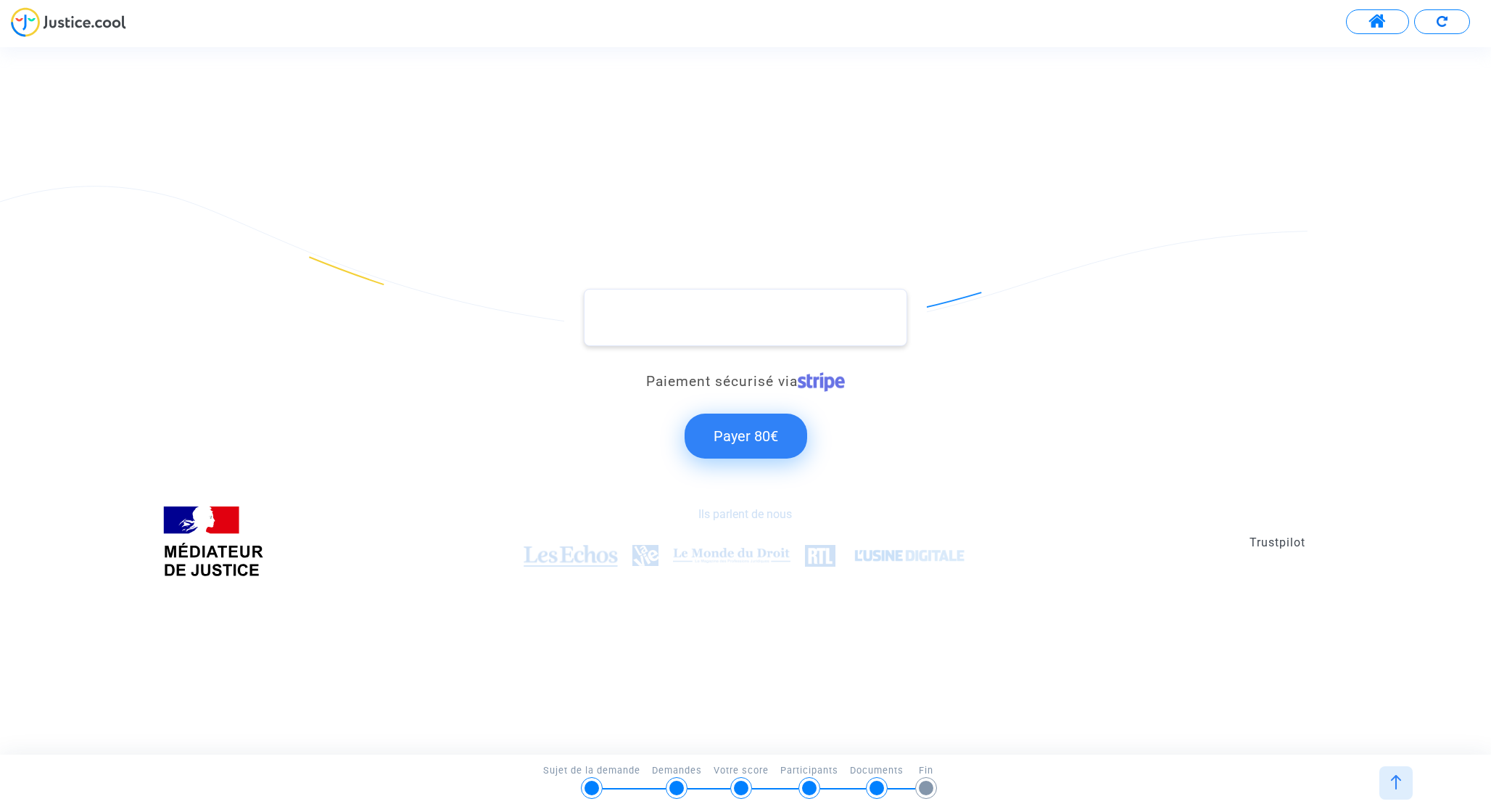
click at [752, 435] on button "Payer 80€" at bounding box center [746, 435] width 122 height 45
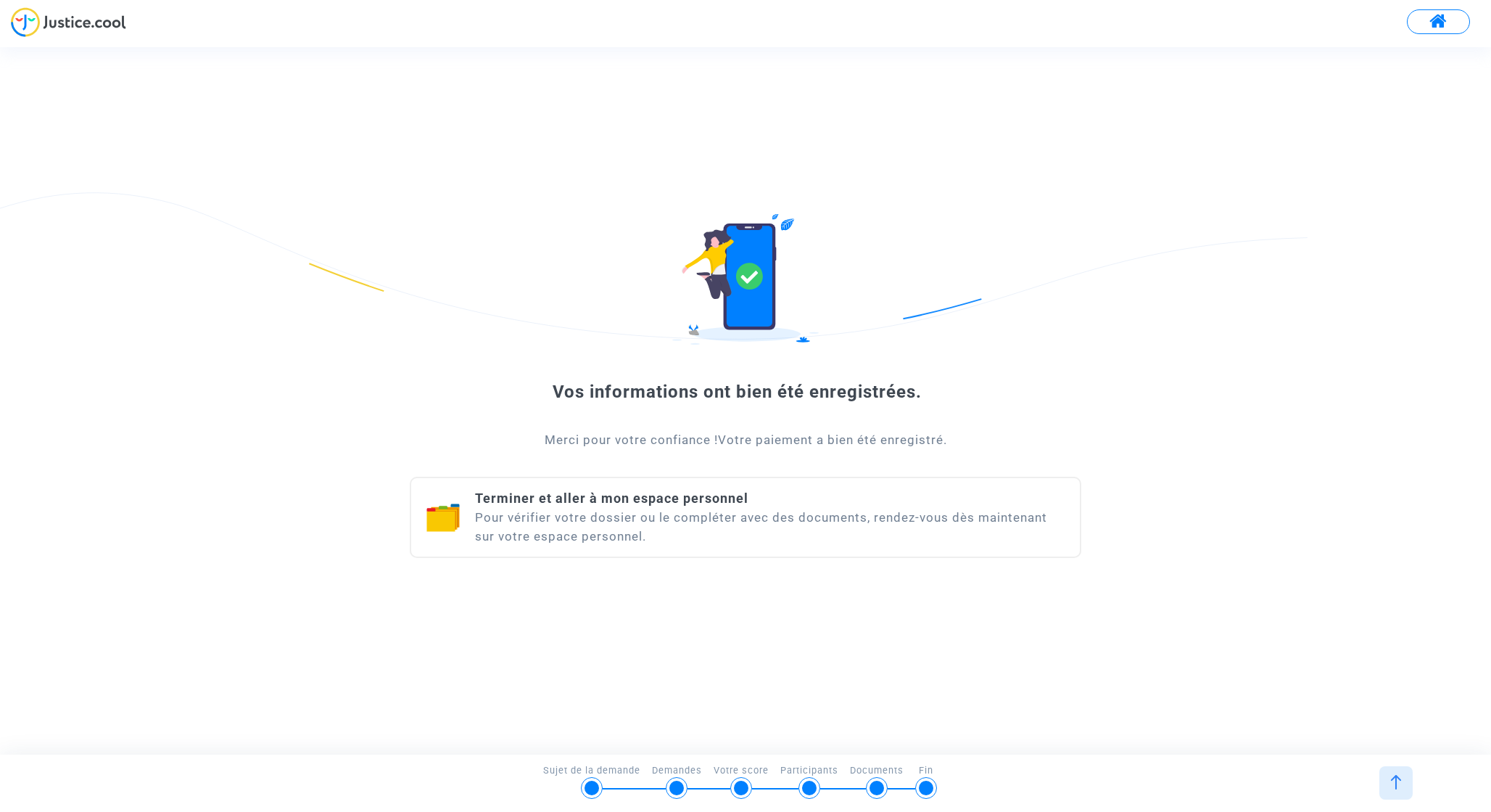
click at [677, 516] on div "Terminer et aller à mon espace personnel Pour vérifier votre dossier ou le comp…" at bounding box center [770, 516] width 590 height 56
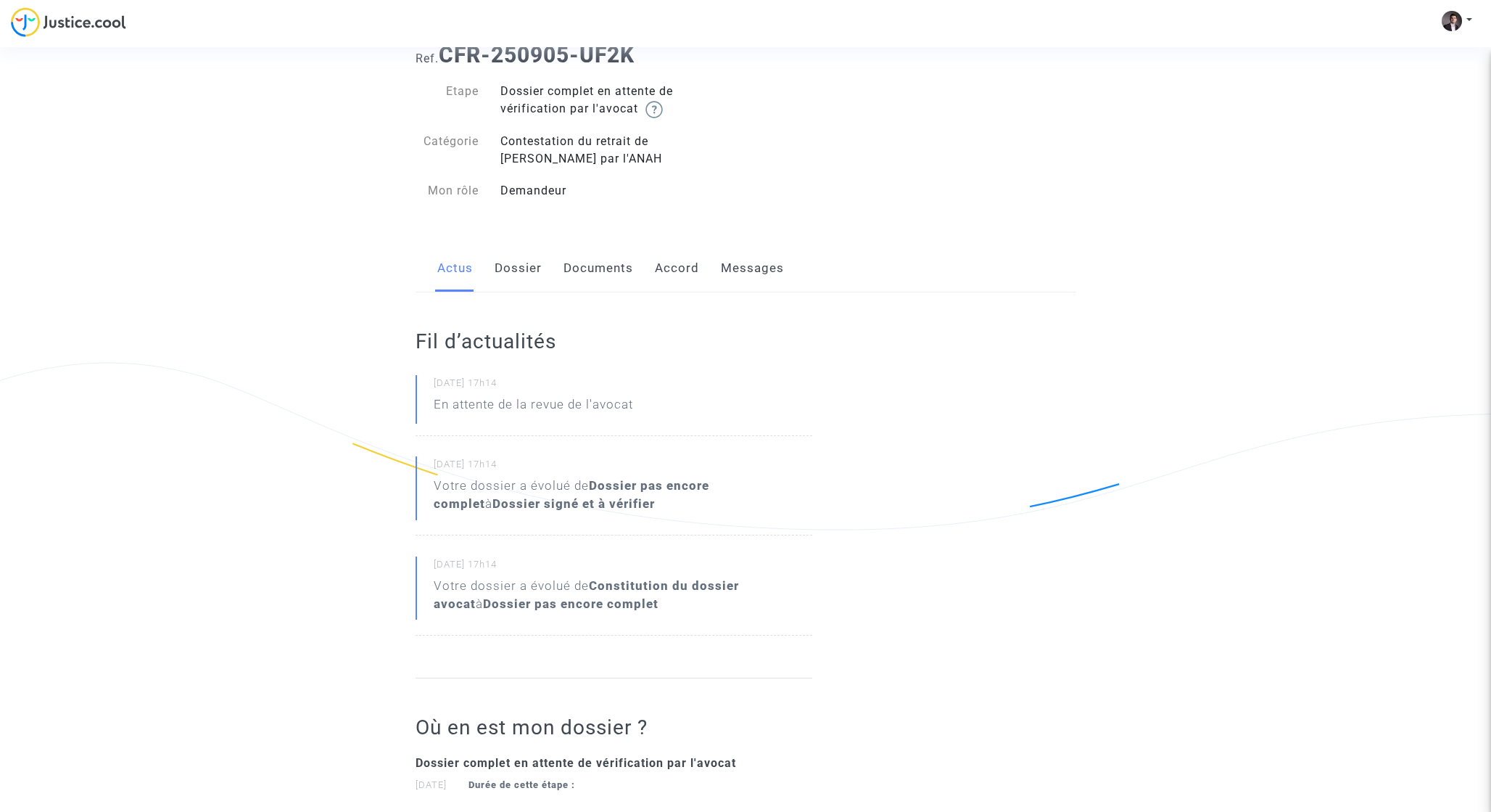
scroll to position [16, 0]
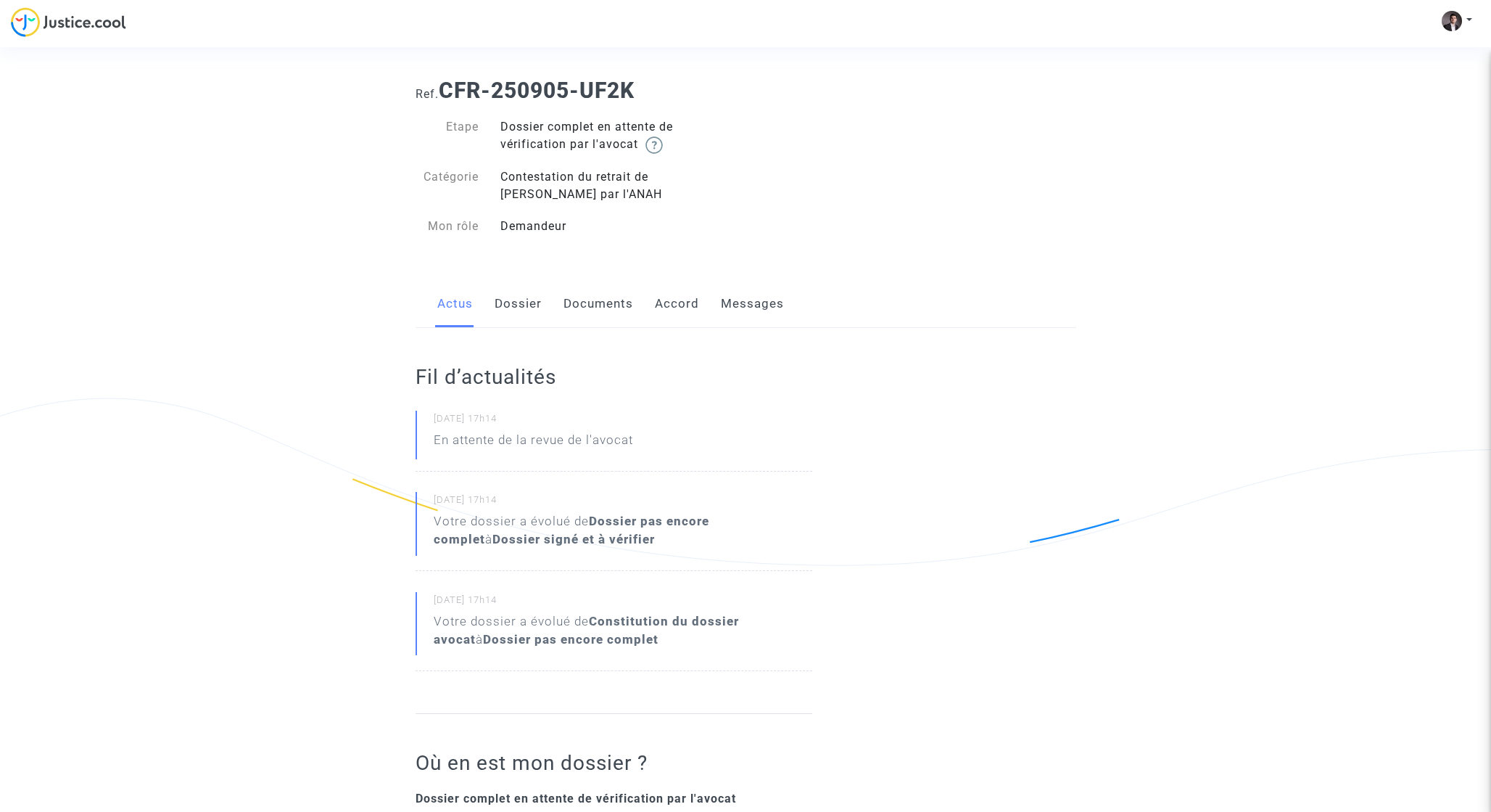
click at [525, 300] on link "Dossier" at bounding box center [517, 304] width 47 height 48
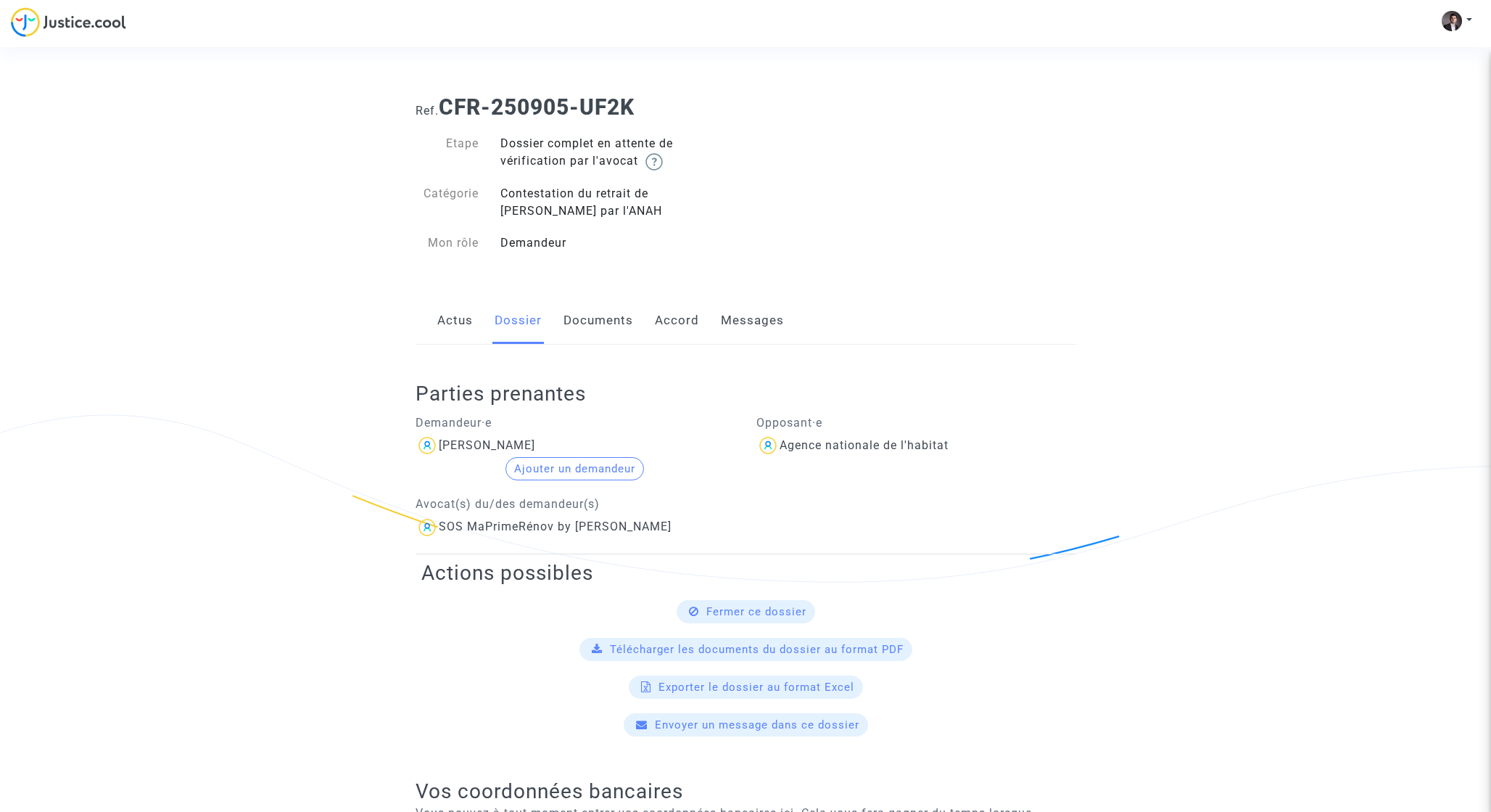
click at [545, 469] on button "Ajouter un demandeur" at bounding box center [575, 469] width 139 height 23
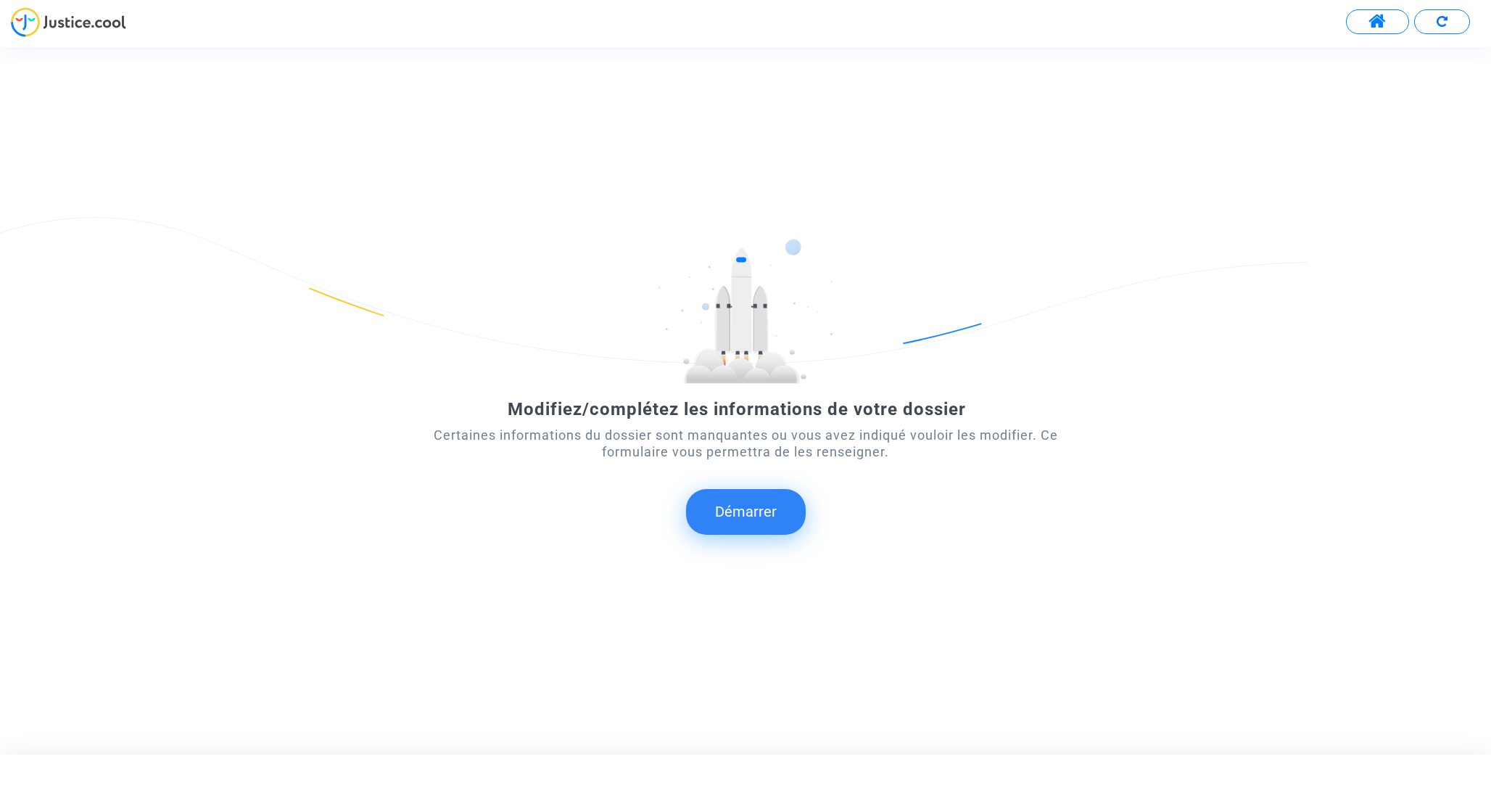
click at [731, 522] on button "Démarrer" at bounding box center [746, 511] width 120 height 45
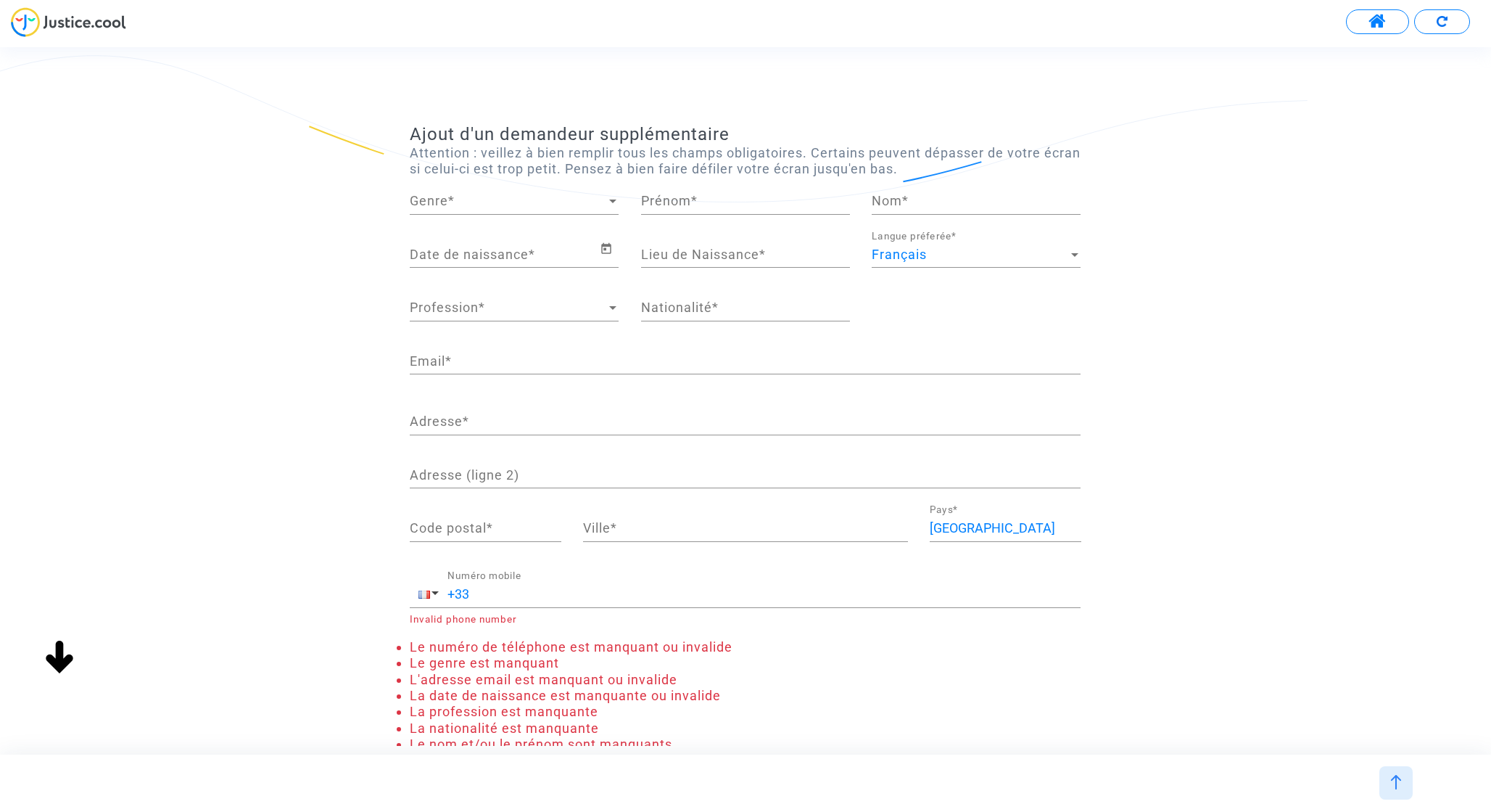
click at [546, 204] on span "Genre" at bounding box center [508, 201] width 196 height 14
click at [527, 201] on span "Madame" at bounding box center [515, 201] width 208 height 39
click at [687, 200] on input "Prénom *" at bounding box center [745, 201] width 208 height 14
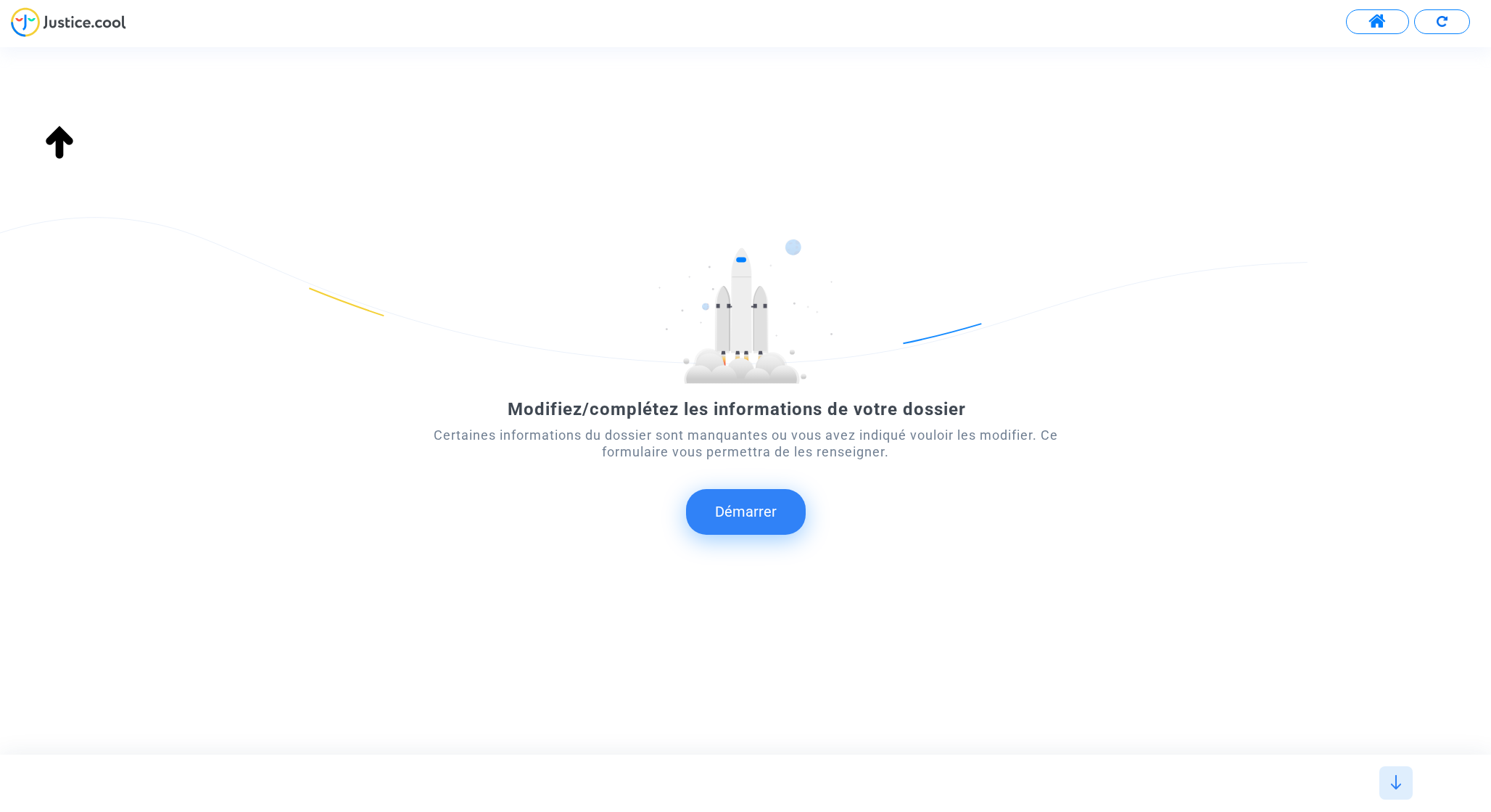
scroll to position [173, 0]
